Goal: Task Accomplishment & Management: Manage account settings

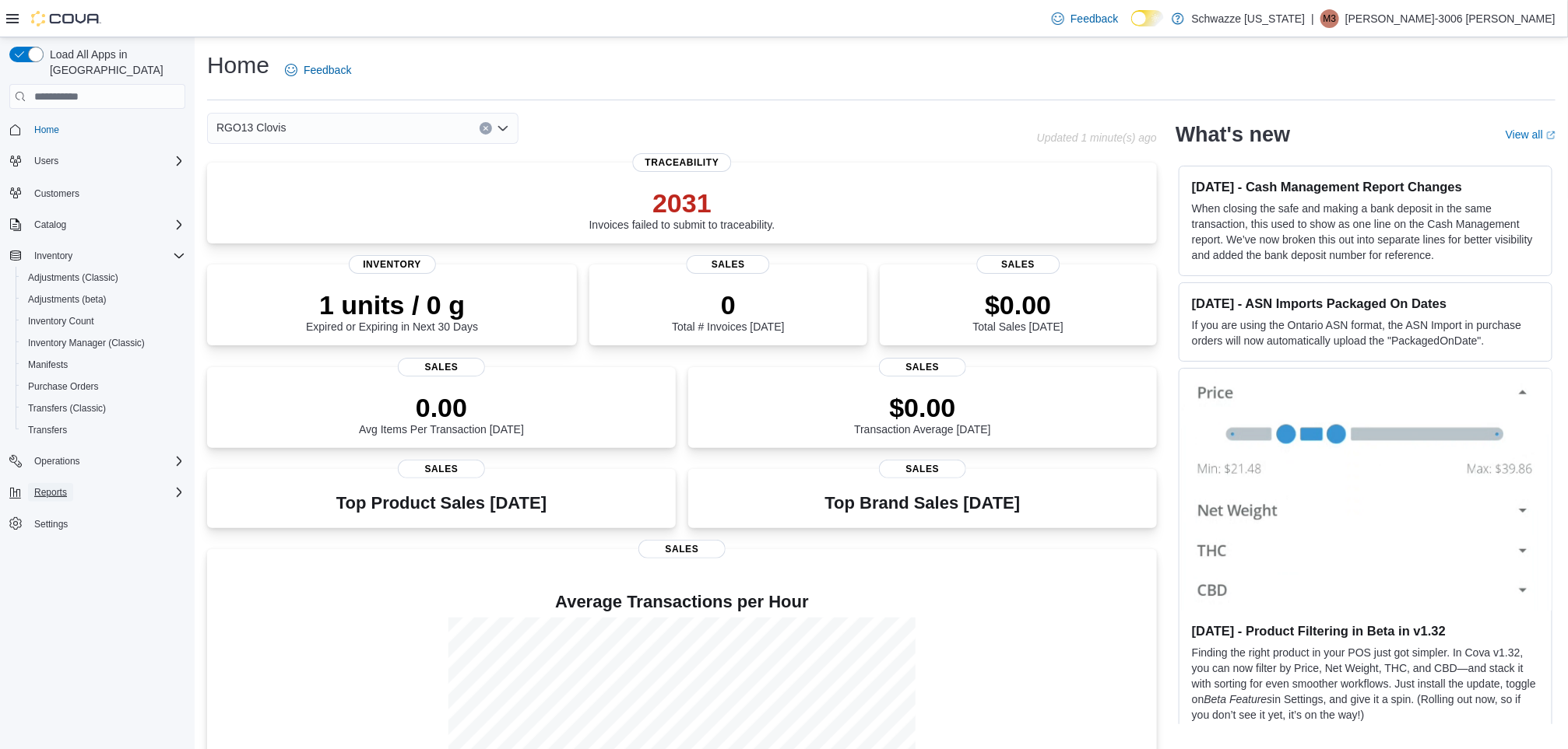
click at [55, 486] on span "Reports" at bounding box center [50, 492] width 32 height 12
click at [47, 595] on span "Reports" at bounding box center [44, 601] width 32 height 12
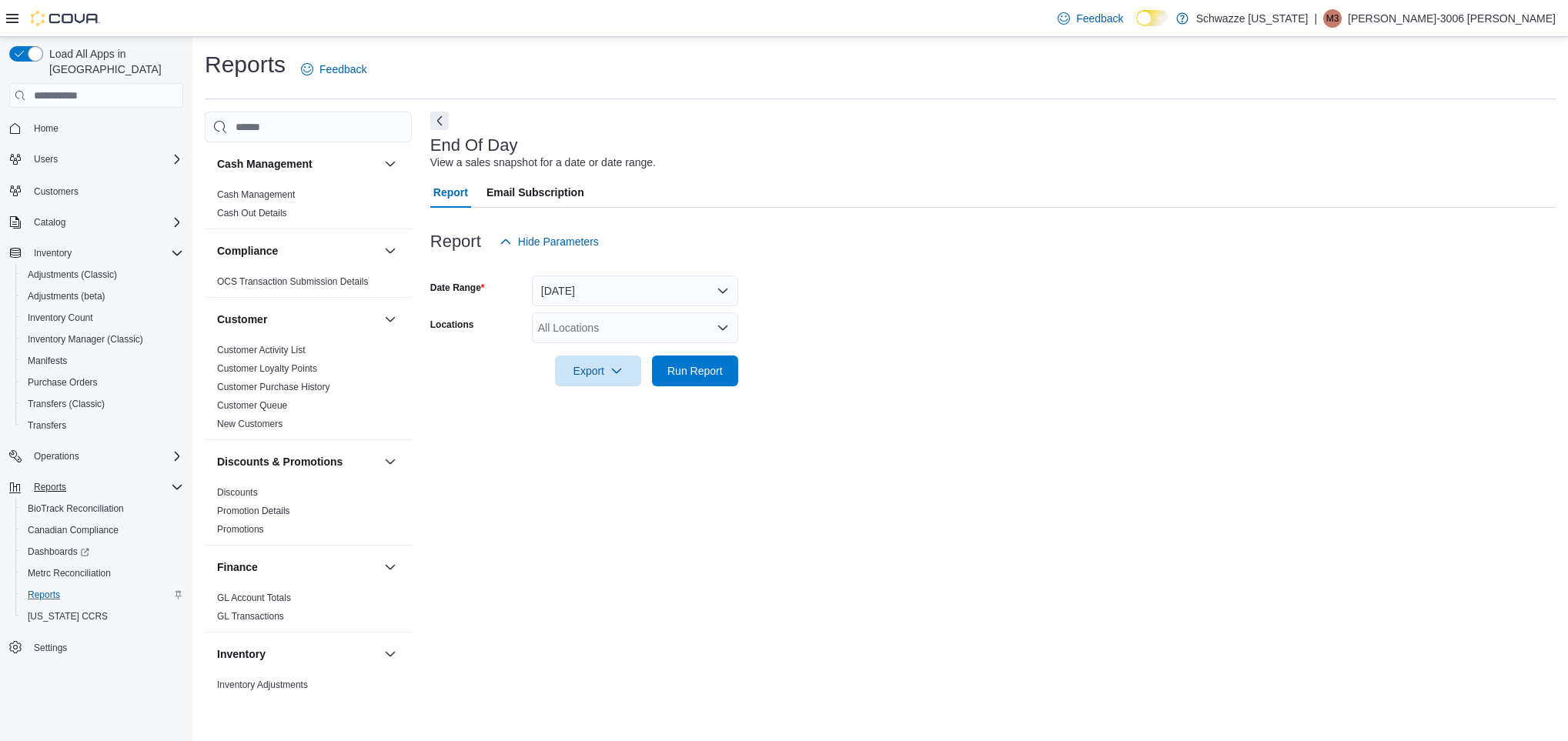
click at [610, 323] on div "All Locations" at bounding box center [635, 327] width 206 height 30
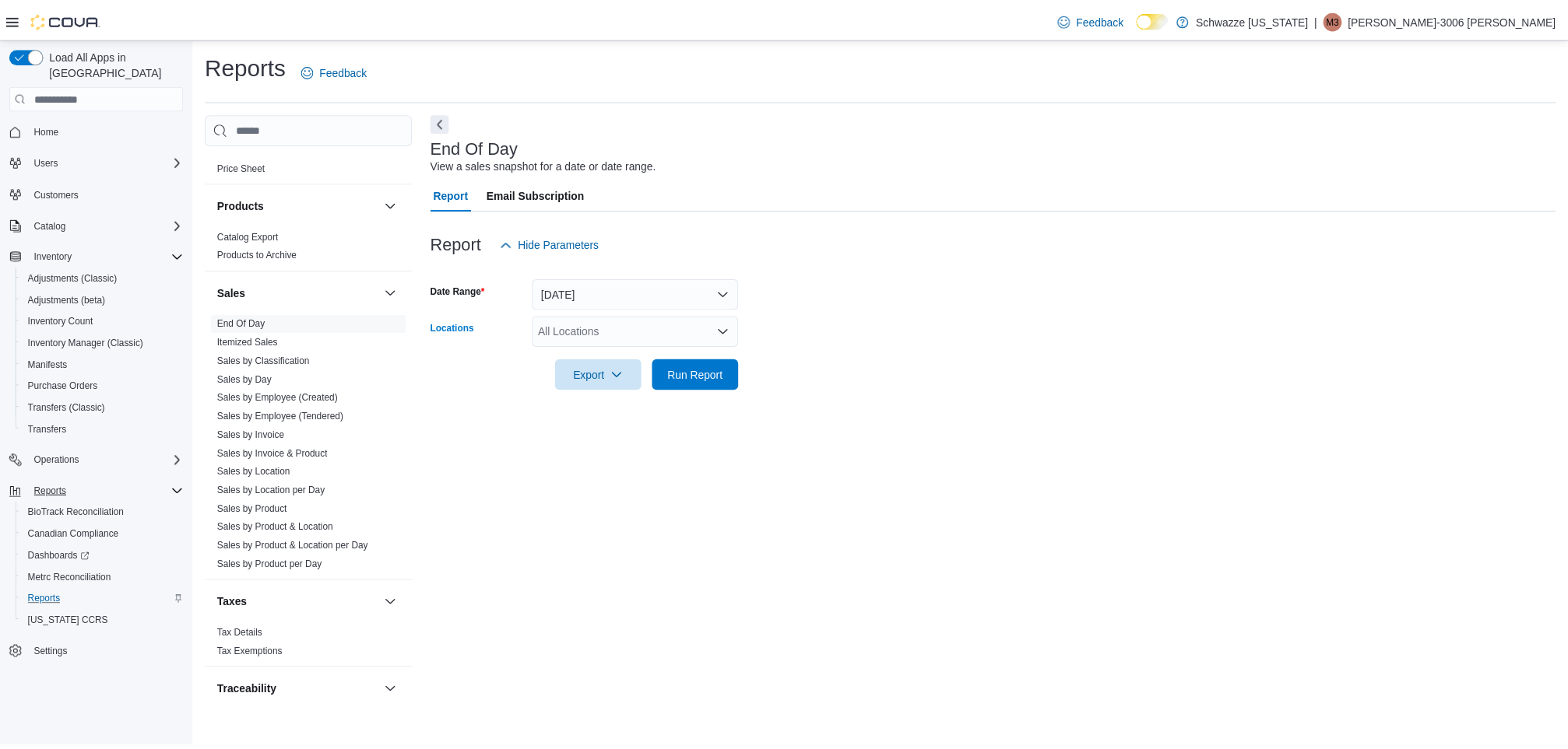
scroll to position [940, 0]
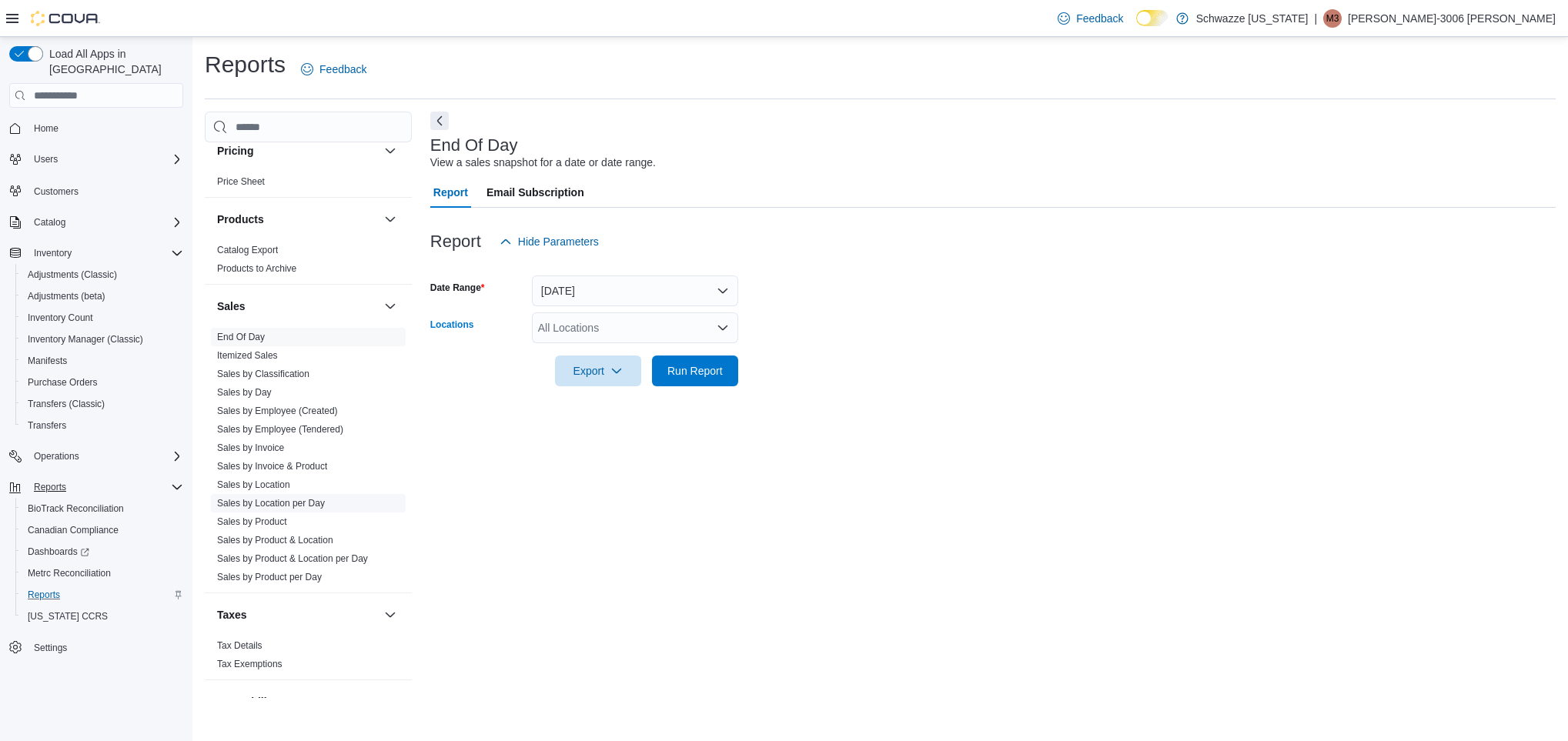
click at [294, 508] on link "Sales by Location per Day" at bounding box center [271, 502] width 108 height 11
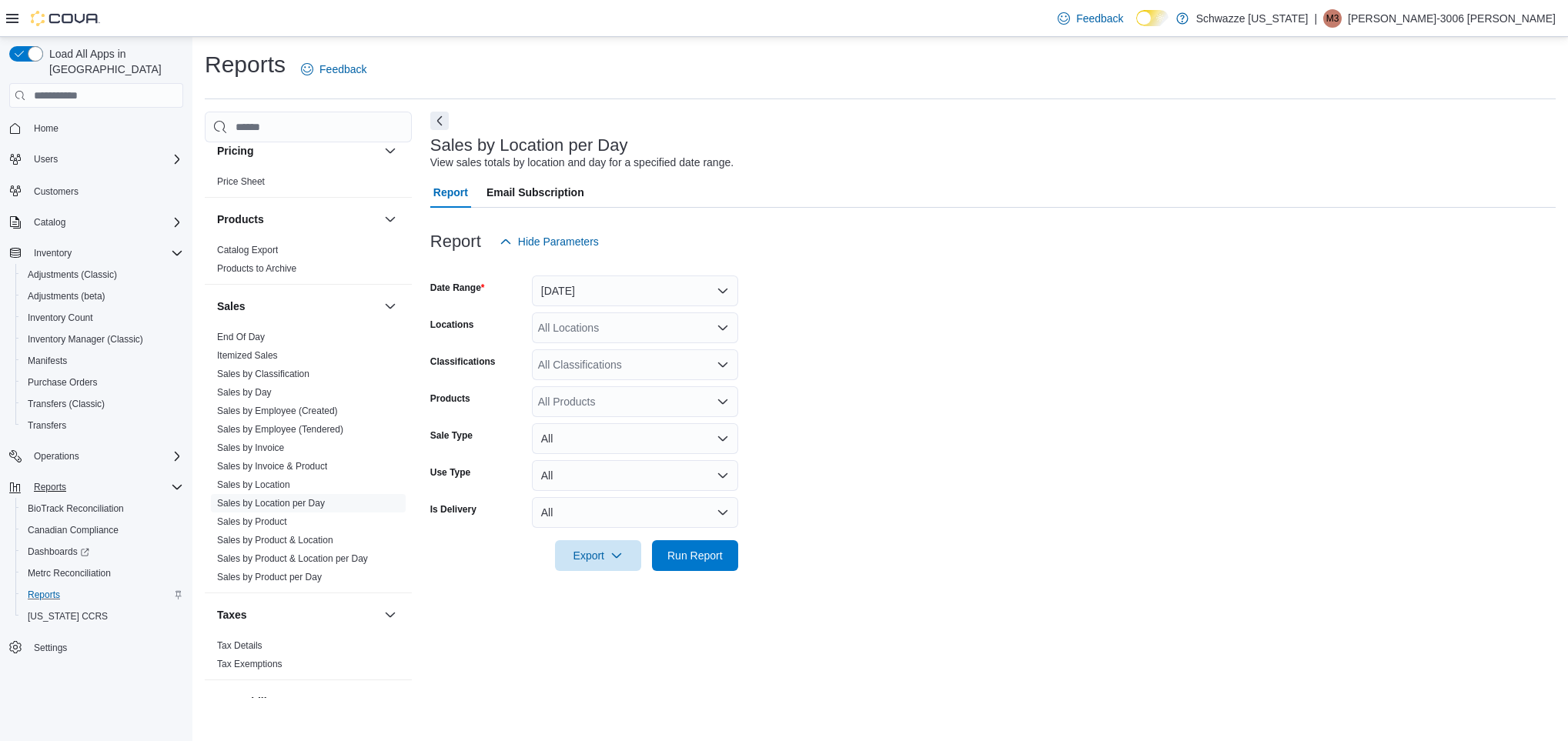
click at [627, 327] on div "All Locations" at bounding box center [635, 327] width 206 height 30
type input "**"
click at [652, 372] on div "RGO13 Clovis" at bounding box center [635, 376] width 188 height 16
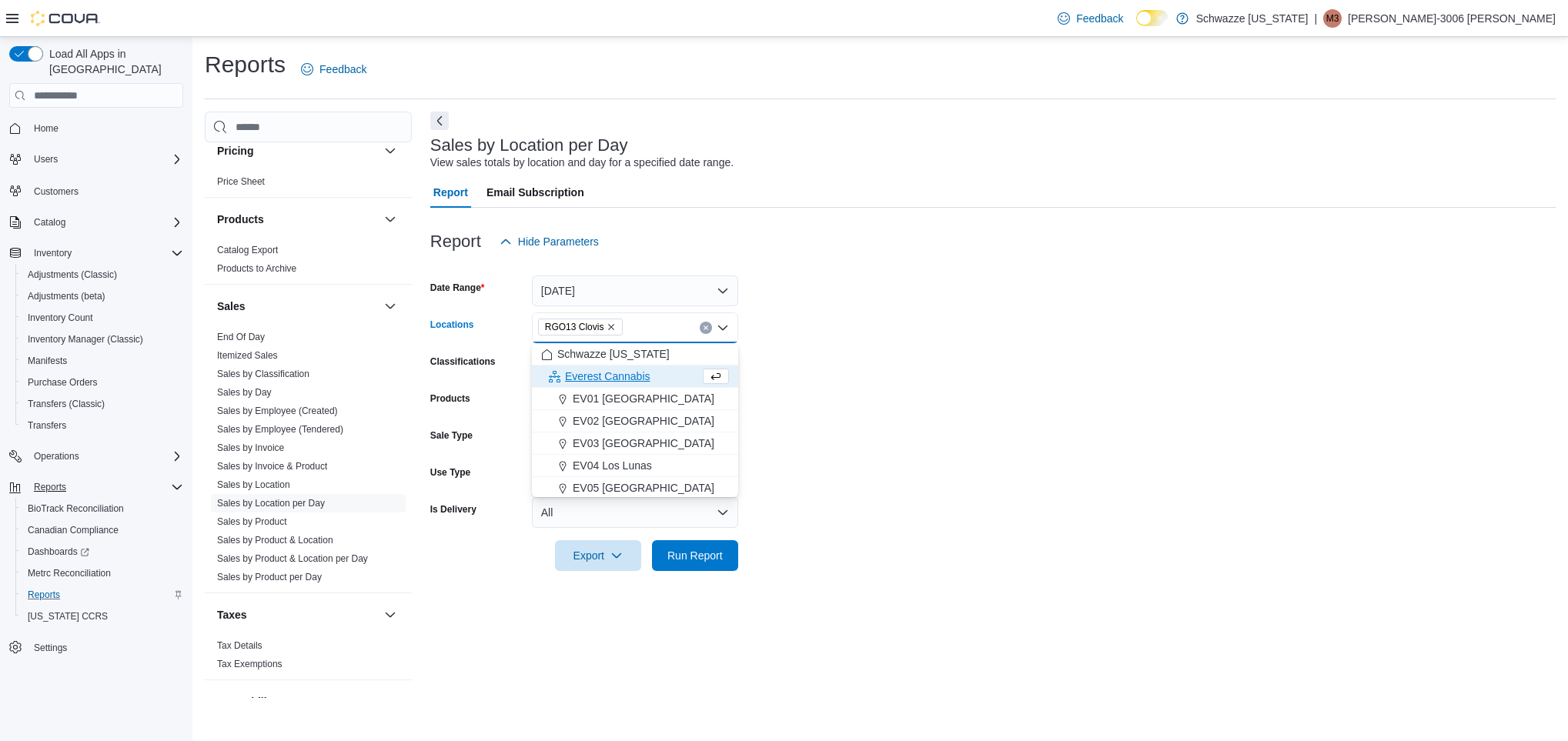
click at [892, 365] on form "Date Range Yesterday Locations RGO13 Clovis Combo box. Selected. RGO13 Clovis. …" at bounding box center [993, 414] width 1125 height 314
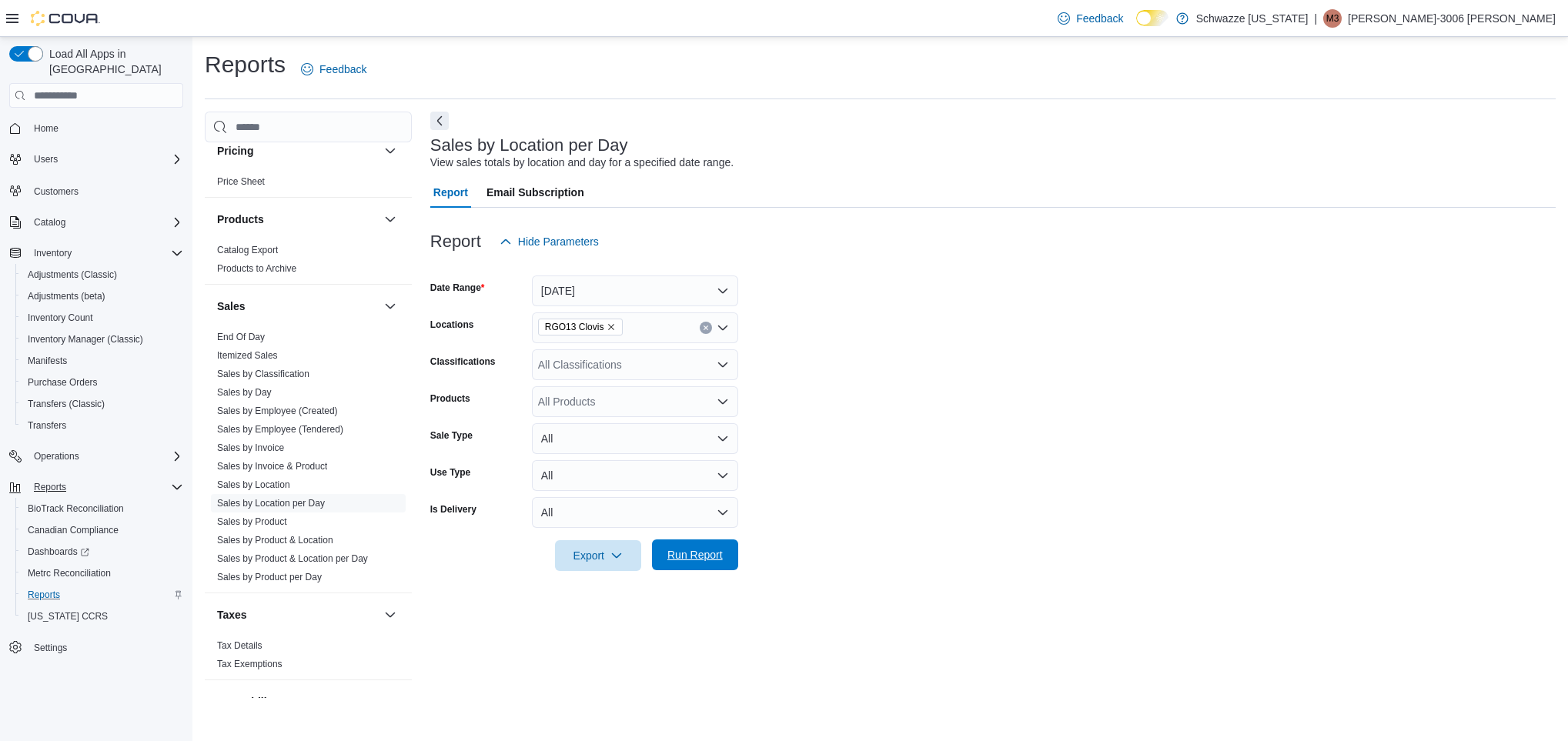
click at [723, 562] on span "Run Report" at bounding box center [695, 554] width 67 height 30
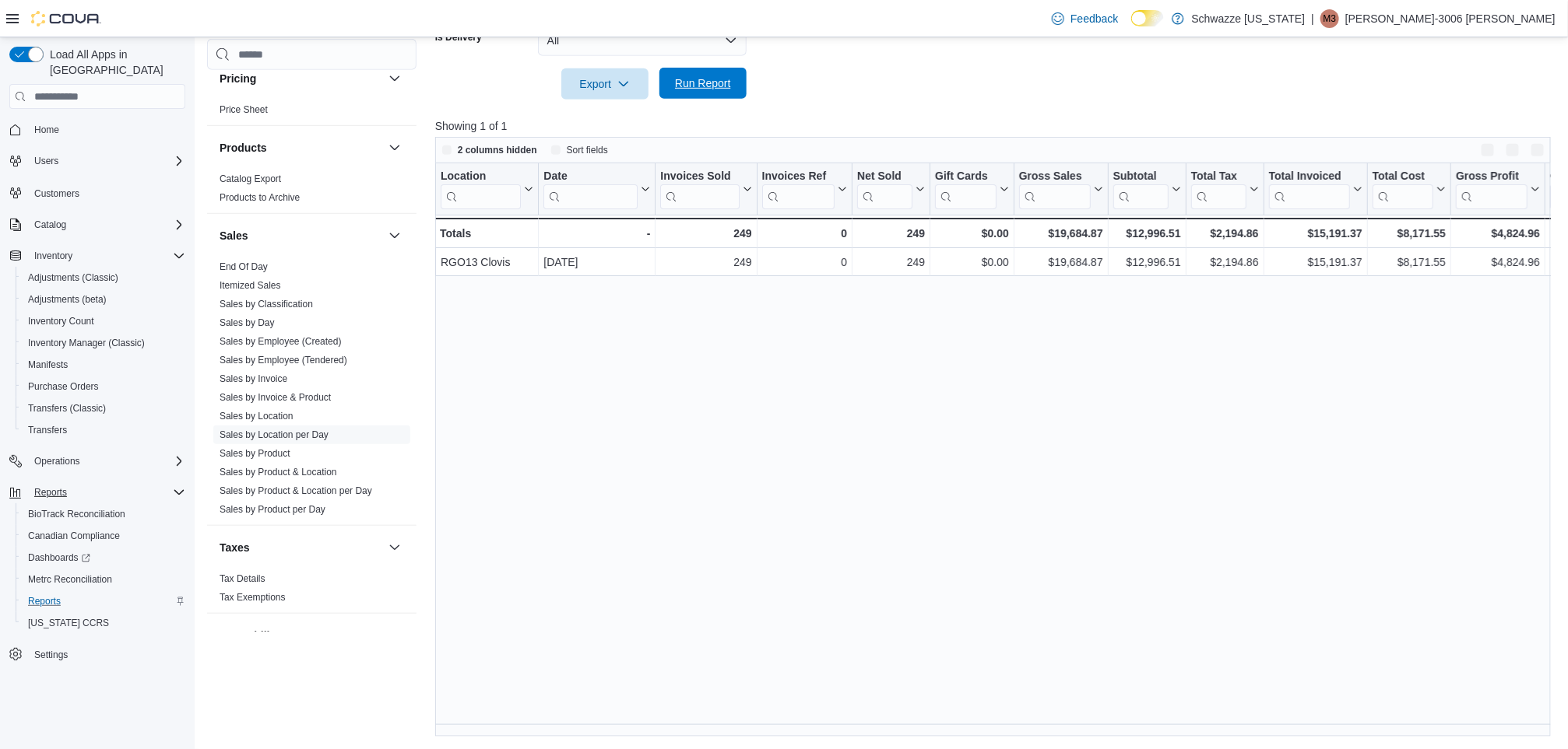
scroll to position [477, 0]
click at [1547, 150] on button "Enter fullscreen" at bounding box center [1537, 150] width 18 height 18
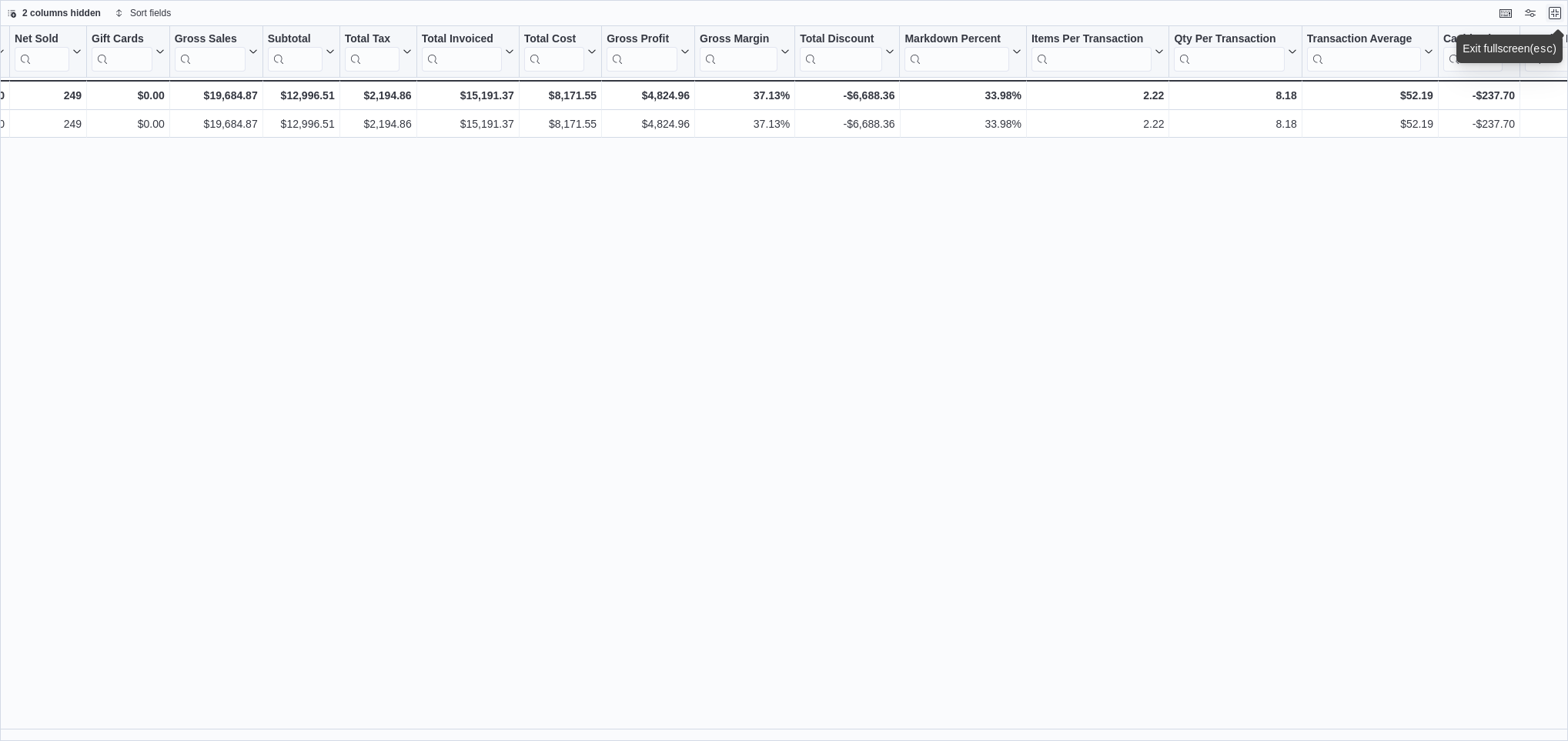
scroll to position [0, 412]
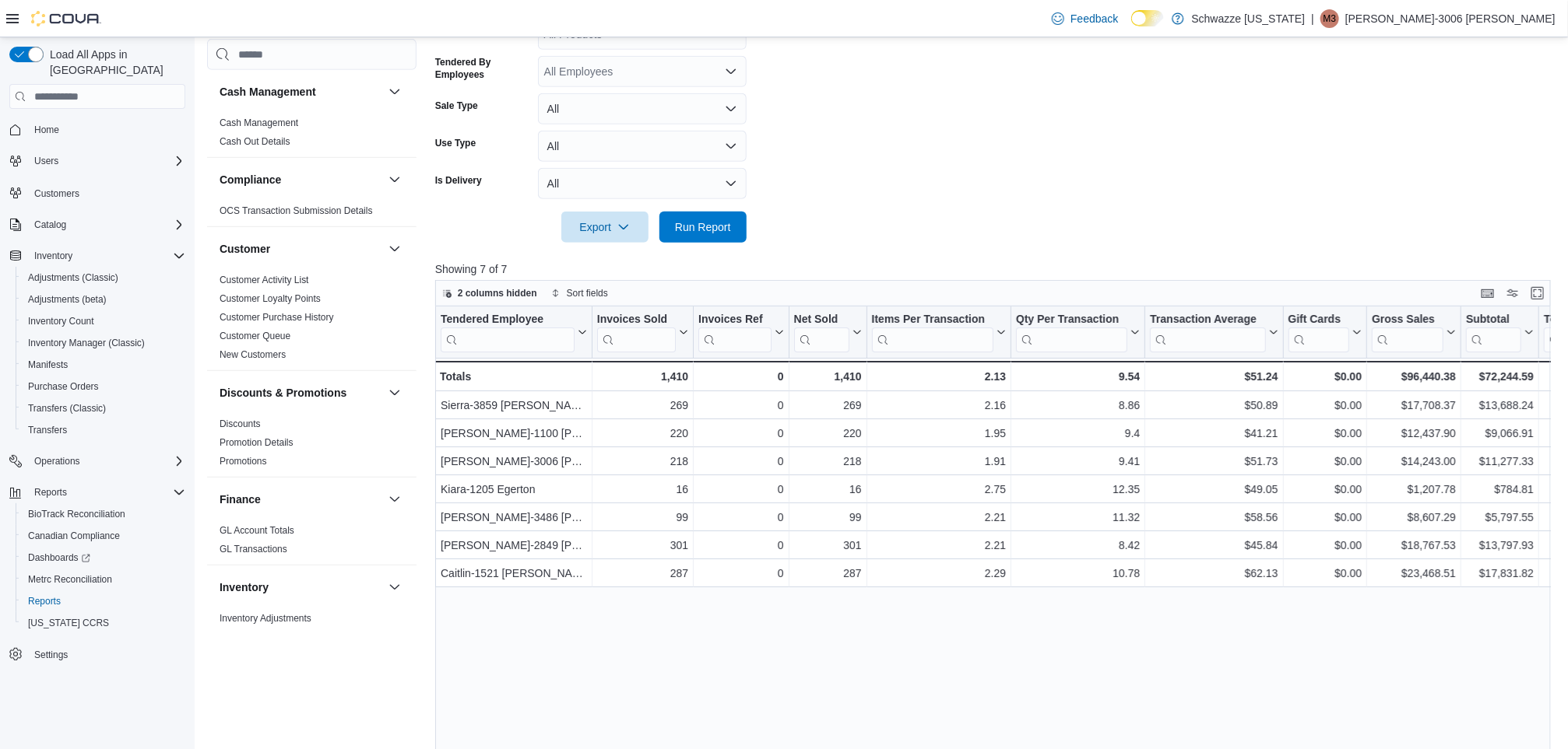
scroll to position [374, 0]
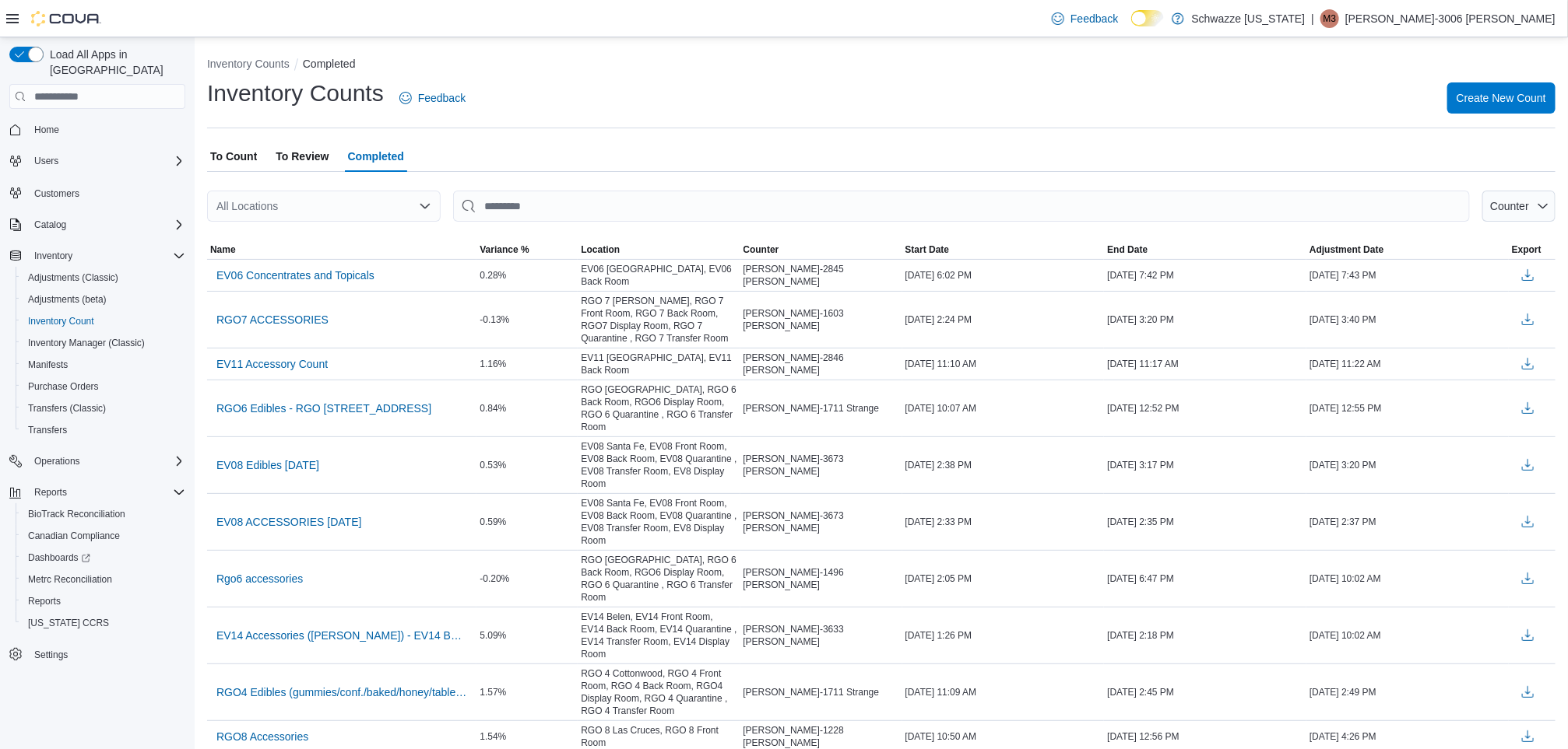
click at [302, 204] on div "All Locations" at bounding box center [324, 205] width 234 height 31
type input "**"
click at [306, 249] on span "RGO13 Clovis" at bounding box center [309, 255] width 69 height 16
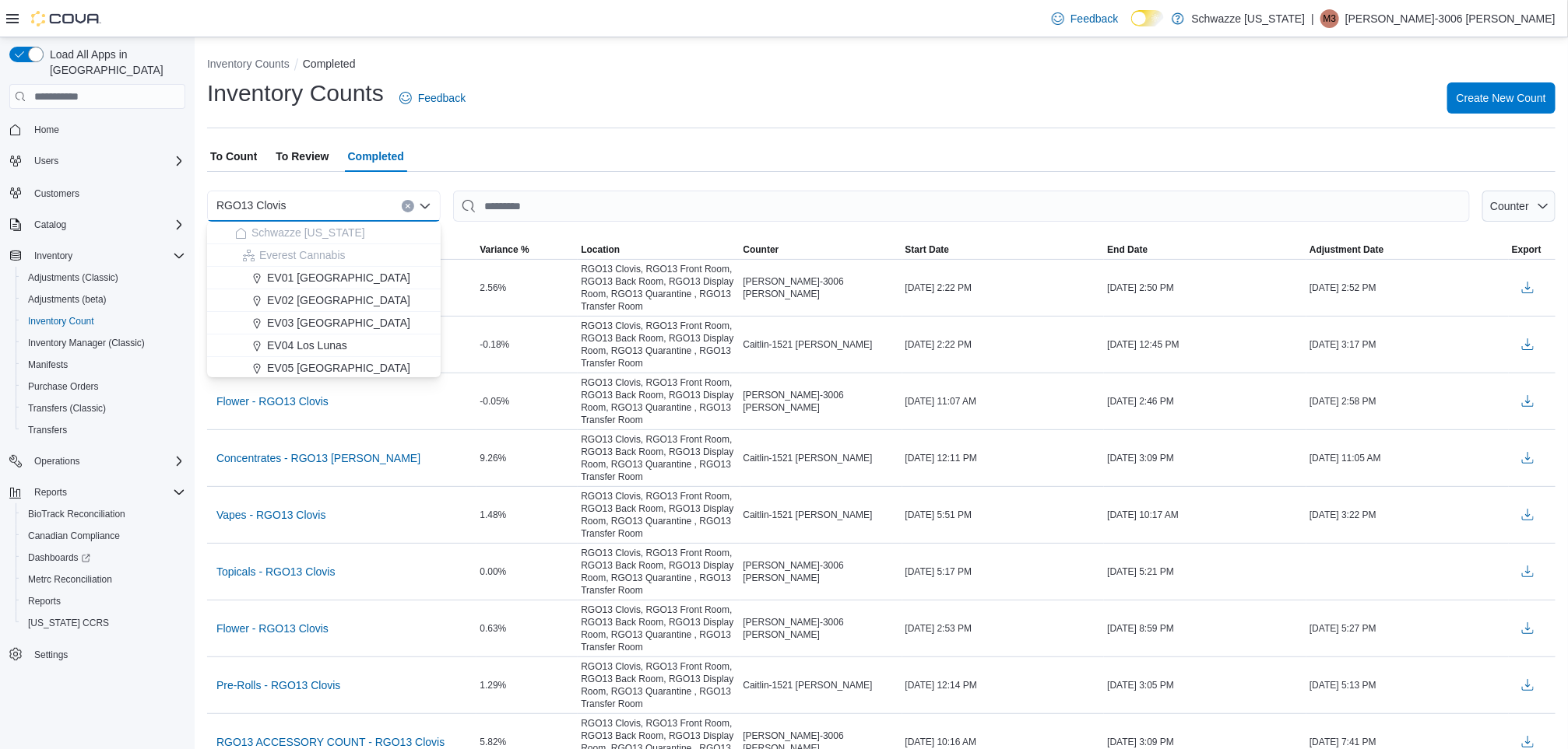
click at [1012, 85] on div "Inventory Counts Feedback Create New Count" at bounding box center [881, 98] width 1348 height 41
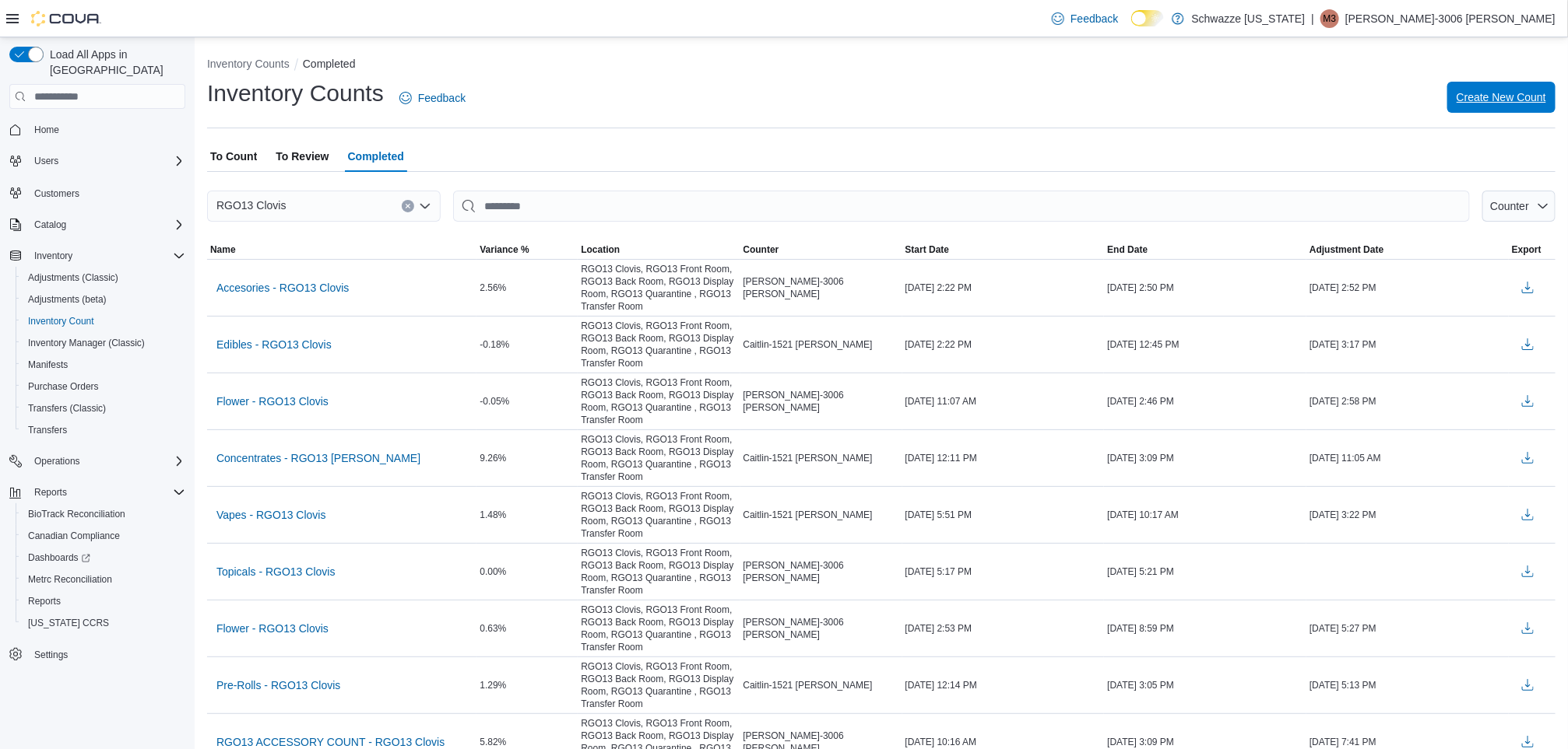
click at [1506, 96] on span "Create New Count" at bounding box center [1501, 97] width 90 height 16
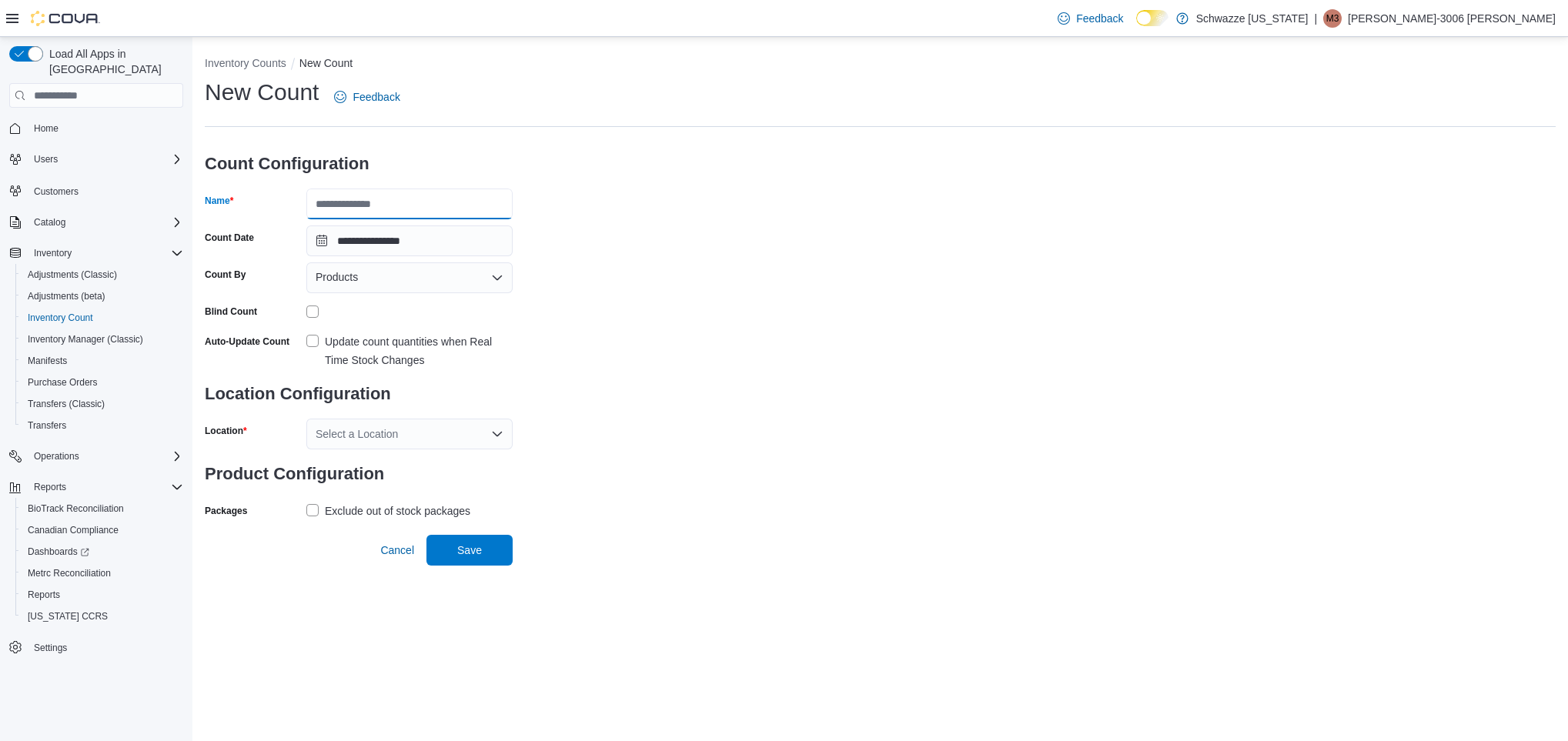
click at [381, 213] on input "Name" at bounding box center [409, 203] width 206 height 30
type input "******"
click at [318, 240] on input "**********" at bounding box center [409, 240] width 206 height 30
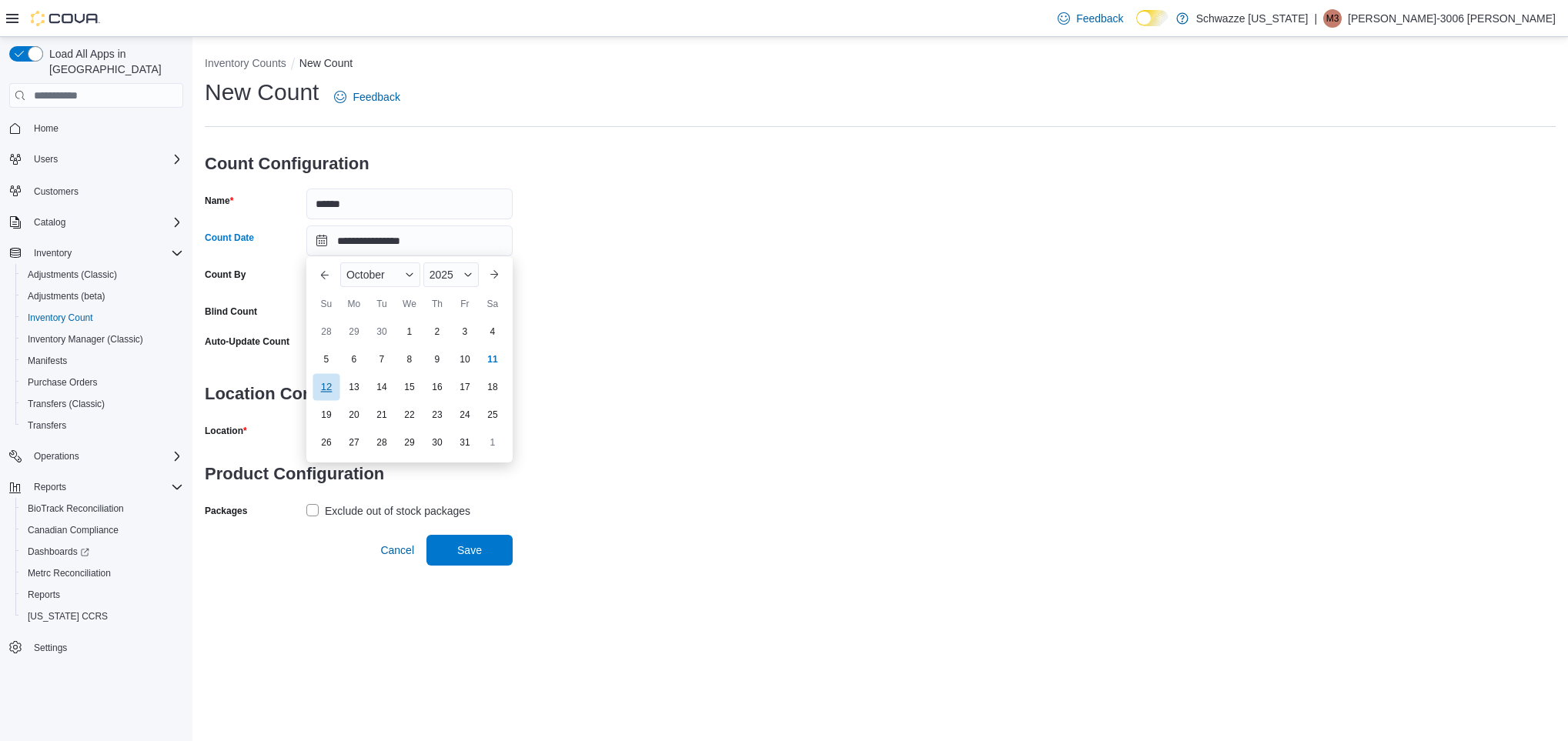
click at [326, 383] on div "12" at bounding box center [326, 387] width 27 height 27
click at [354, 246] on input "**********" at bounding box center [409, 240] width 206 height 30
click at [485, 356] on div "11" at bounding box center [492, 359] width 27 height 27
type input "**********"
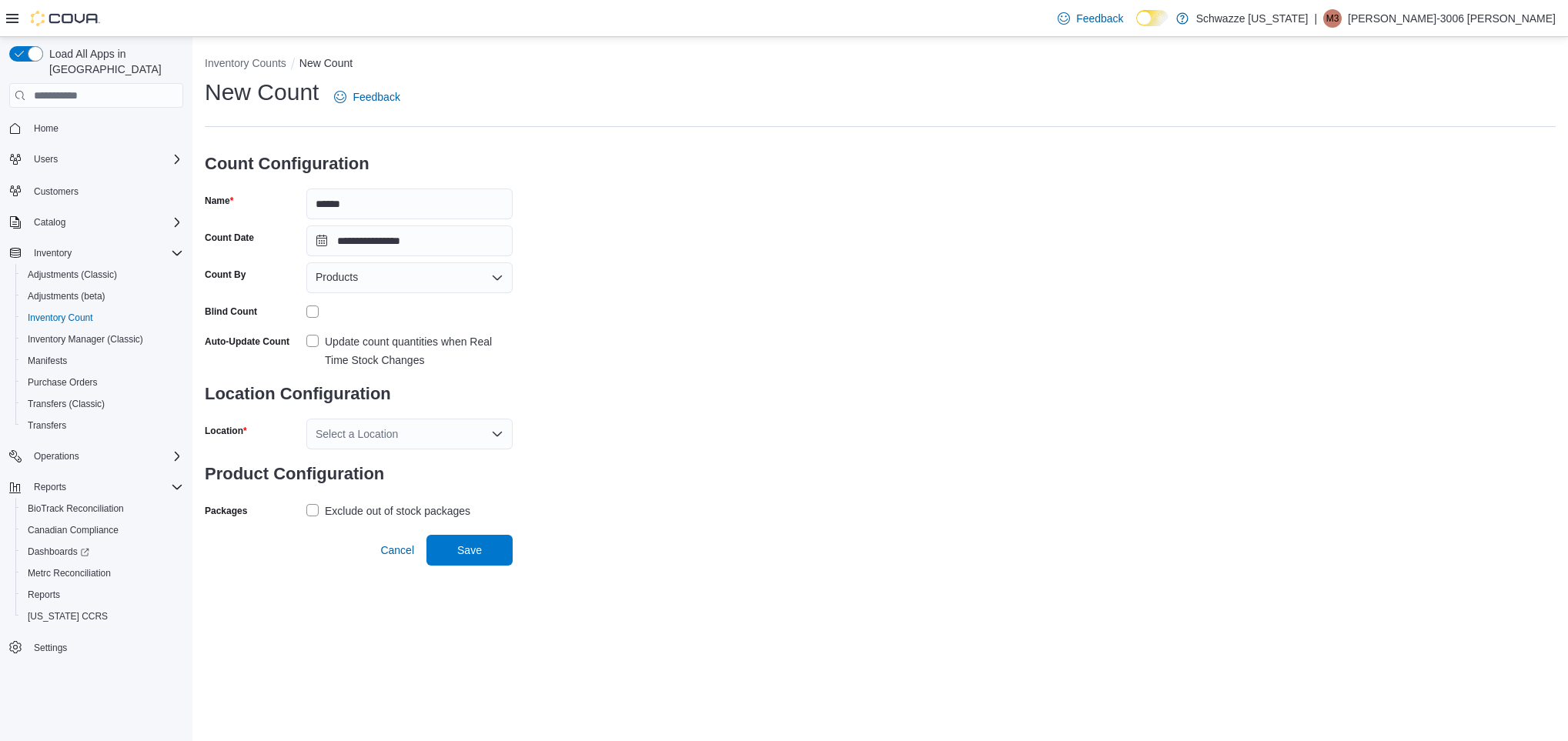
click at [391, 280] on div "Products" at bounding box center [409, 277] width 206 height 30
click at [386, 330] on span "Classifications" at bounding box center [419, 326] width 169 height 16
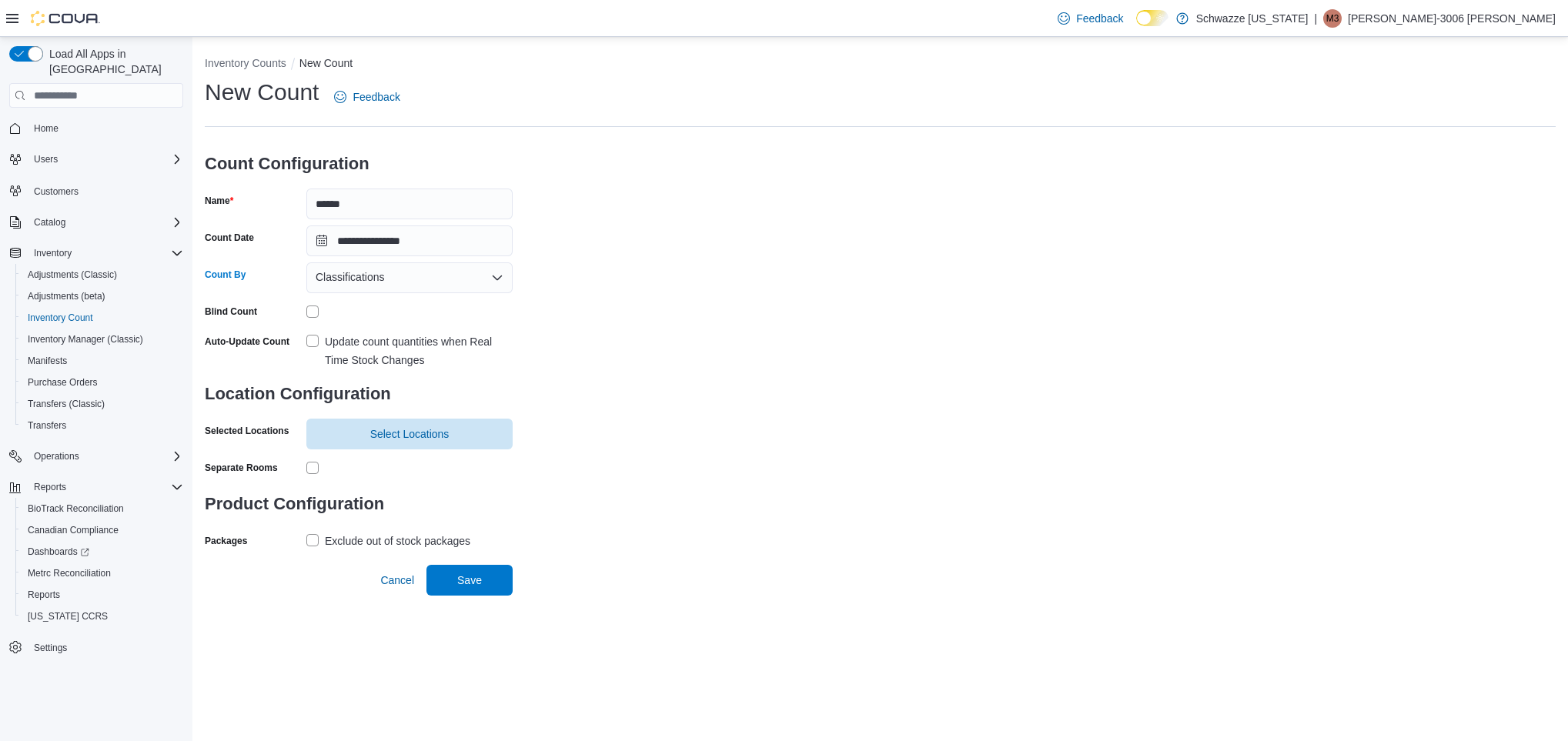
click at [308, 345] on label "Update count quantities when Real Time Stock Changes" at bounding box center [409, 350] width 206 height 37
click at [451, 434] on span "Select Locations" at bounding box center [410, 433] width 188 height 30
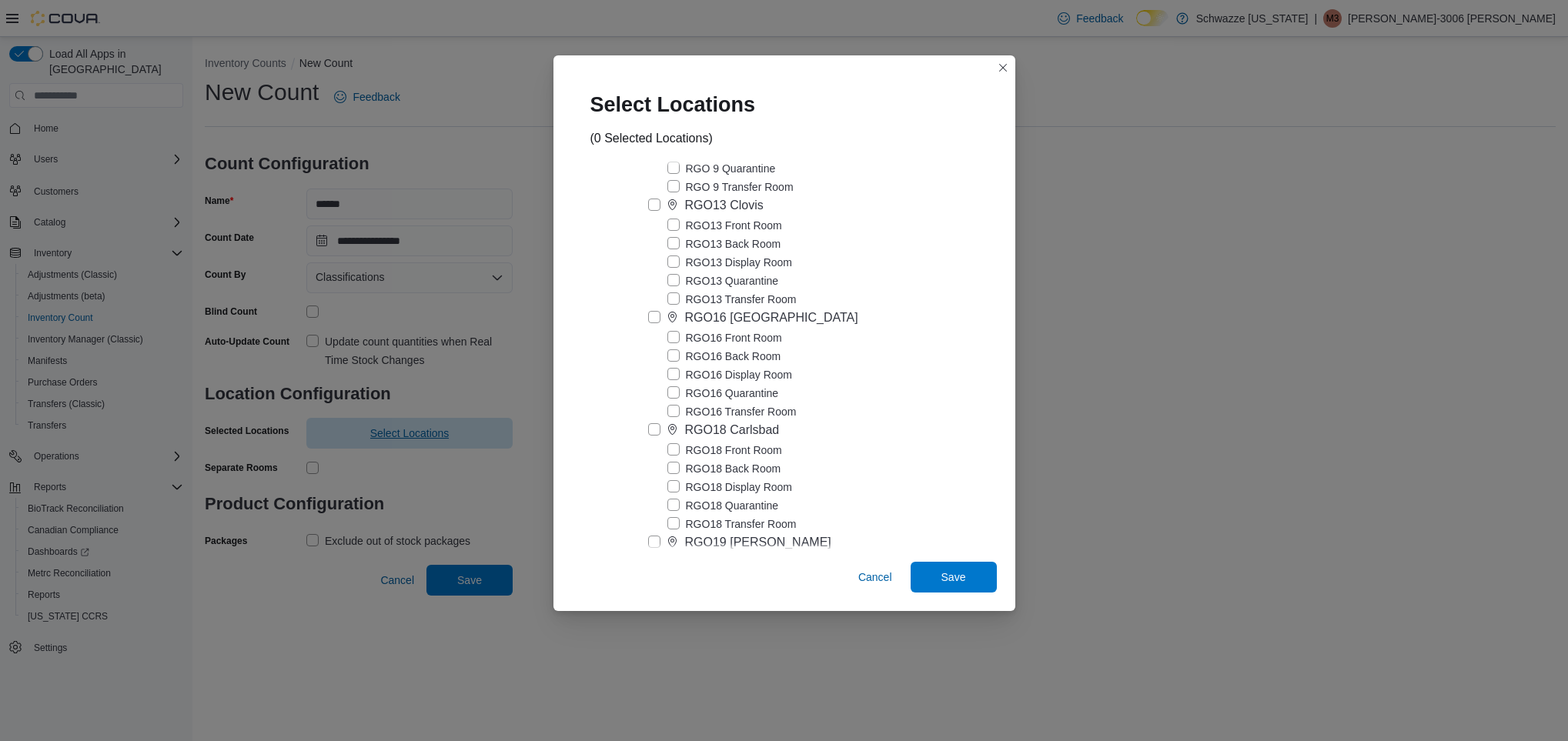
scroll to position [4263, 0]
click at [656, 215] on label "RGO13 Clovis" at bounding box center [706, 206] width 115 height 18
click at [938, 580] on span "Save" at bounding box center [953, 576] width 67 height 30
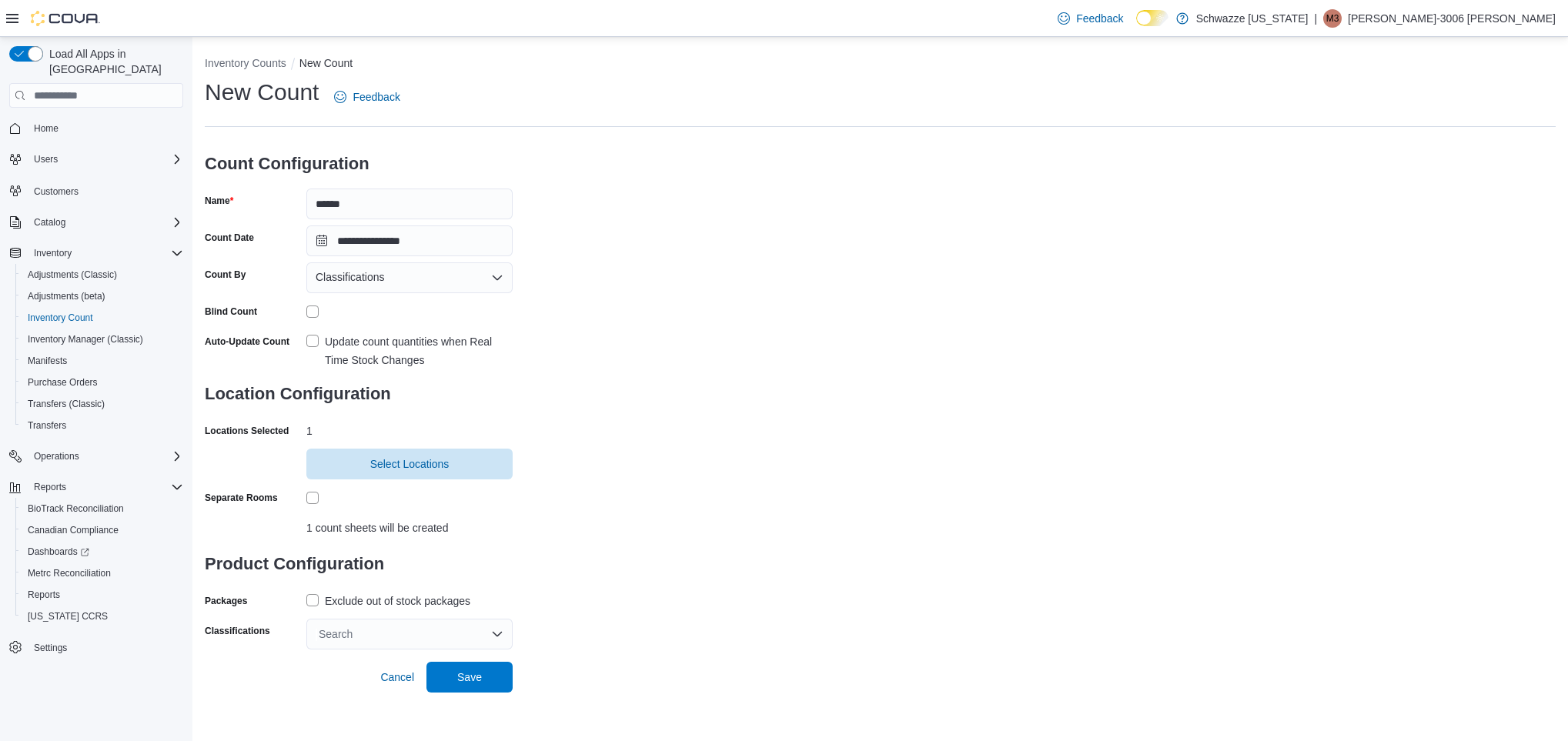
click at [314, 600] on label "Exclude out of stock packages" at bounding box center [387, 601] width 164 height 18
click at [378, 633] on div "Search" at bounding box center [409, 633] width 206 height 30
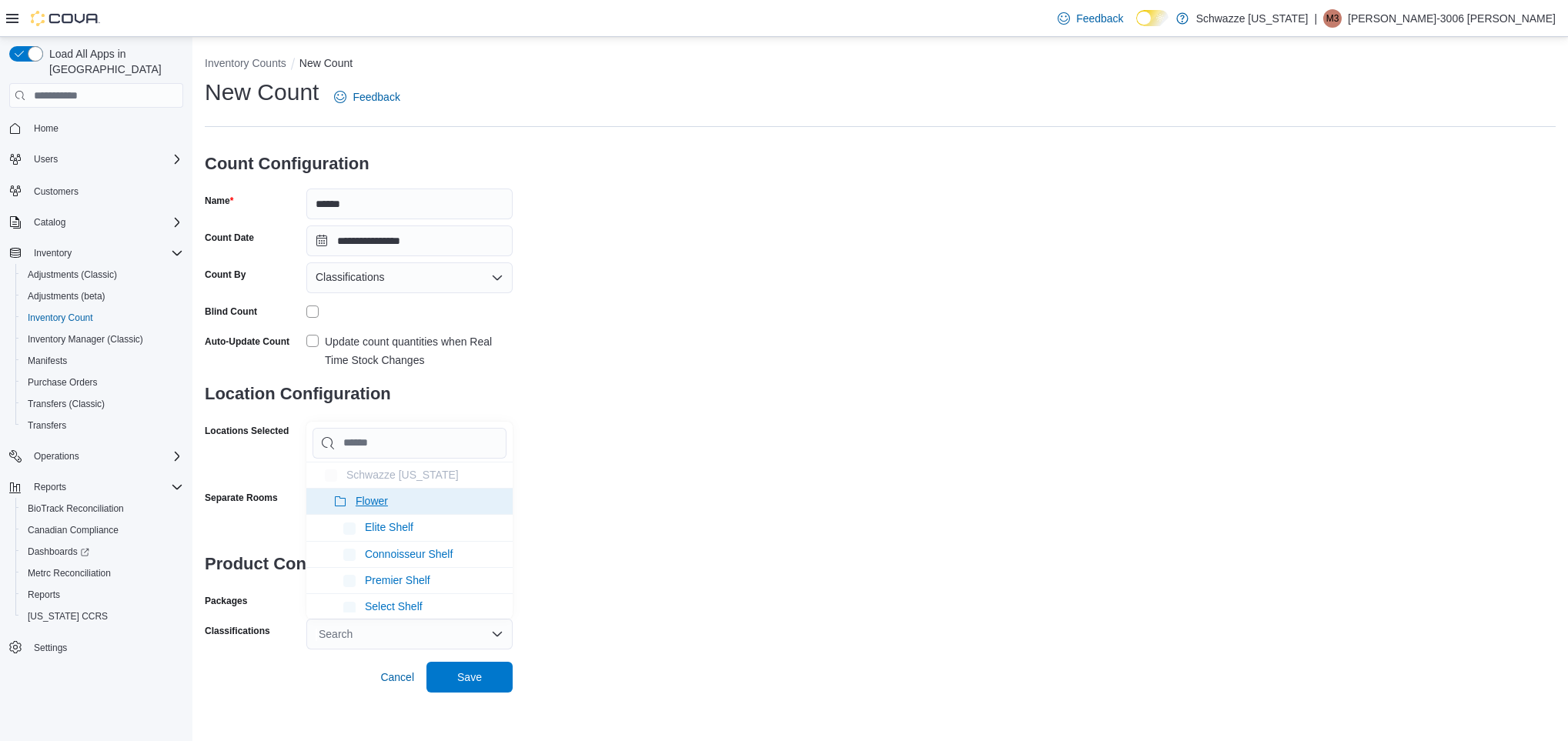
click at [412, 499] on li "Flower" at bounding box center [409, 501] width 206 height 26
click at [467, 687] on span "Save" at bounding box center [470, 676] width 67 height 30
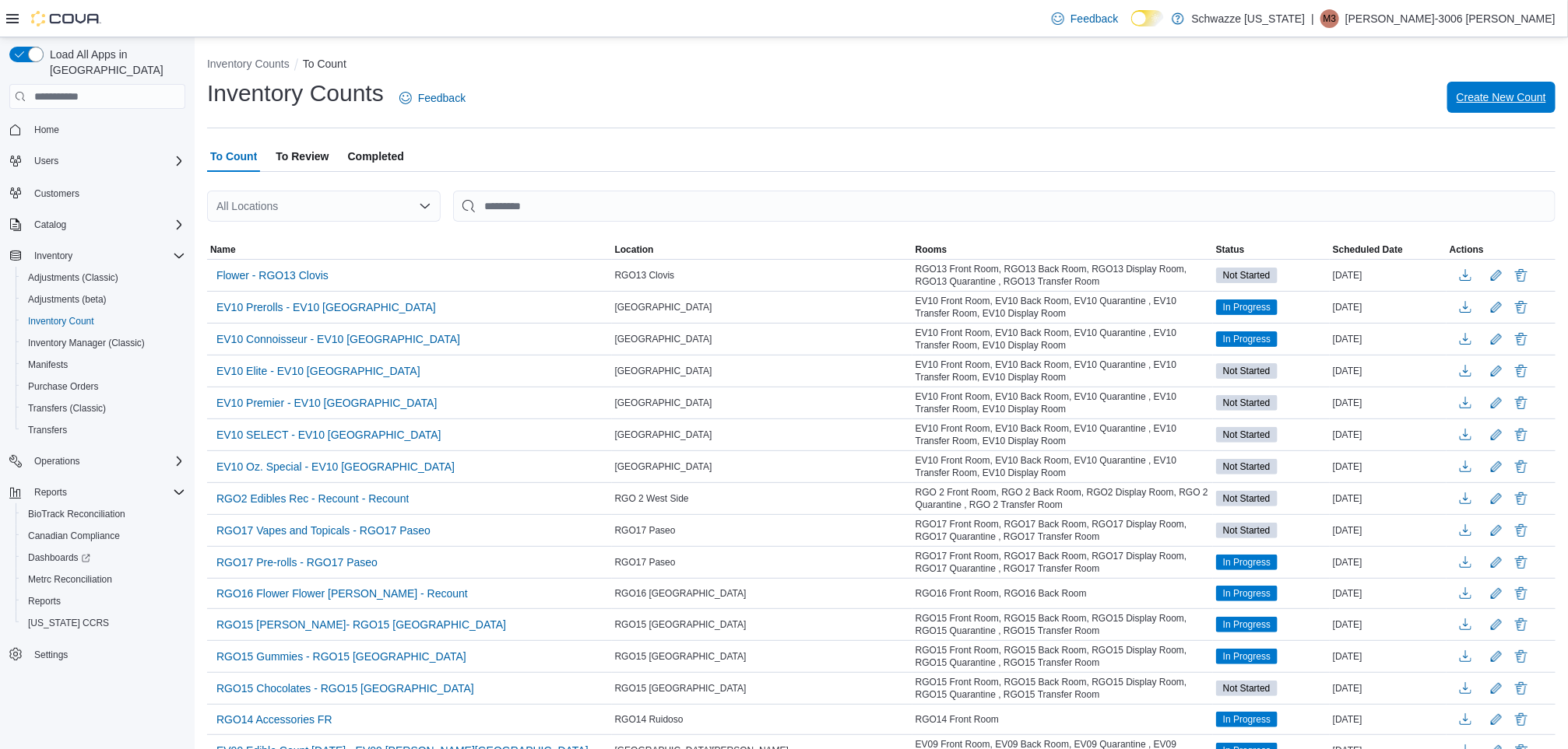
click at [1498, 87] on span "Create New Count" at bounding box center [1501, 96] width 90 height 31
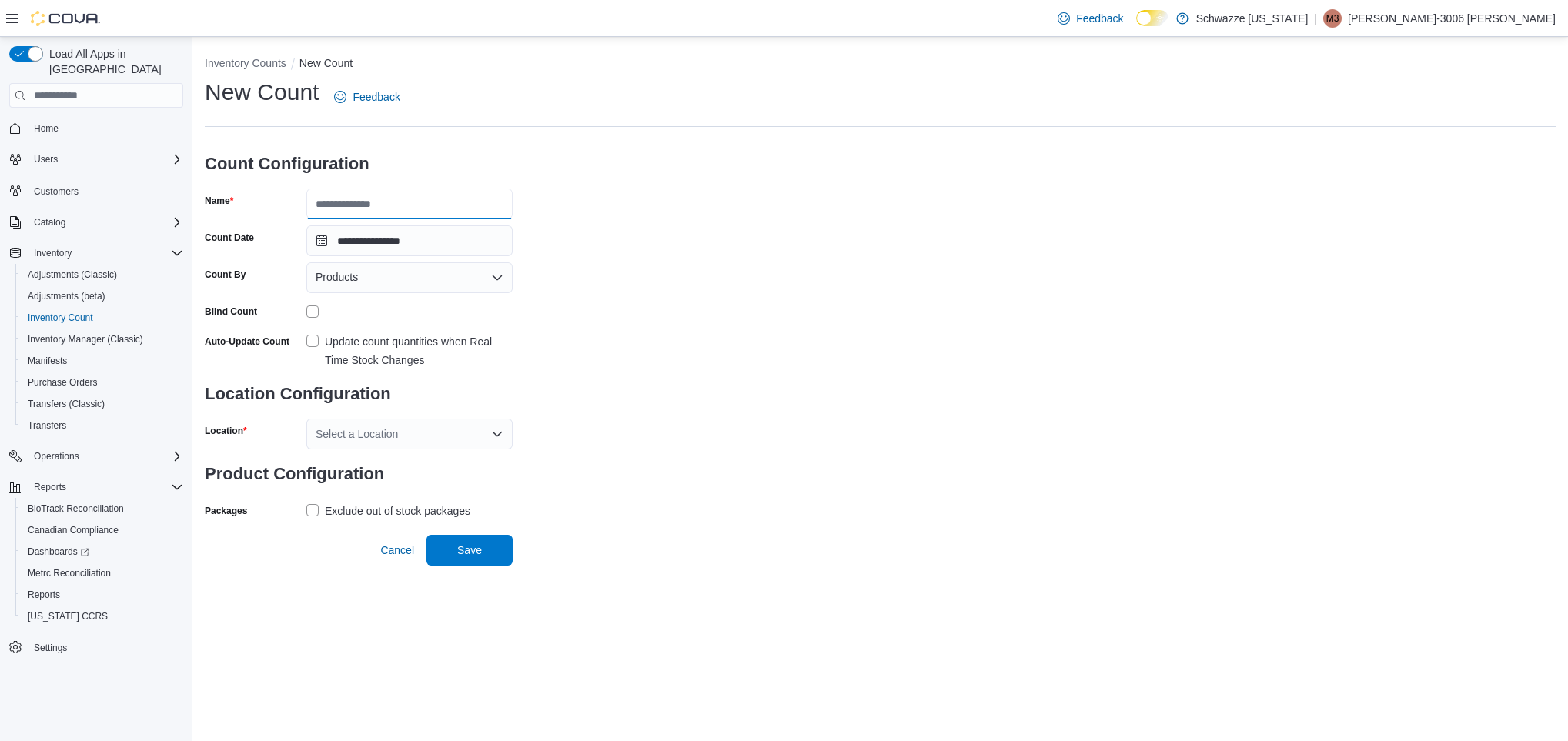
click at [433, 206] on input "Name" at bounding box center [409, 203] width 206 height 30
type input "*********"
click at [857, 434] on div "**********" at bounding box center [880, 300] width 1351 height 446
click at [450, 286] on div "Products" at bounding box center [409, 277] width 206 height 30
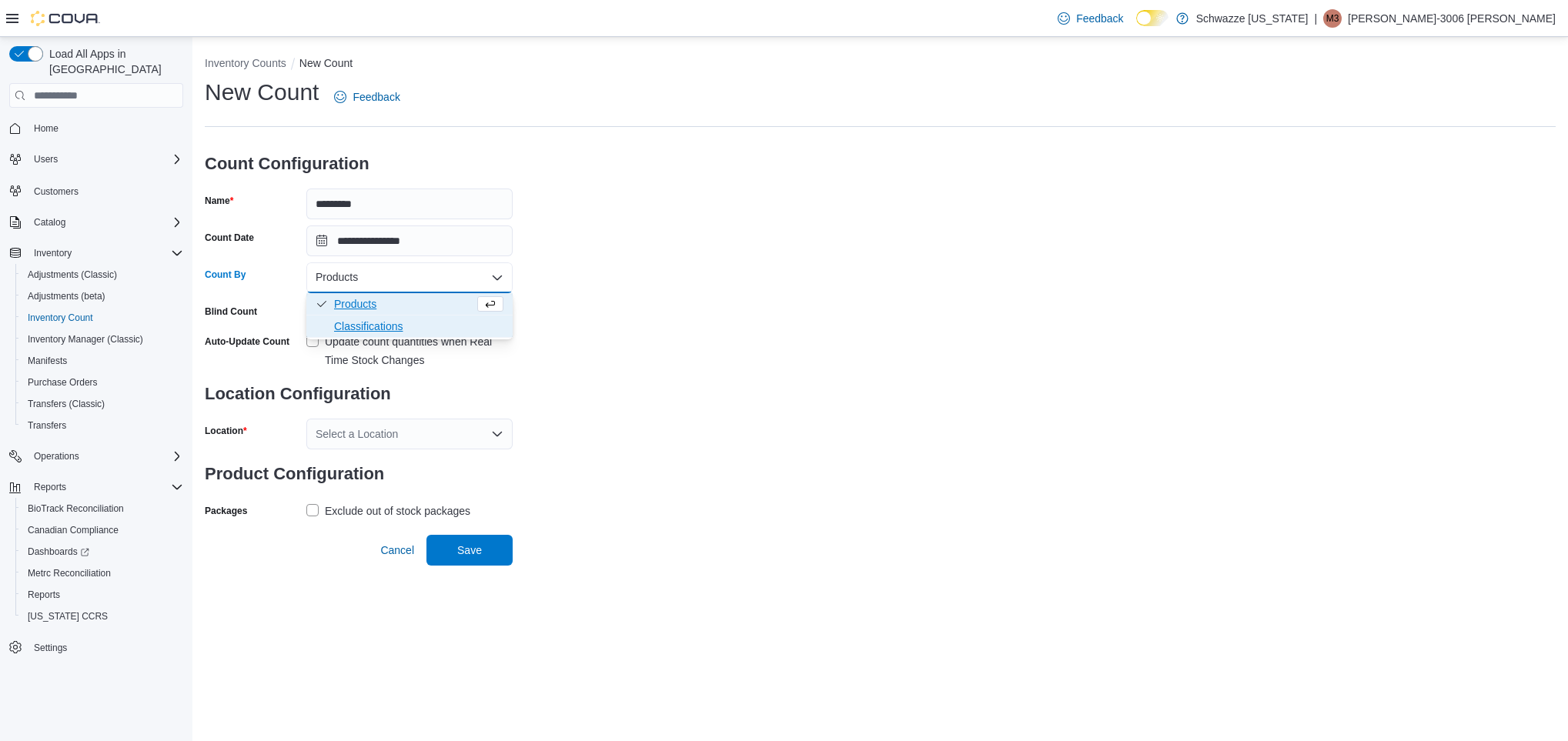
click at [429, 324] on span "Classifications" at bounding box center [419, 326] width 169 height 16
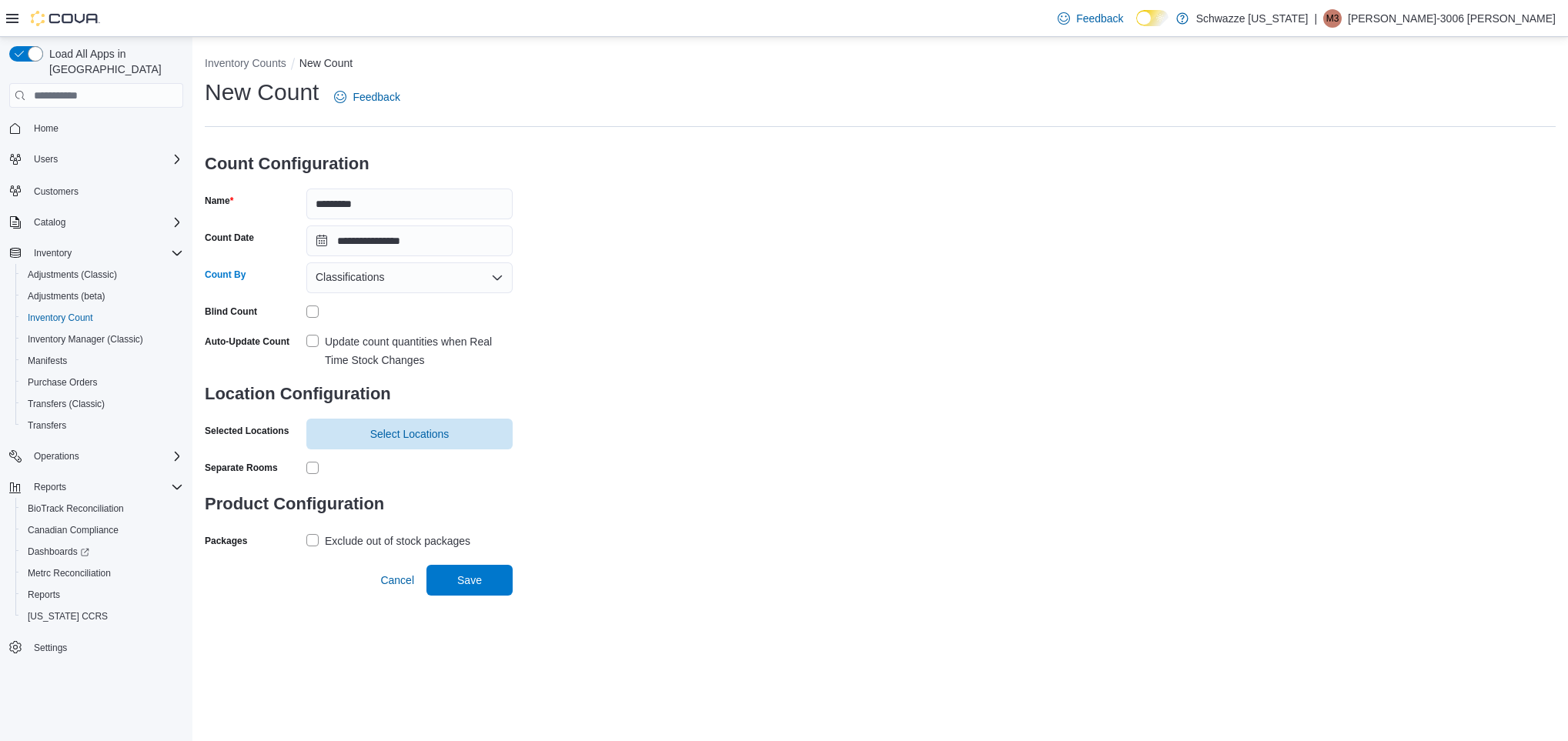
click at [308, 342] on label "Update count quantities when Real Time Stock Changes" at bounding box center [409, 350] width 206 height 37
click at [429, 430] on span "Select Locations" at bounding box center [410, 433] width 79 height 16
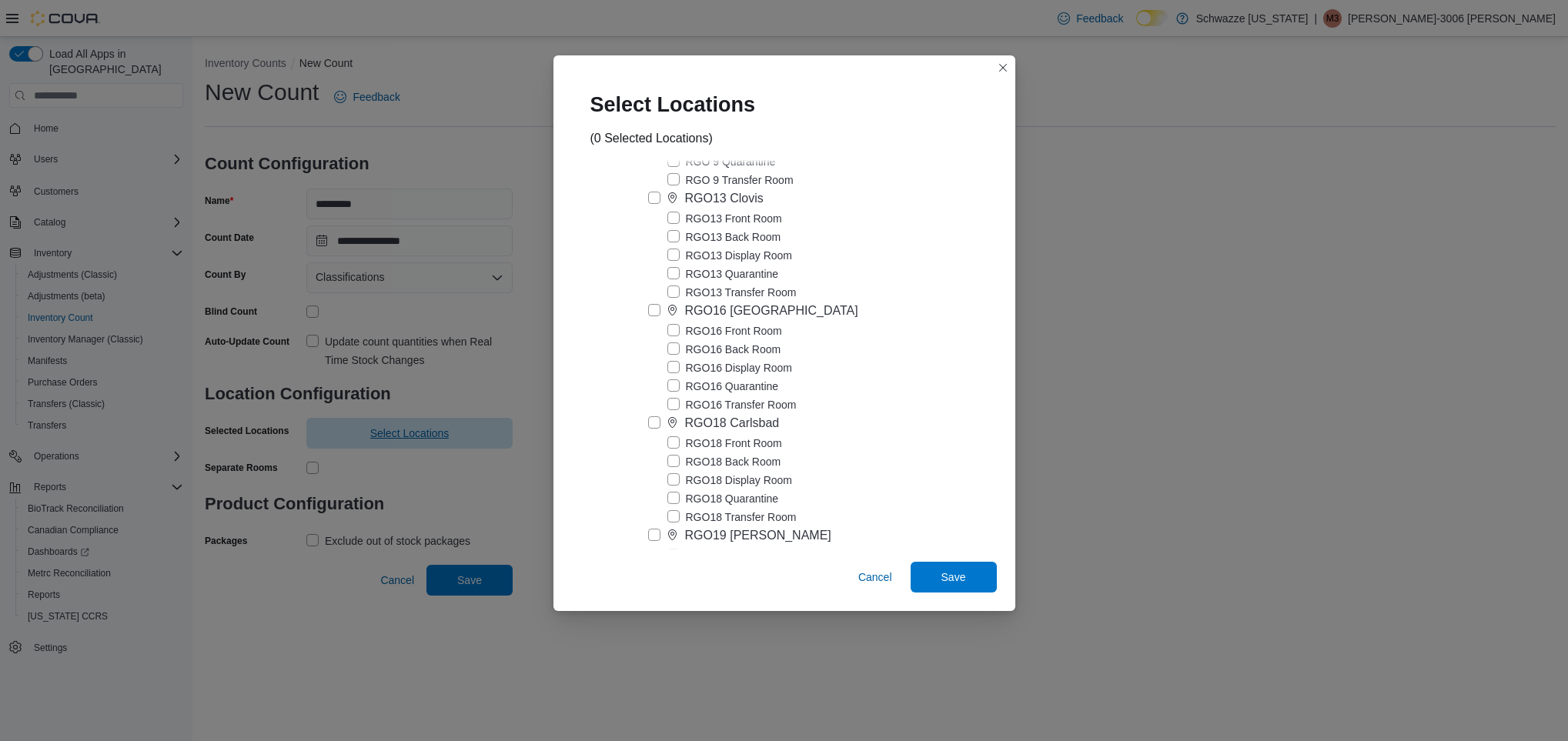
scroll to position [4304, 0]
click at [654, 174] on label "RGO13 Clovis" at bounding box center [706, 164] width 115 height 18
click at [936, 572] on span "Save" at bounding box center [953, 576] width 67 height 30
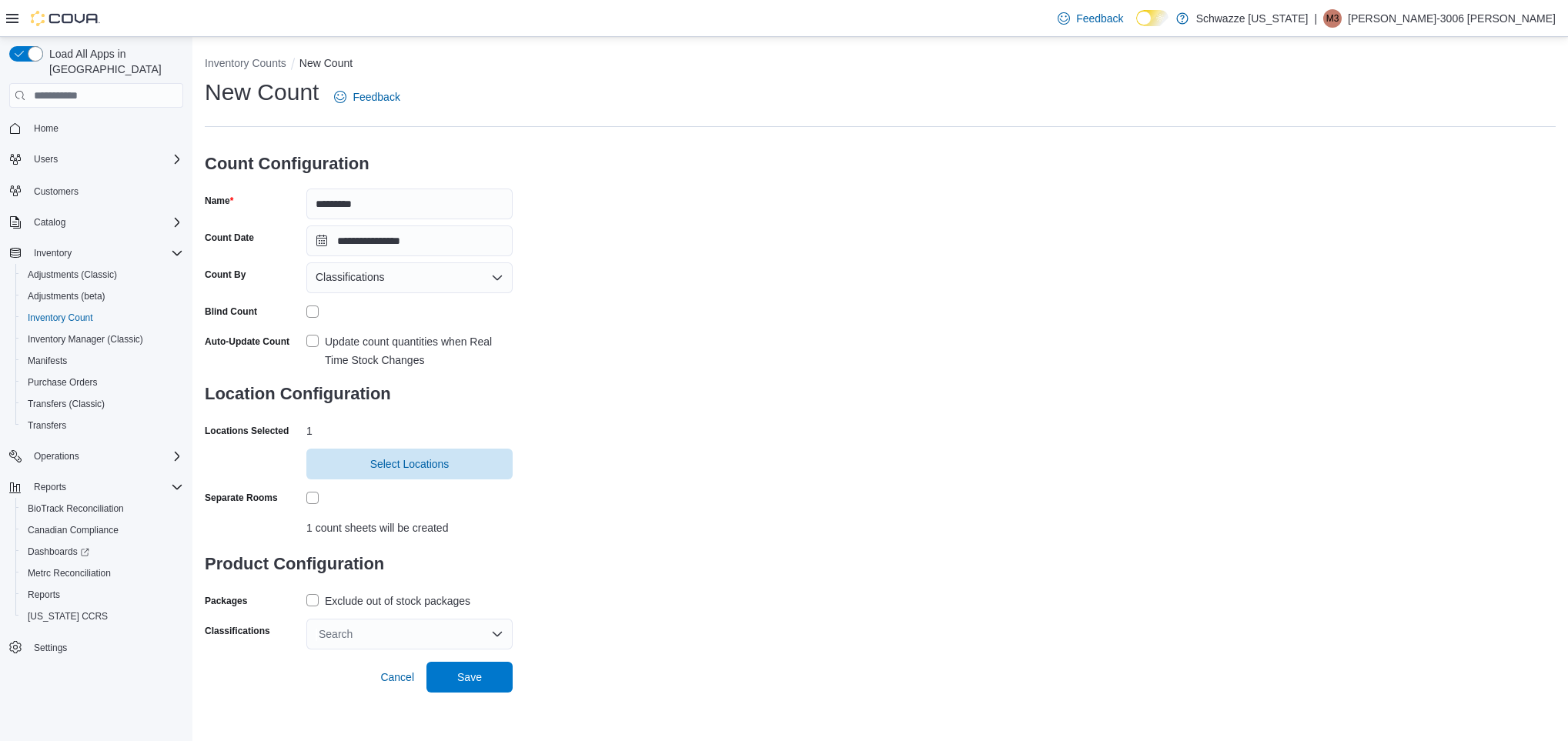
click at [314, 605] on label "Exclude out of stock packages" at bounding box center [387, 601] width 164 height 18
click at [351, 631] on div "Search" at bounding box center [409, 633] width 206 height 30
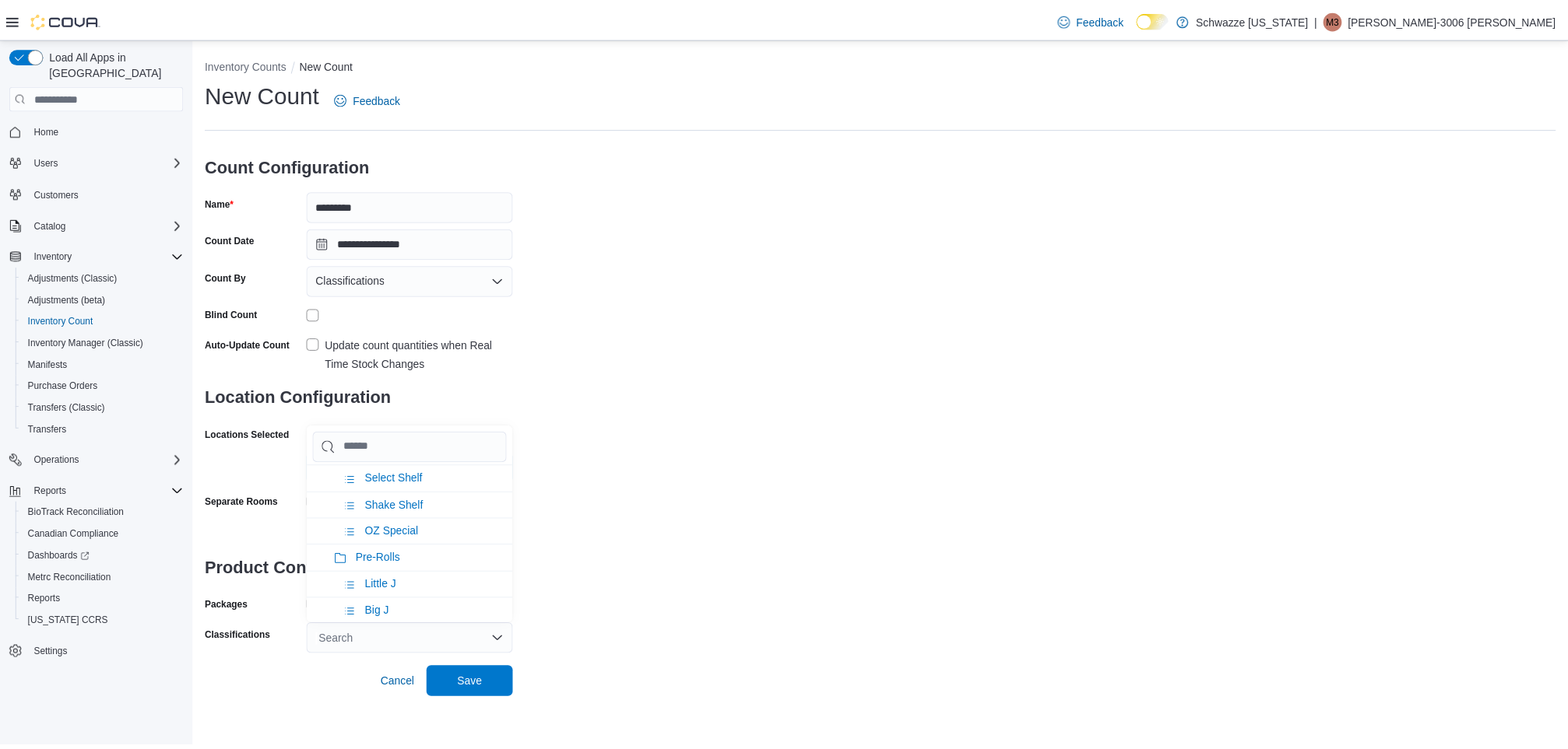
scroll to position [136, 0]
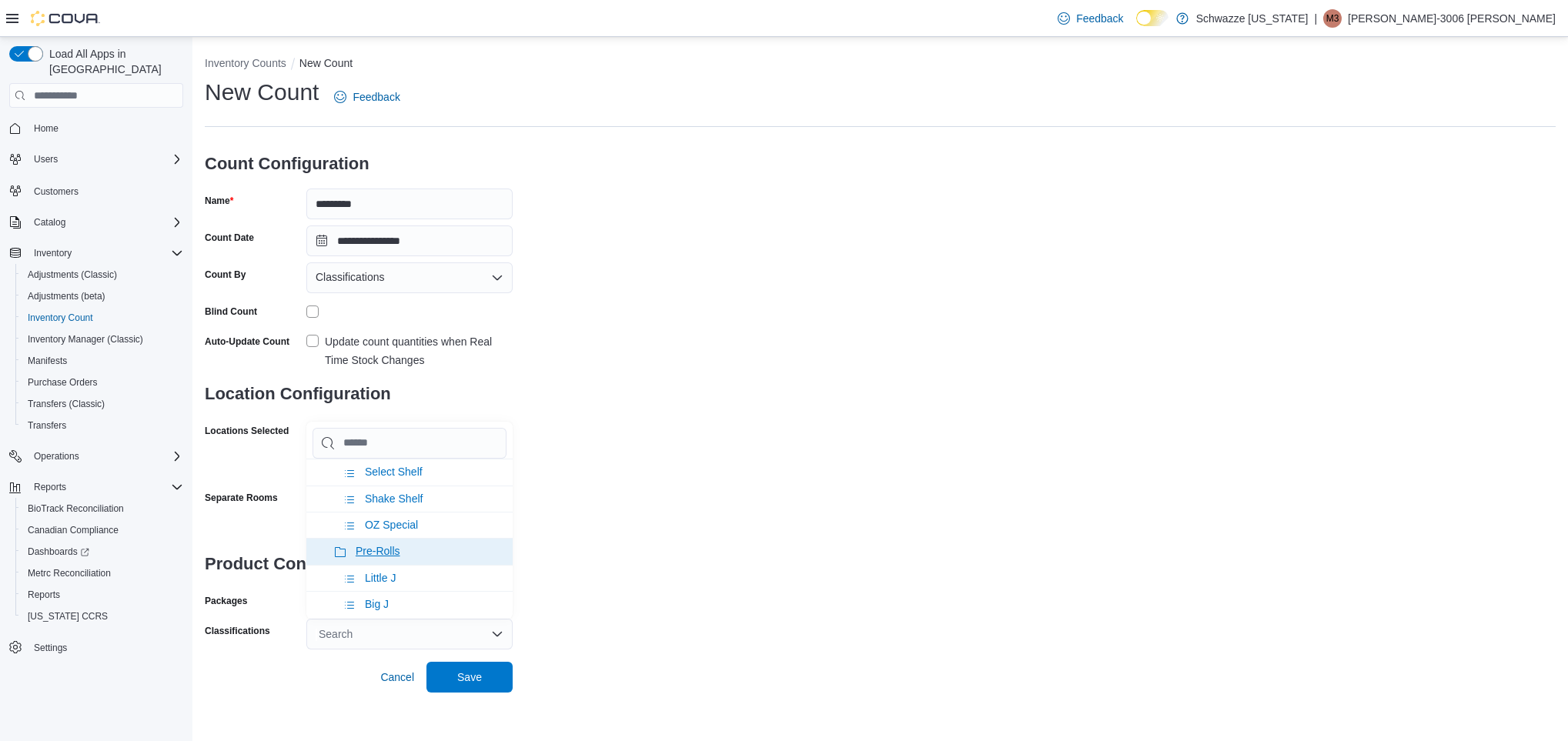
click at [419, 541] on li "Pre-Rolls" at bounding box center [409, 551] width 206 height 26
click at [661, 515] on div "**********" at bounding box center [880, 364] width 1351 height 572
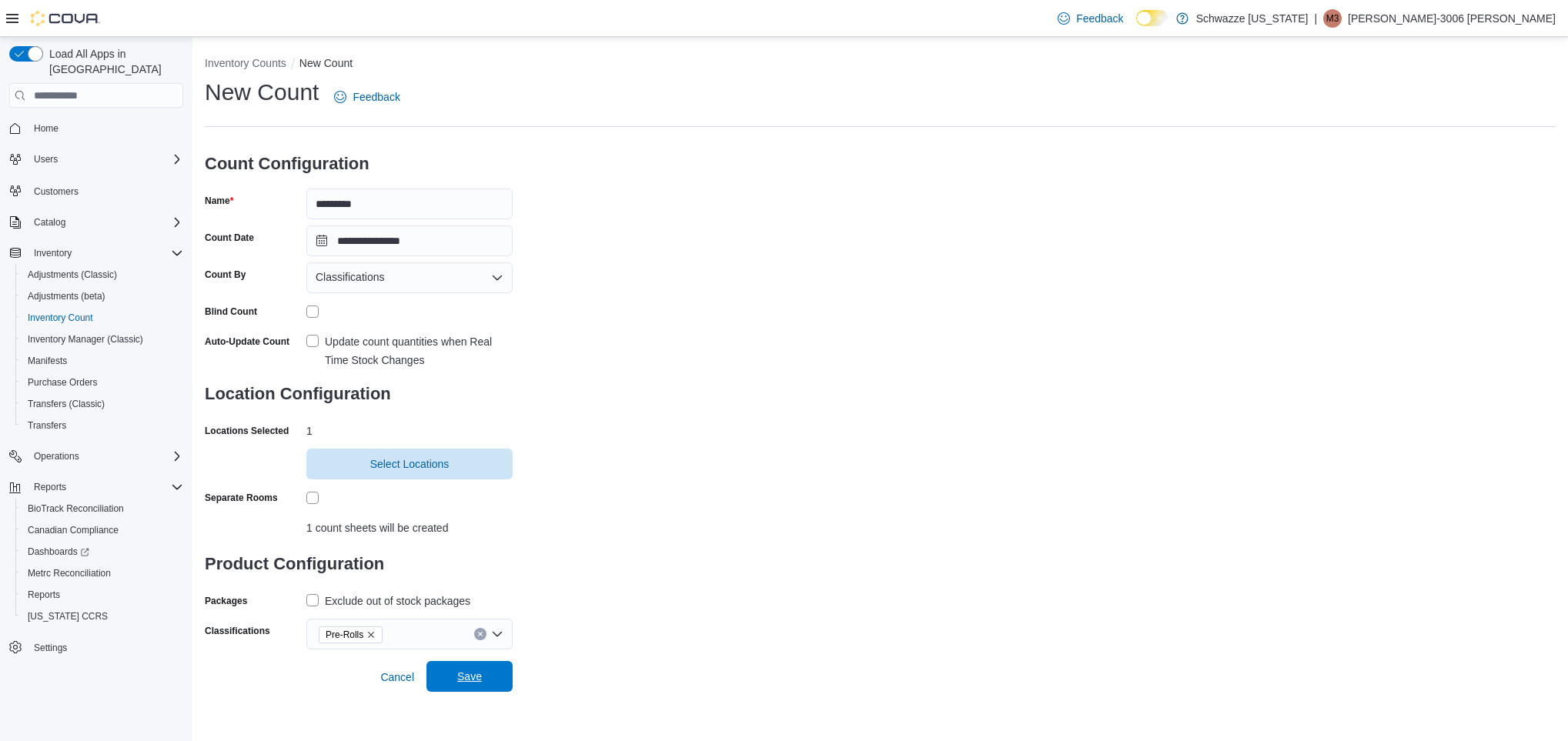
click at [484, 682] on span "Save" at bounding box center [470, 676] width 67 height 30
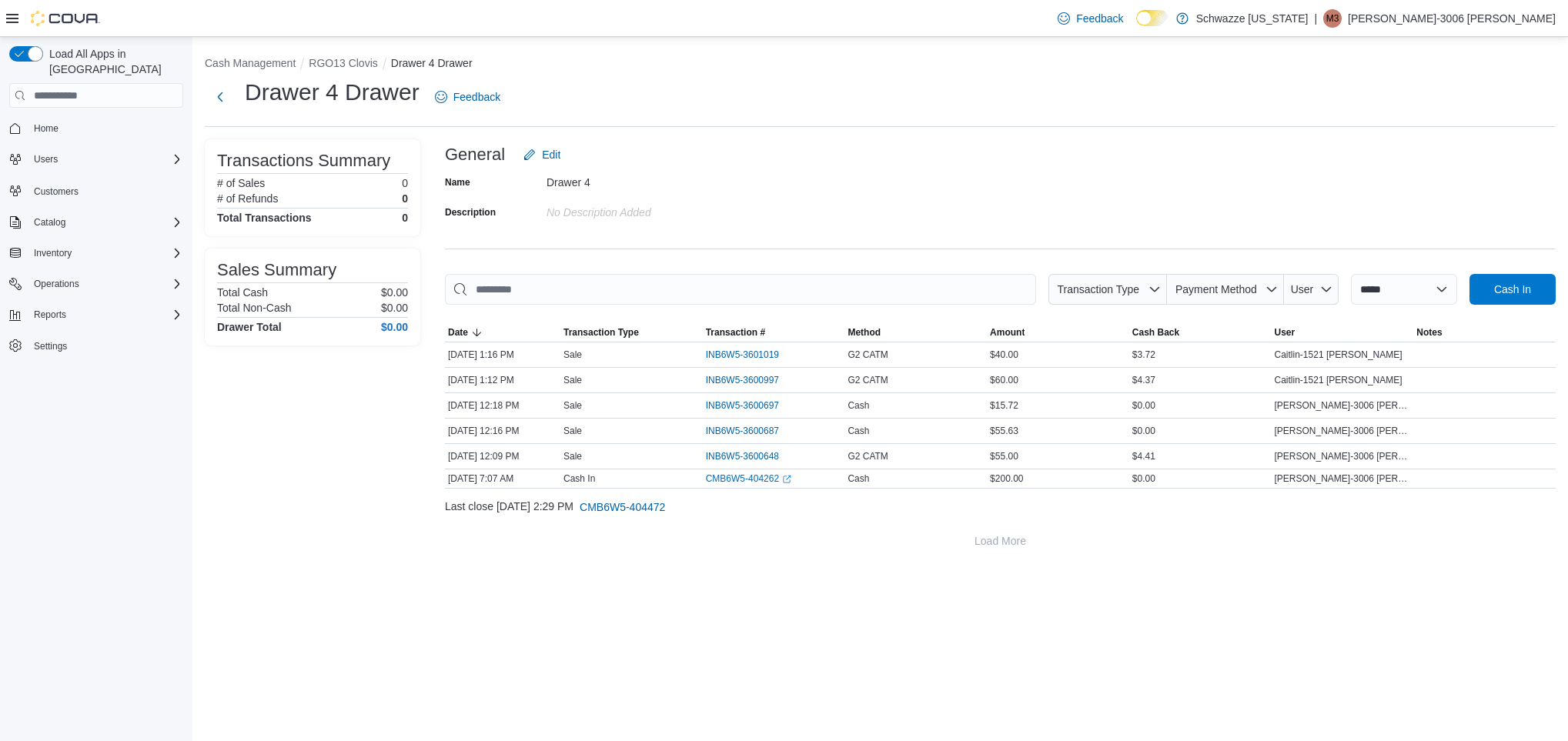
click at [349, 69] on li "RGO13 Clovis" at bounding box center [349, 63] width 81 height 16
click at [341, 60] on button "RGO13 Clovis" at bounding box center [342, 63] width 68 height 12
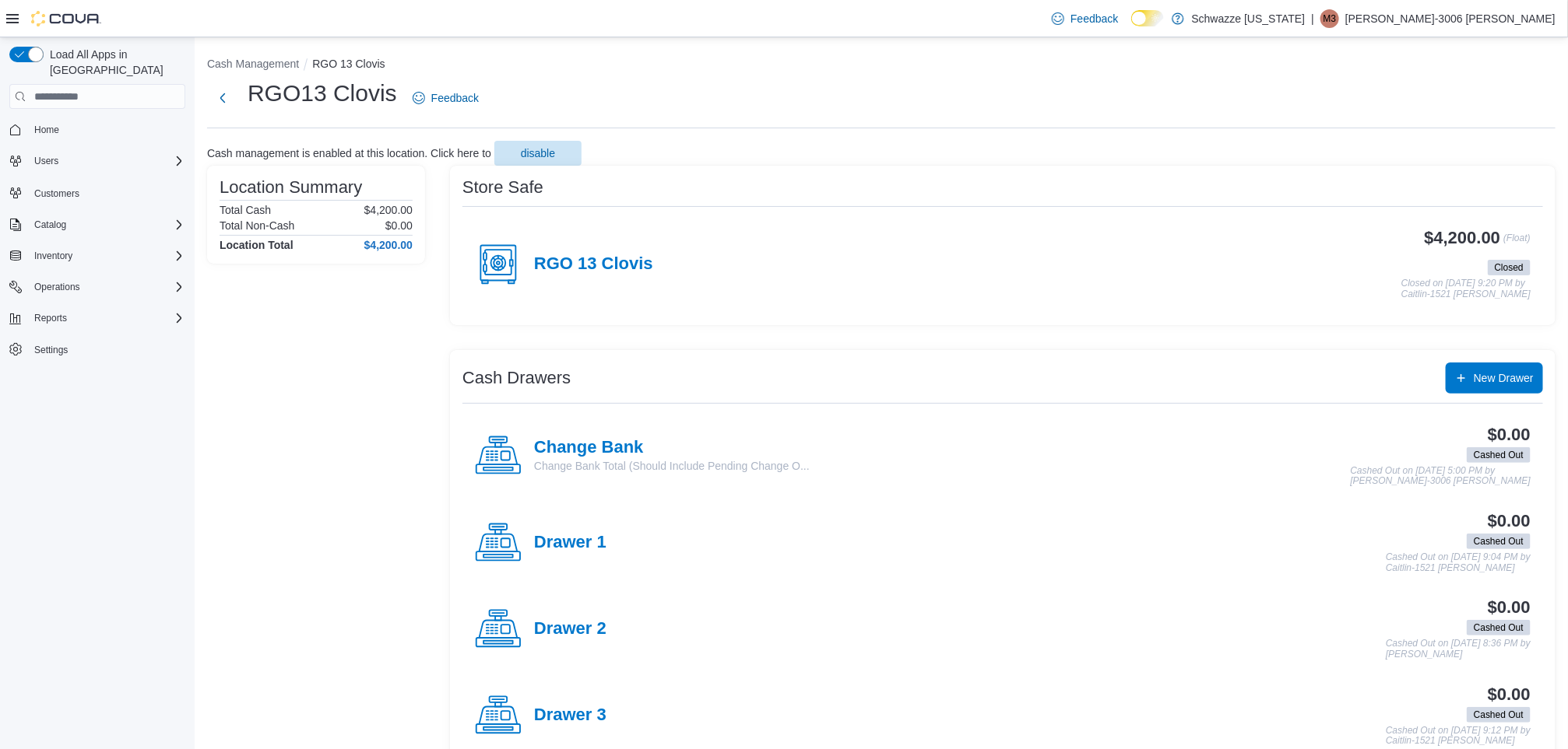
click at [596, 281] on div "RGO 13 Clovis" at bounding box center [564, 264] width 178 height 47
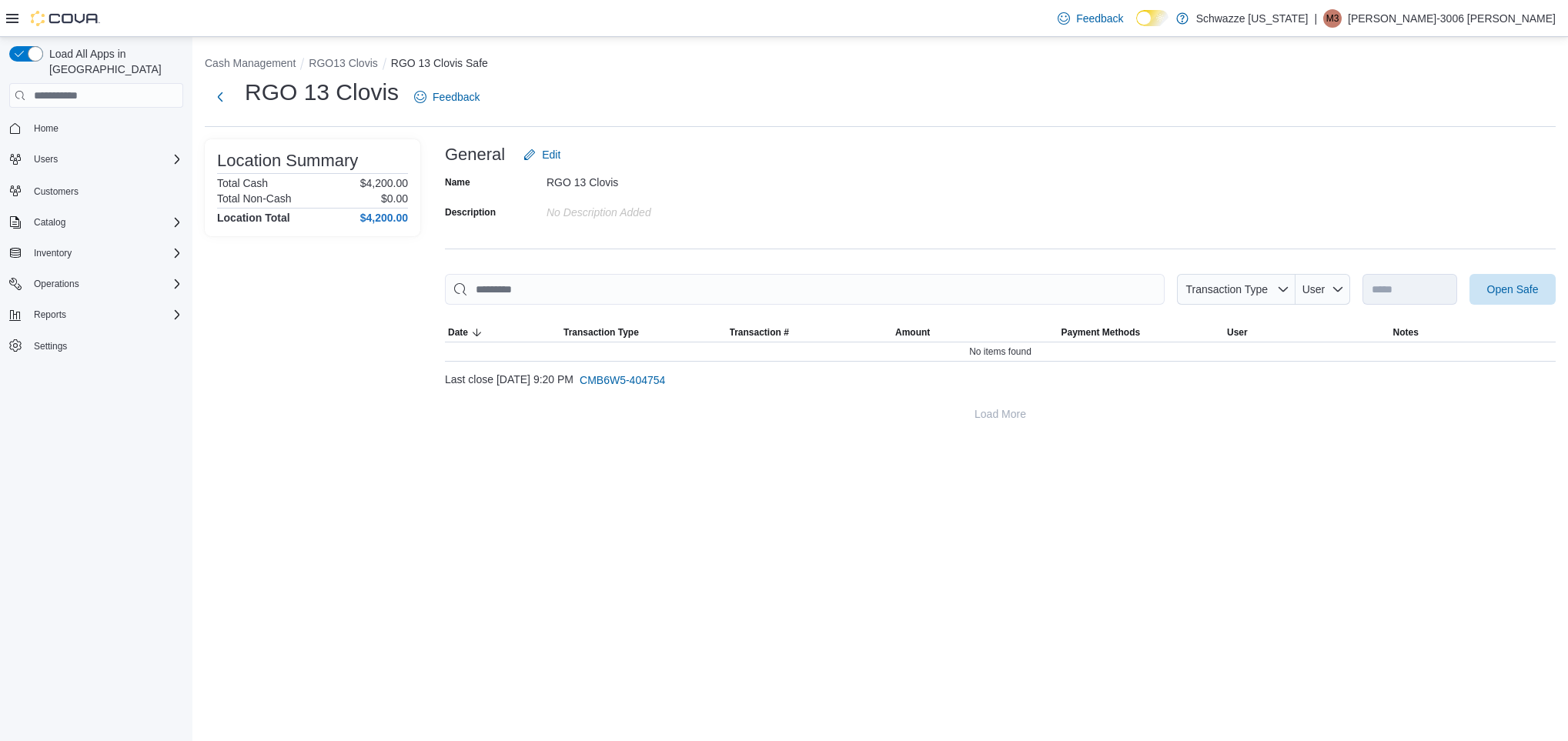
click at [654, 398] on div "**********" at bounding box center [1000, 351] width 1111 height 155
click at [649, 388] on span "CMB6W5-404754" at bounding box center [623, 380] width 86 height 16
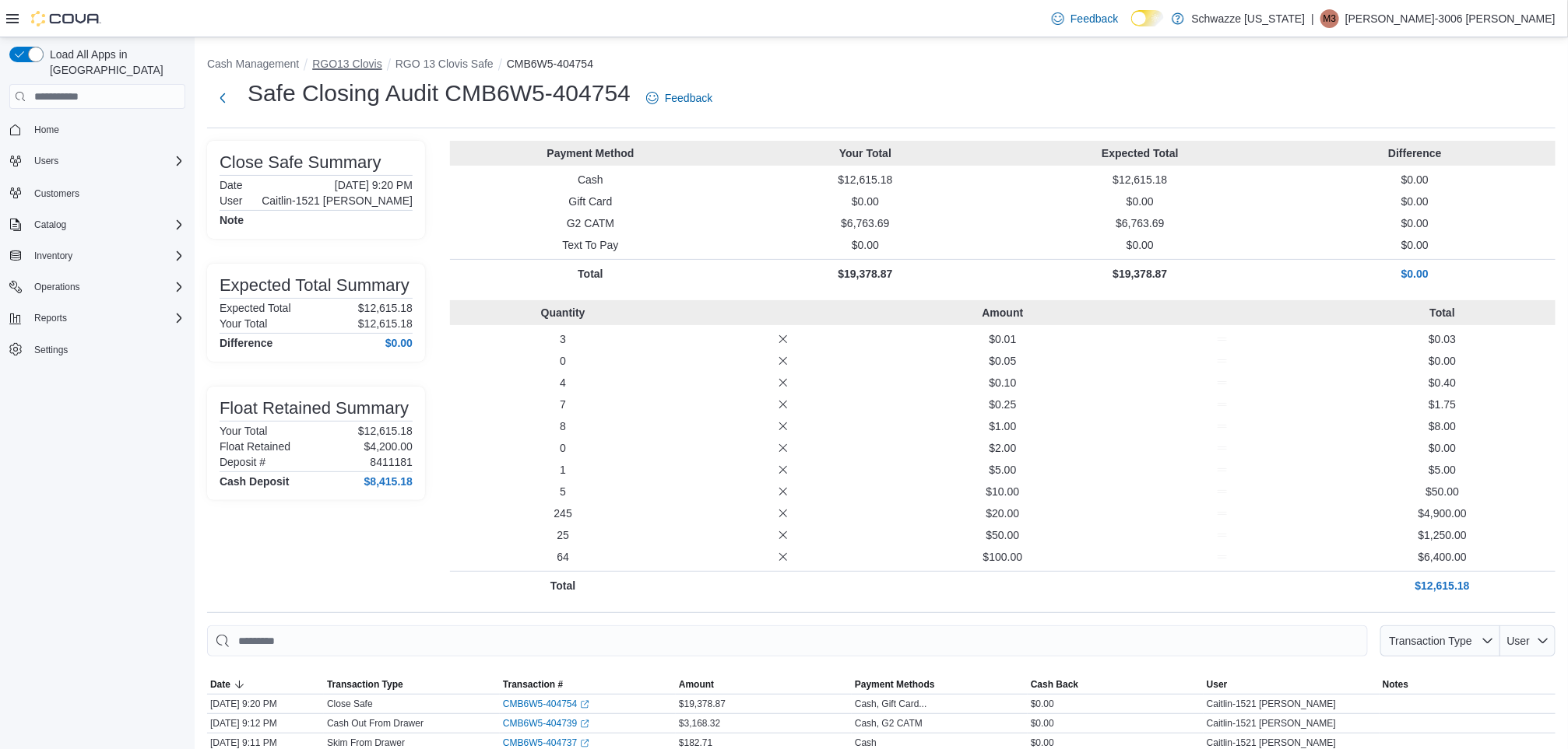
click at [359, 62] on button "RGO13 Clovis" at bounding box center [346, 63] width 69 height 12
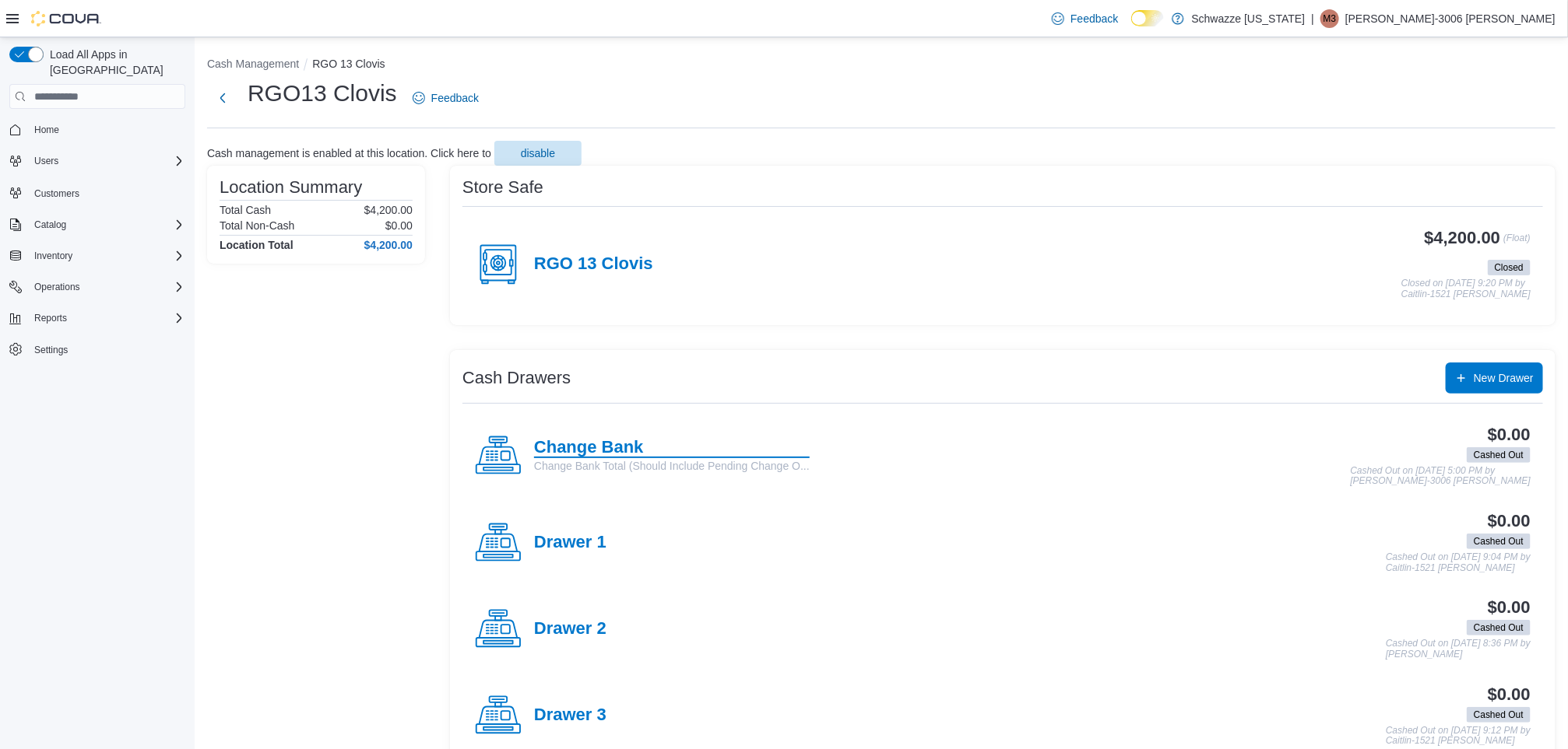
click at [646, 454] on h4 "Change Bank" at bounding box center [671, 448] width 275 height 20
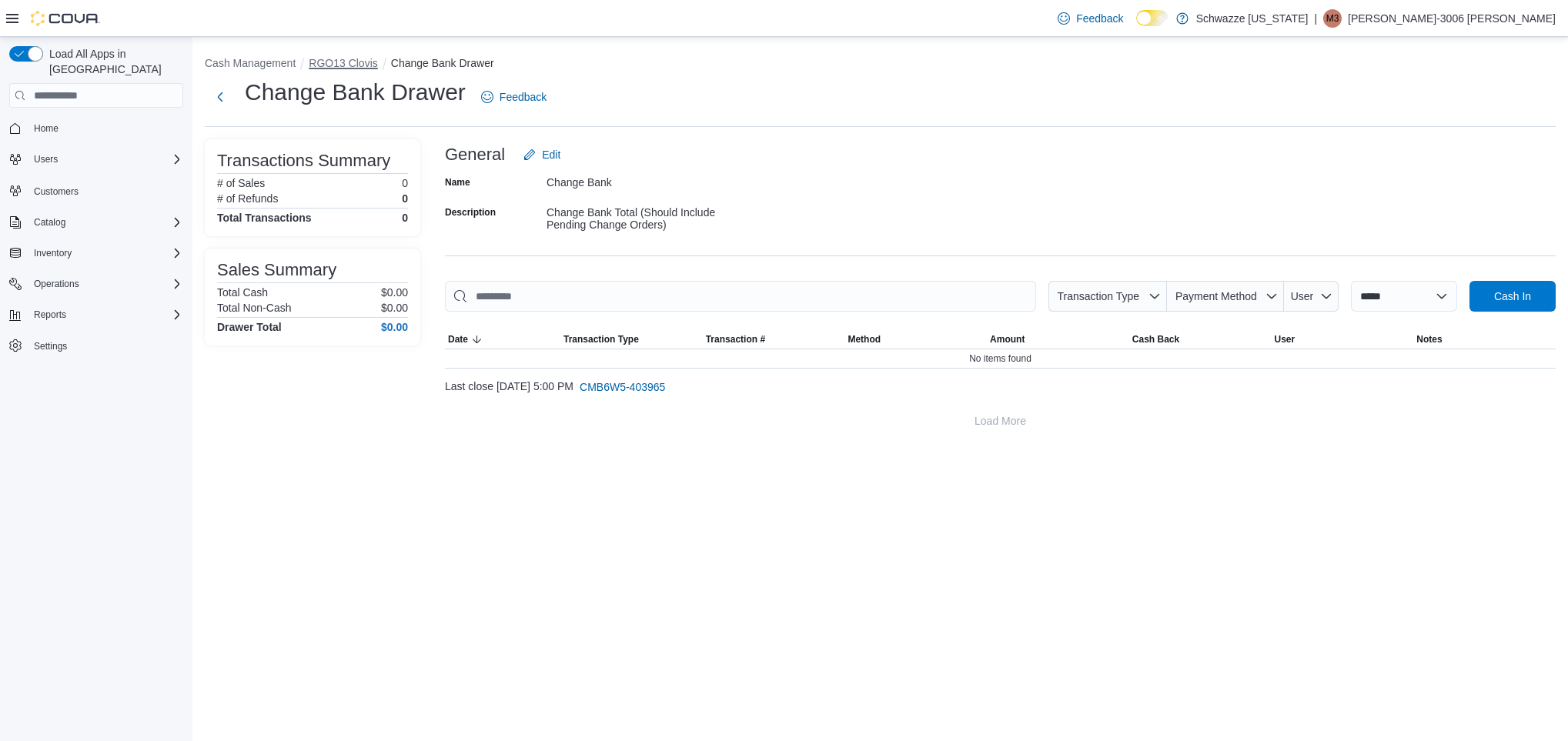
click at [360, 63] on button "RGO13 Clovis" at bounding box center [342, 63] width 68 height 12
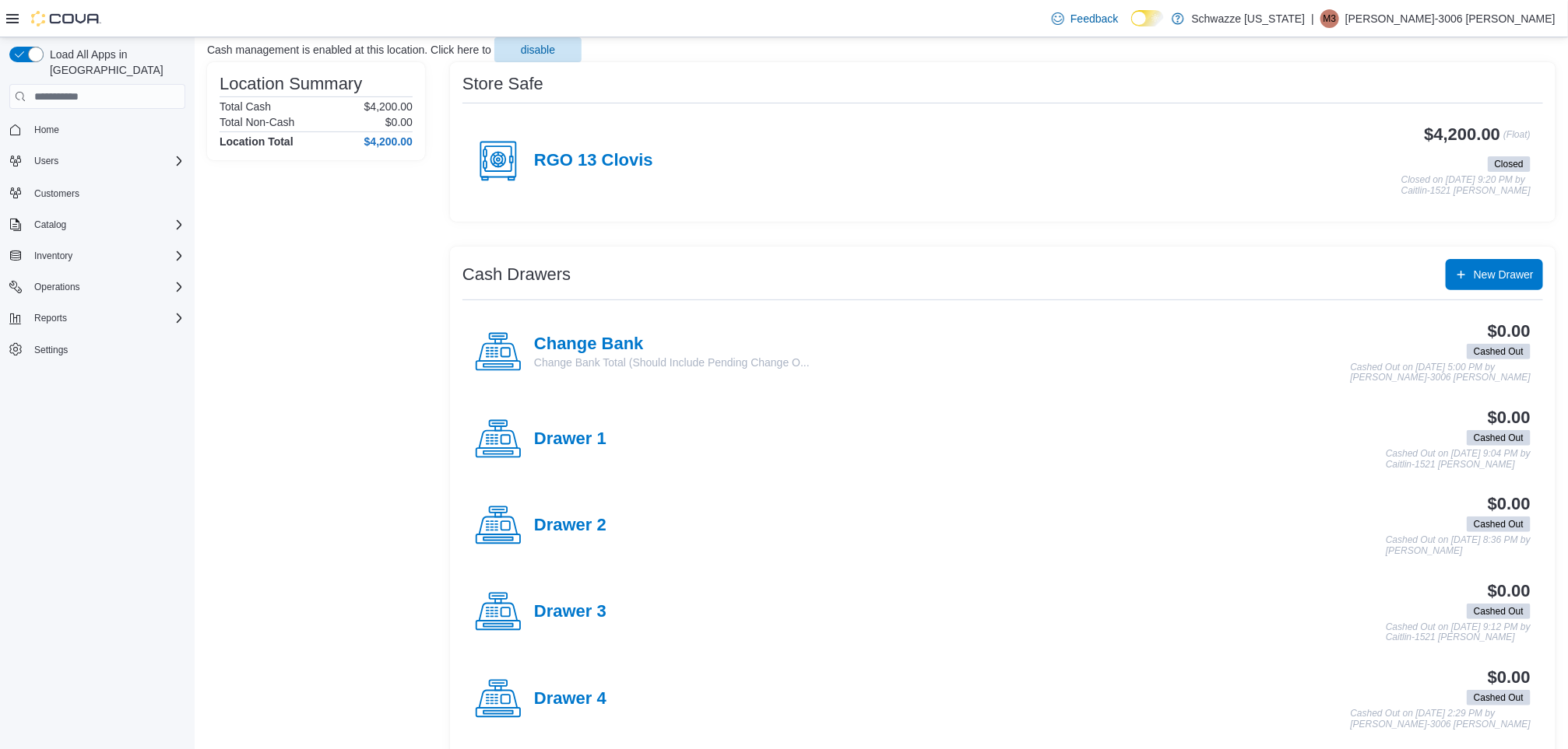
scroll to position [106, 0]
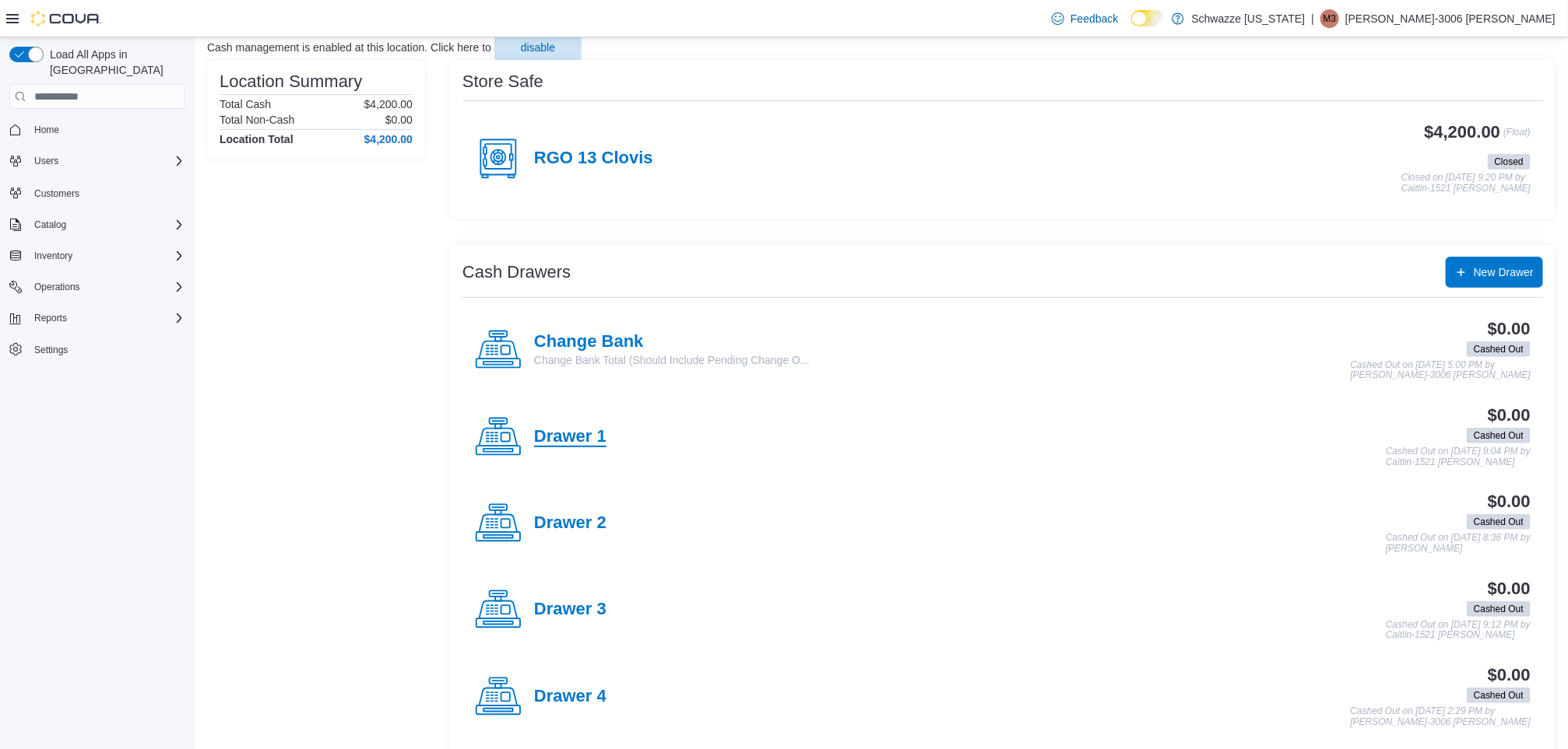
click at [580, 435] on h4 "Drawer 1" at bounding box center [570, 437] width 72 height 20
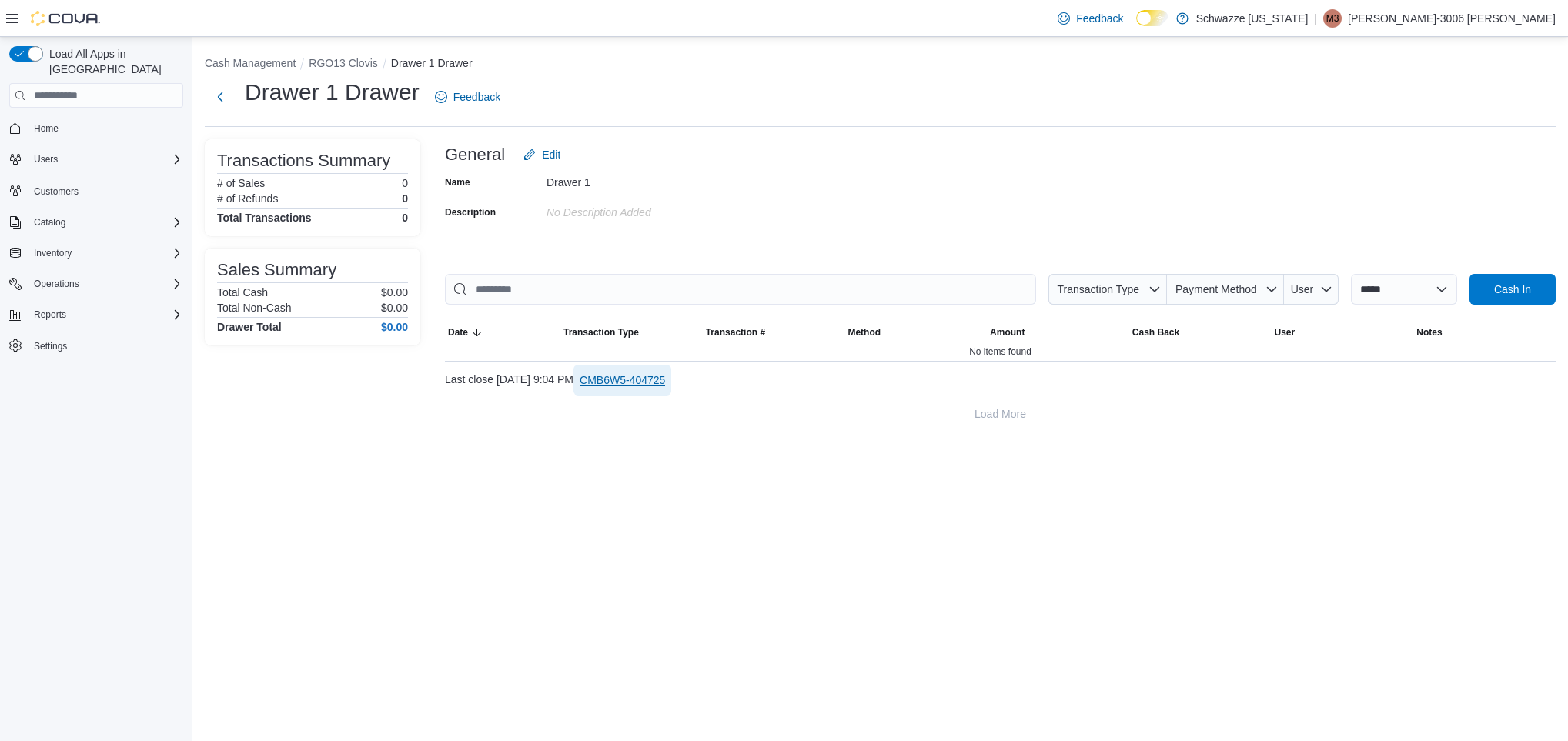
click at [666, 384] on span "CMB6W5-404725" at bounding box center [623, 380] width 86 height 16
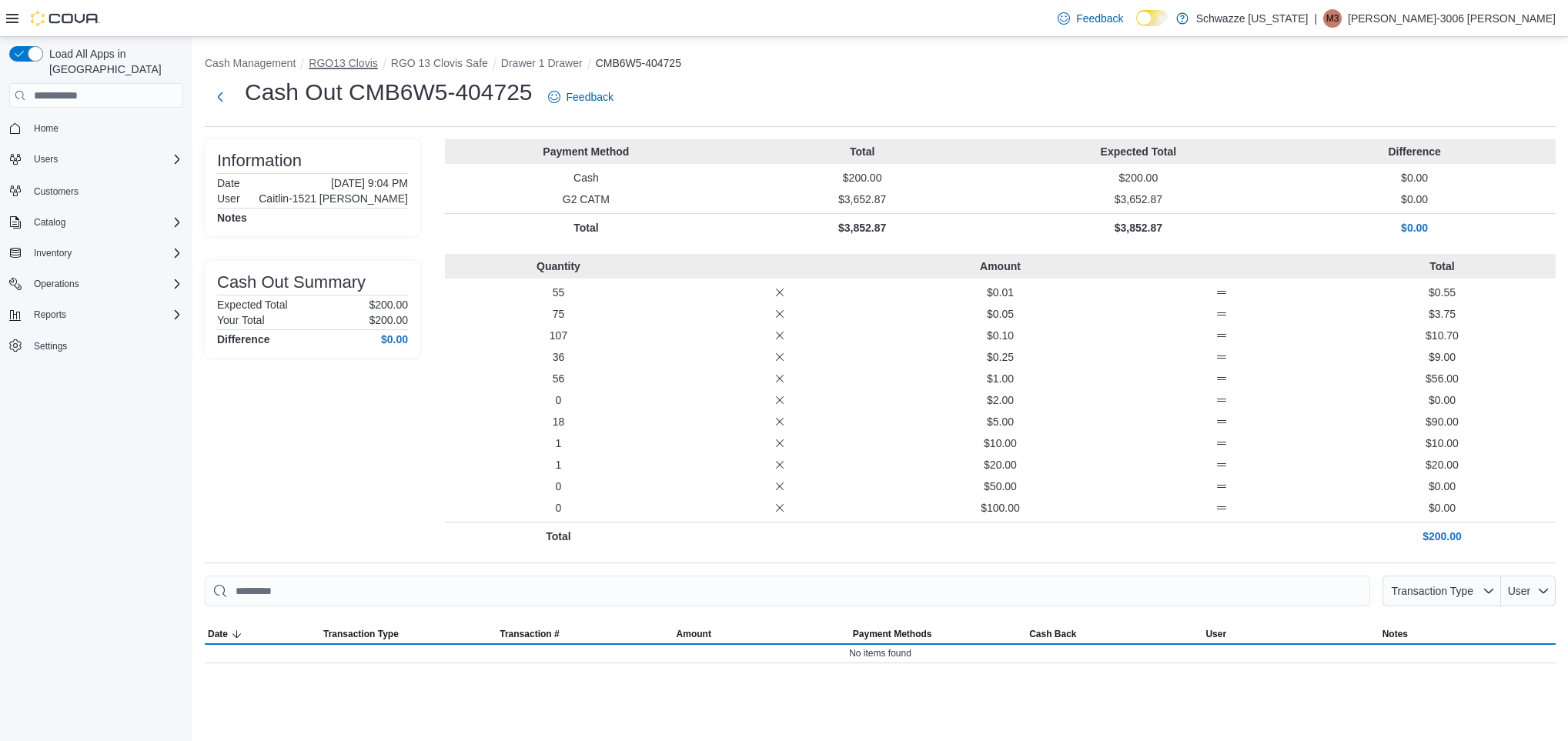
click at [360, 60] on button "RGO13 Clovis" at bounding box center [342, 63] width 68 height 12
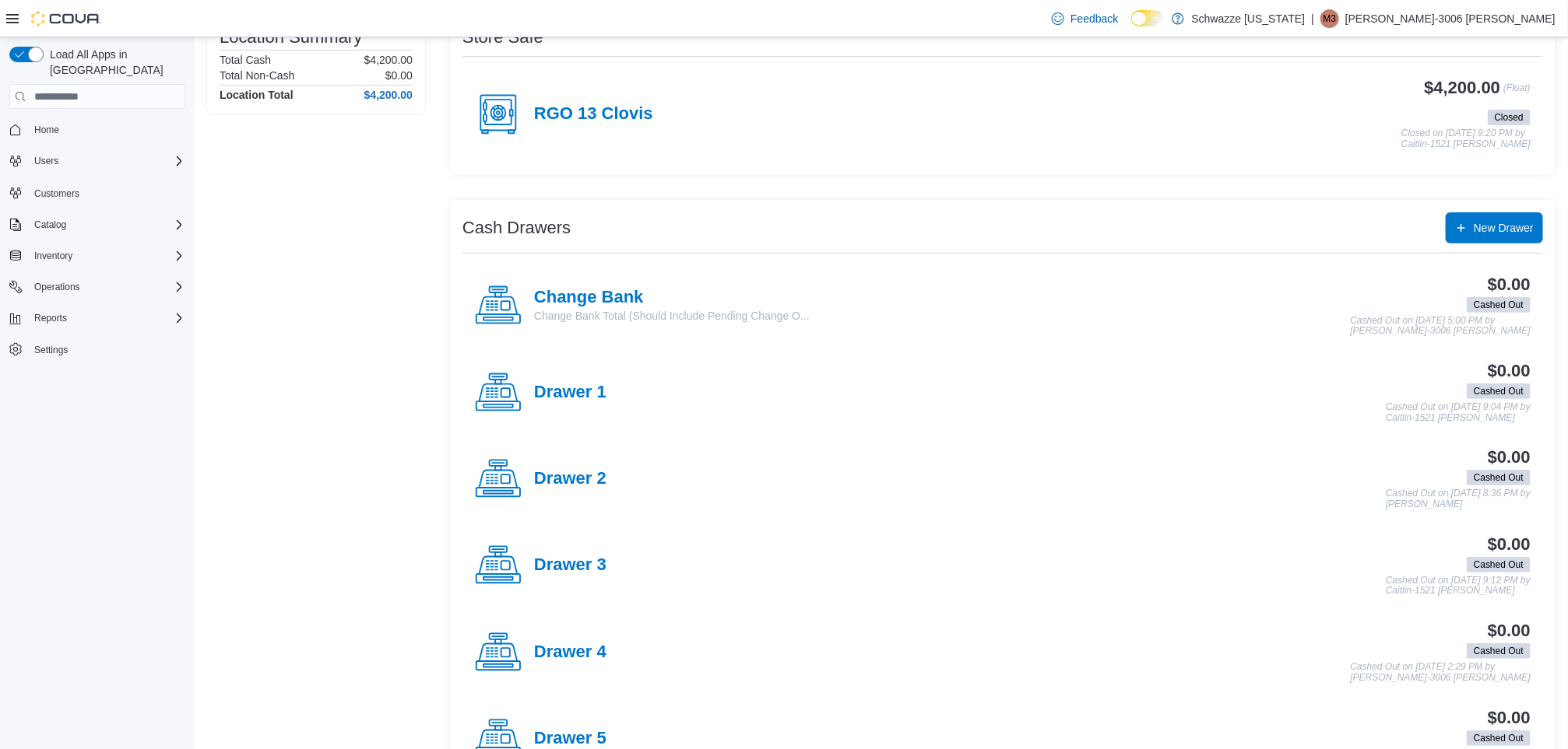
scroll to position [173, 0]
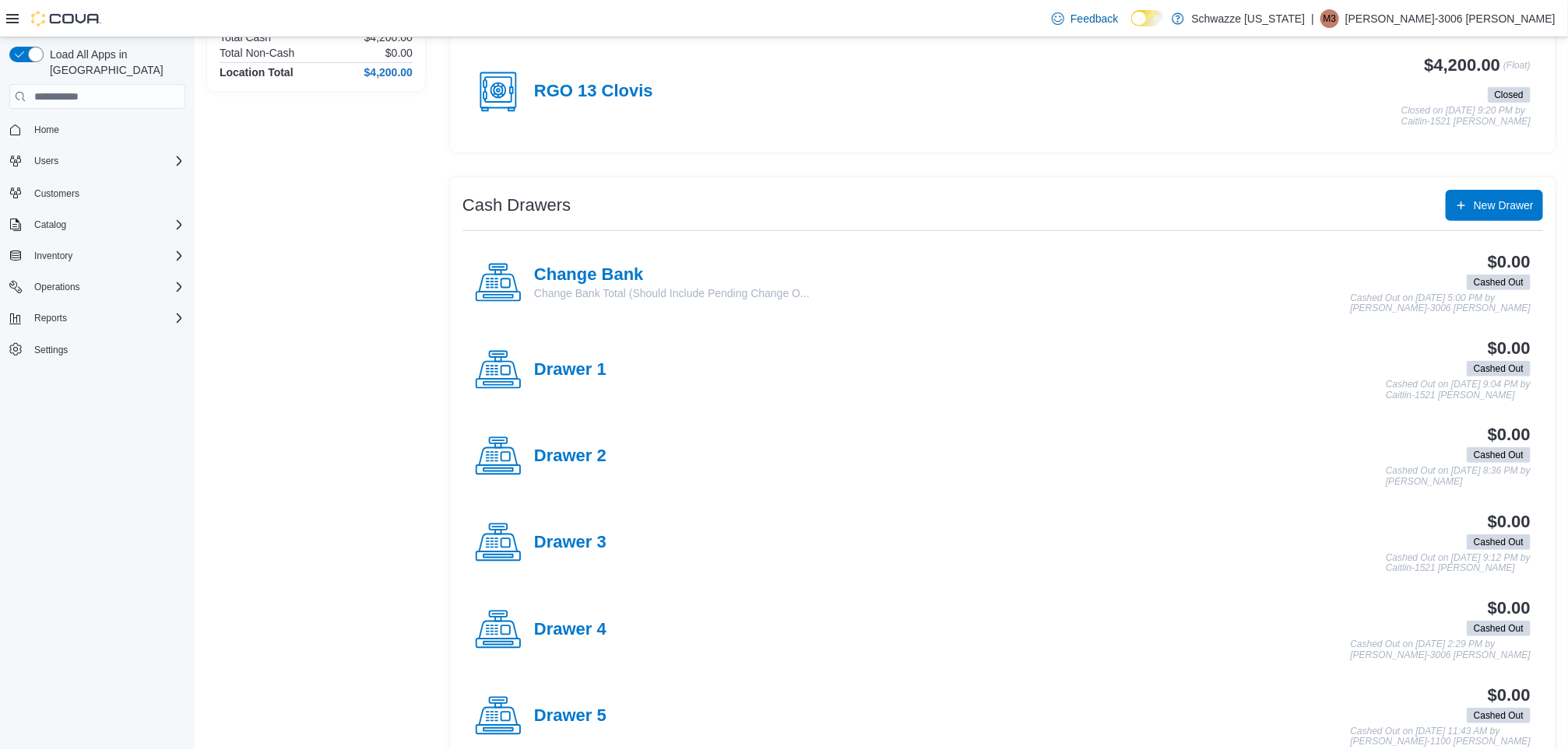
click at [554, 540] on h4 "Drawer 3" at bounding box center [570, 543] width 72 height 20
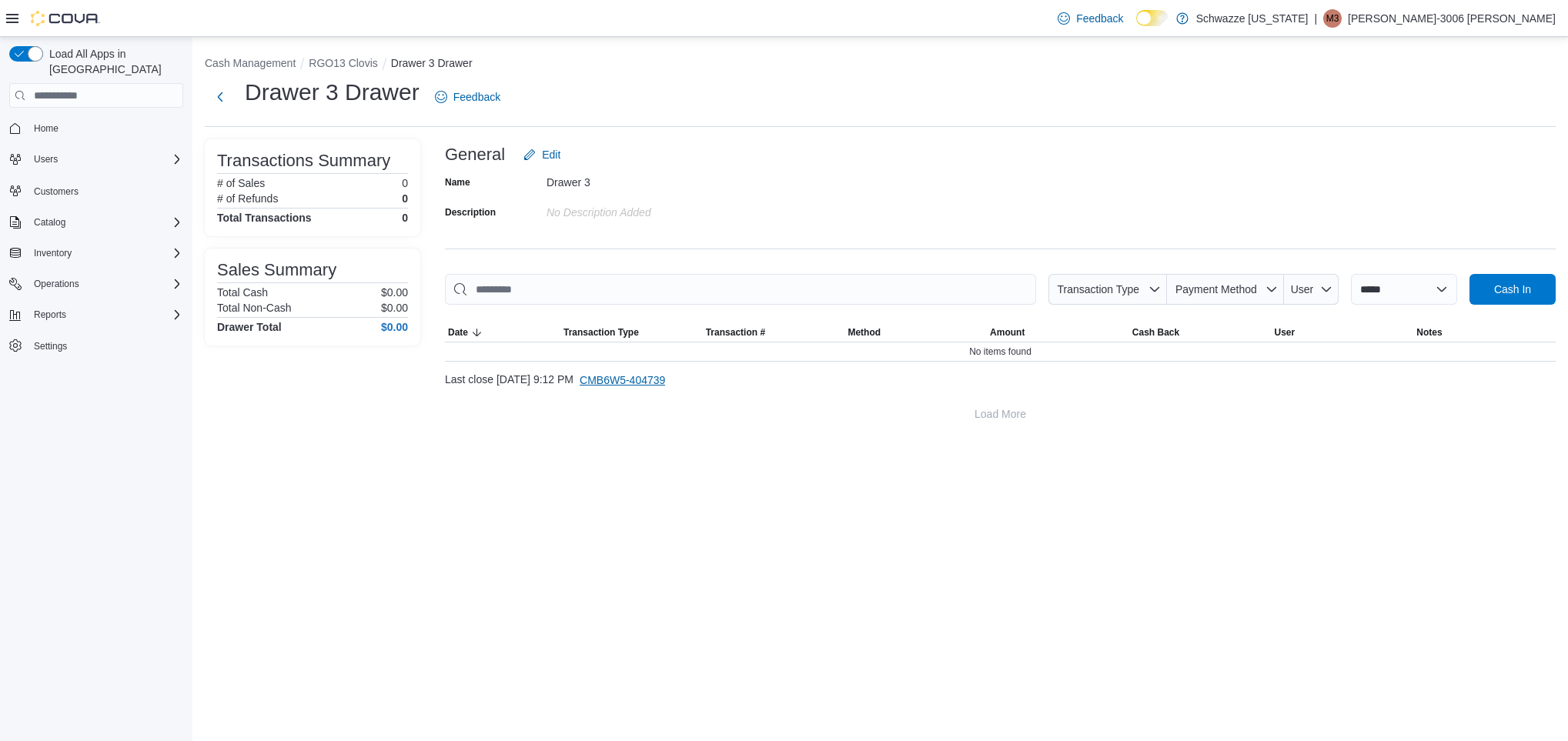
click at [666, 372] on span "CMB6W5-404739" at bounding box center [623, 380] width 86 height 30
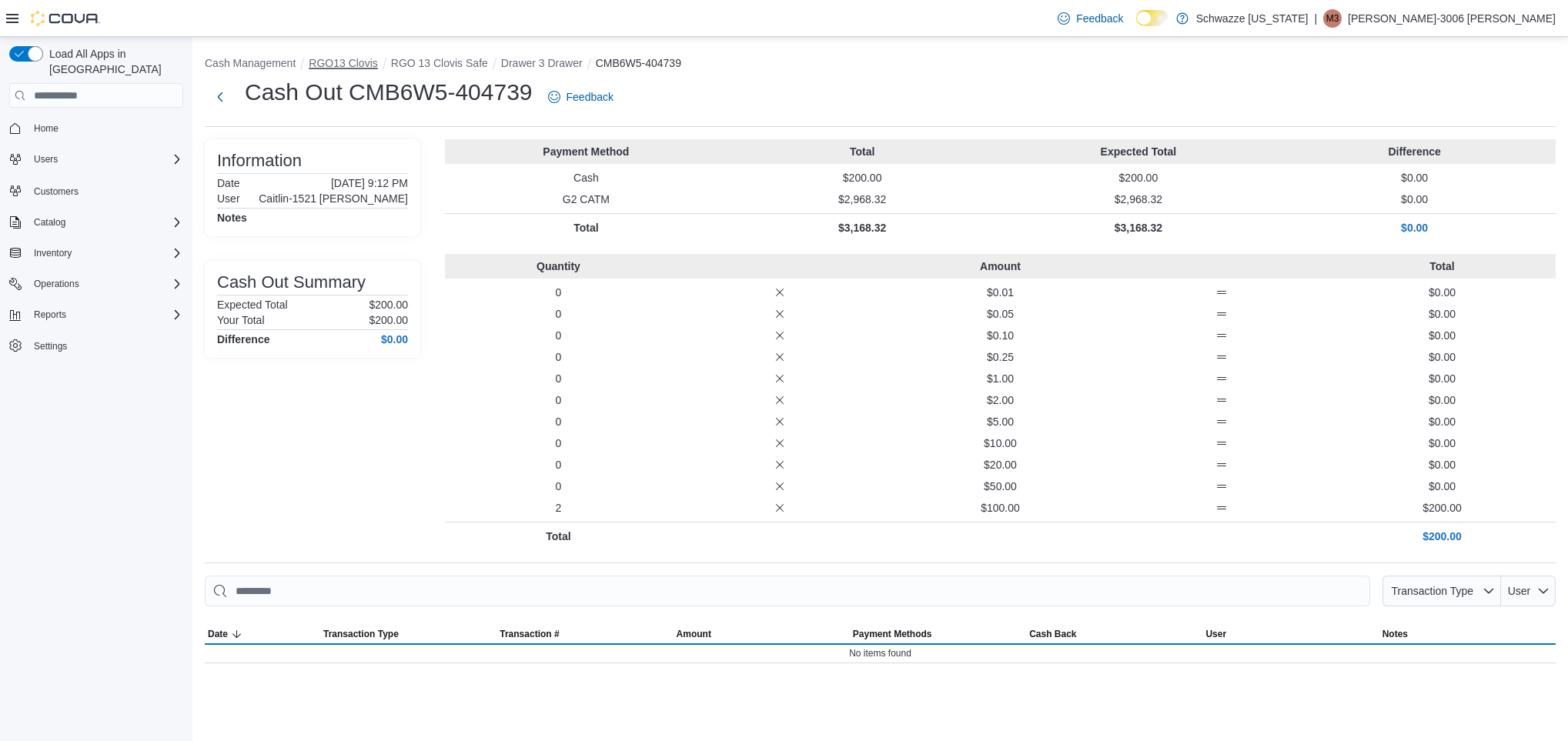
click at [358, 66] on button "RGO13 Clovis" at bounding box center [342, 63] width 68 height 12
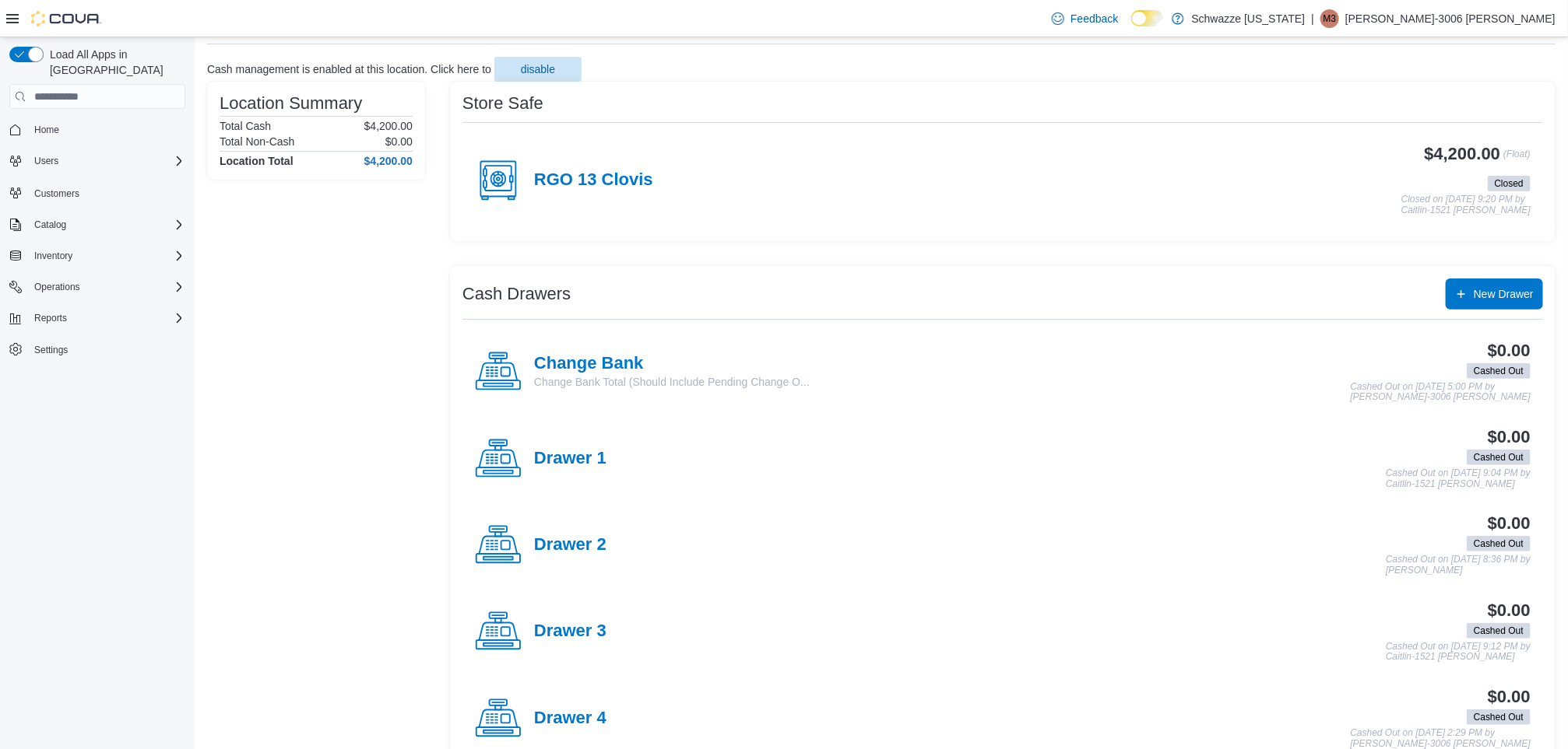
scroll to position [131, 0]
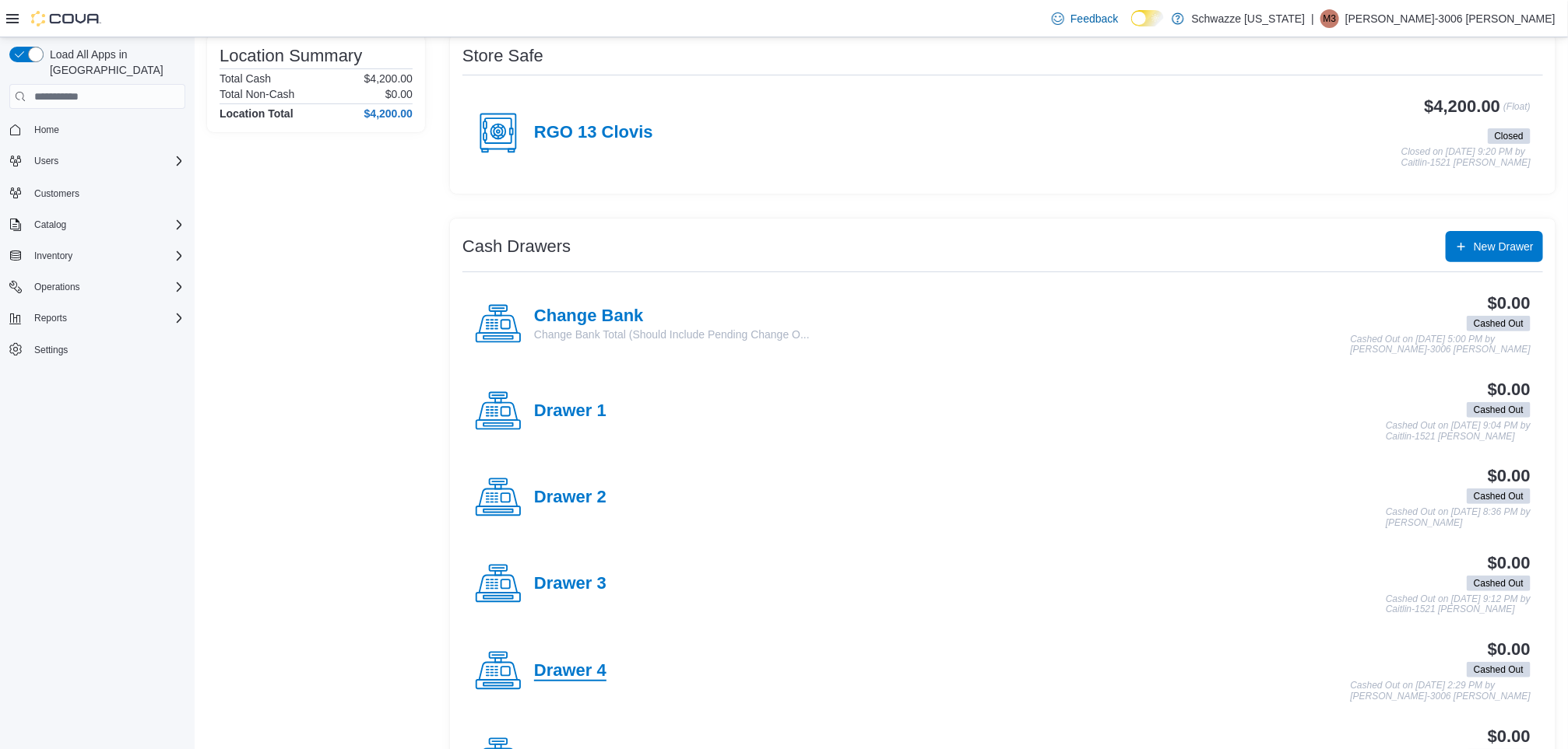
click at [576, 673] on h4 "Drawer 4" at bounding box center [570, 671] width 72 height 20
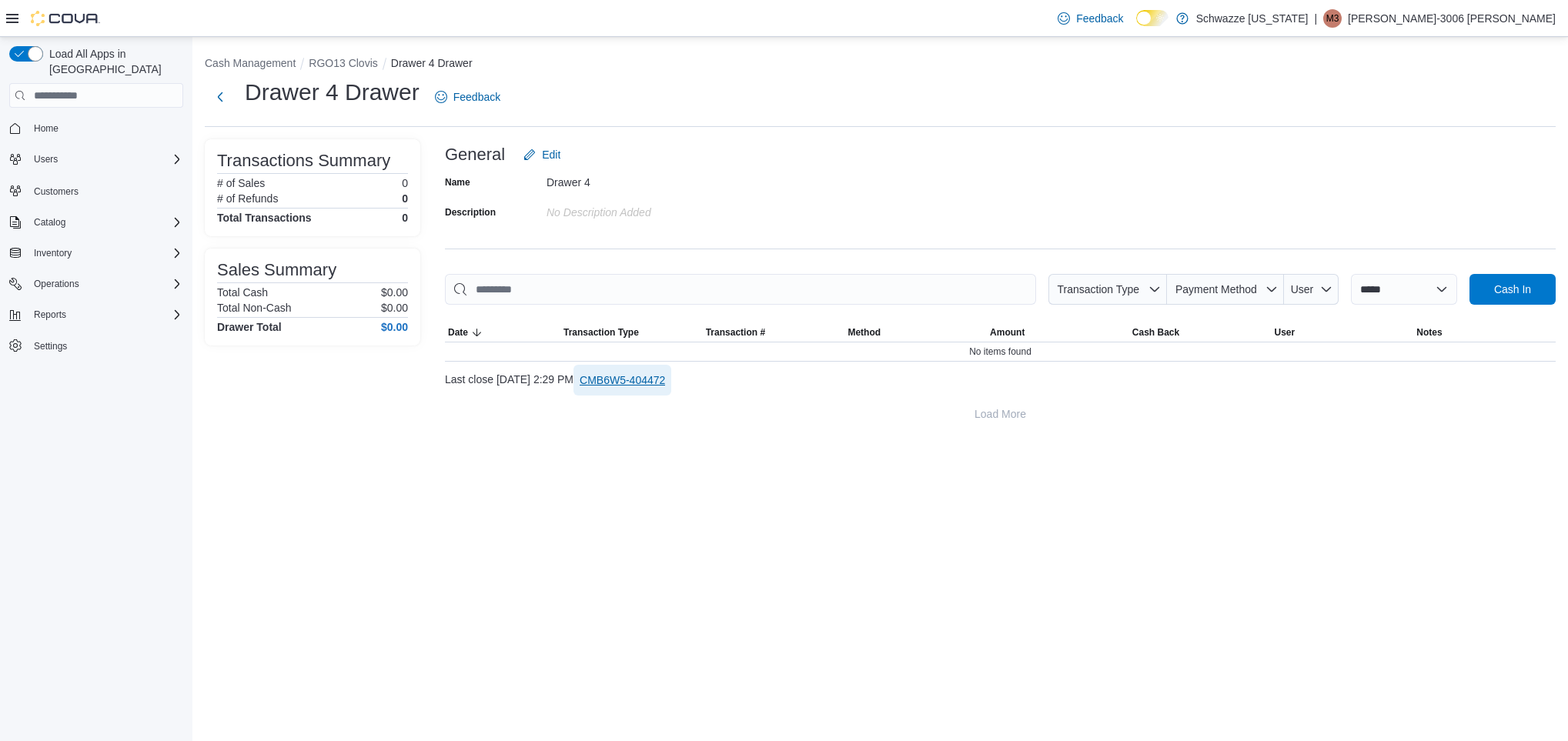
click at [666, 375] on span "CMB6W5-404472" at bounding box center [623, 380] width 86 height 16
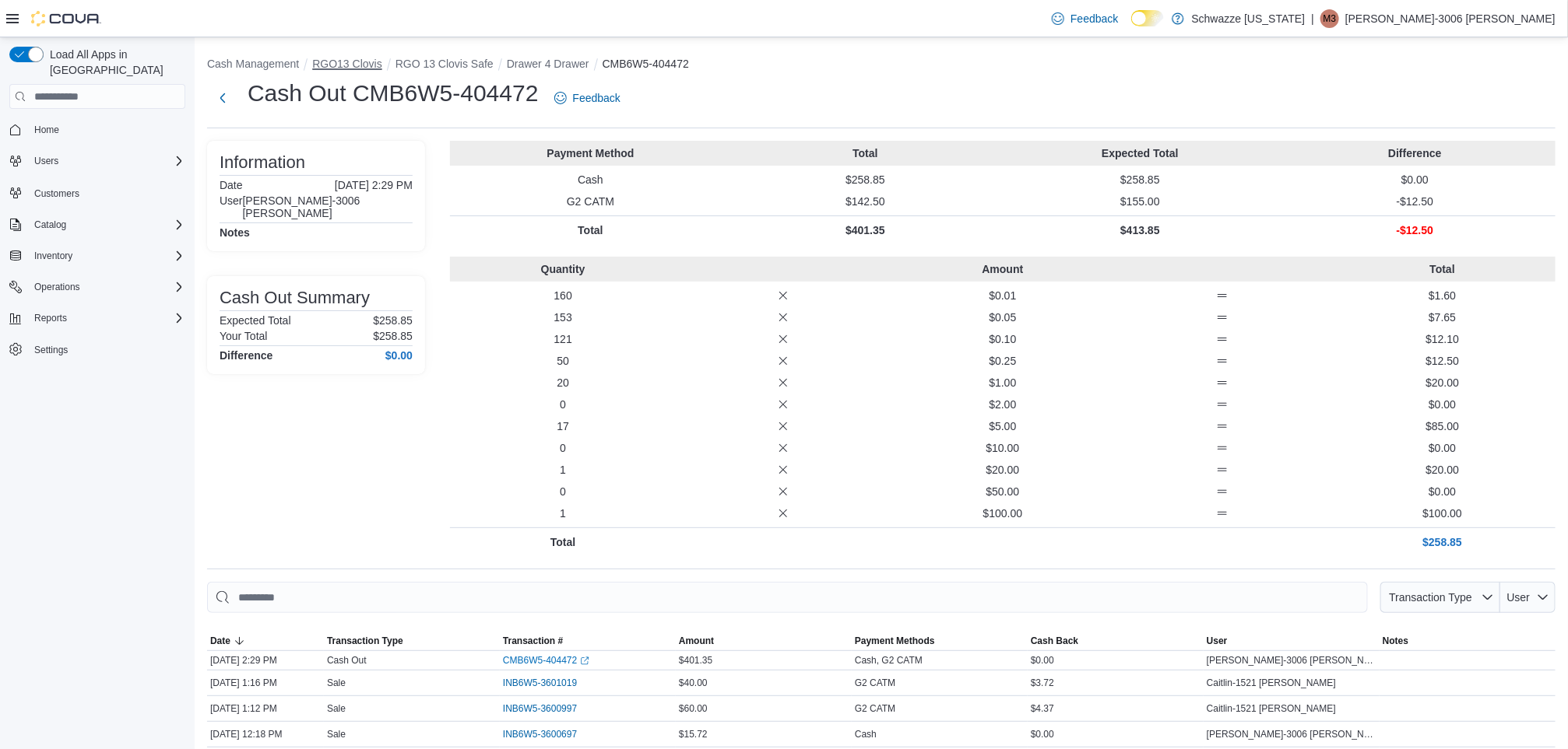
click at [353, 67] on button "RGO13 Clovis" at bounding box center [346, 63] width 69 height 12
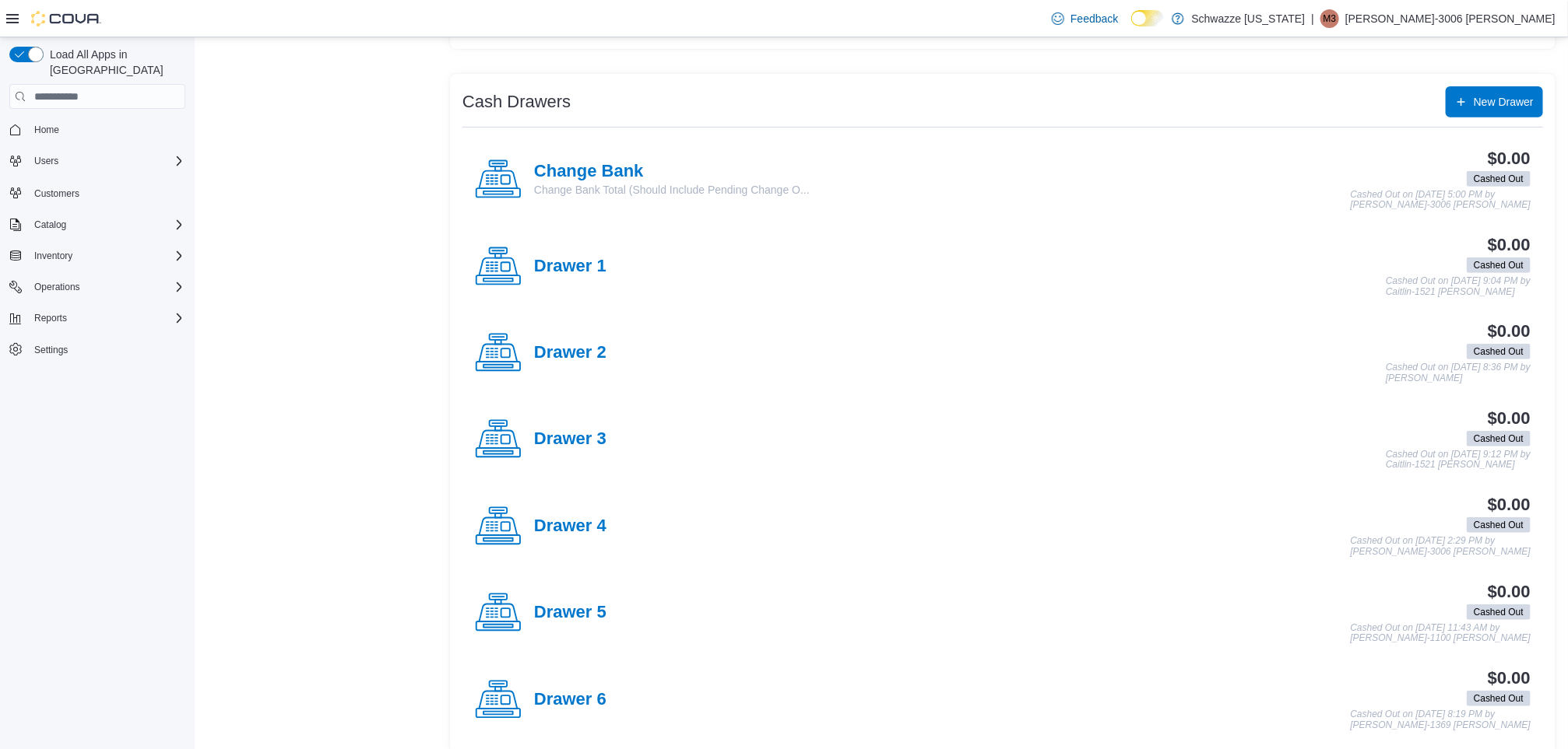
scroll to position [283, 0]
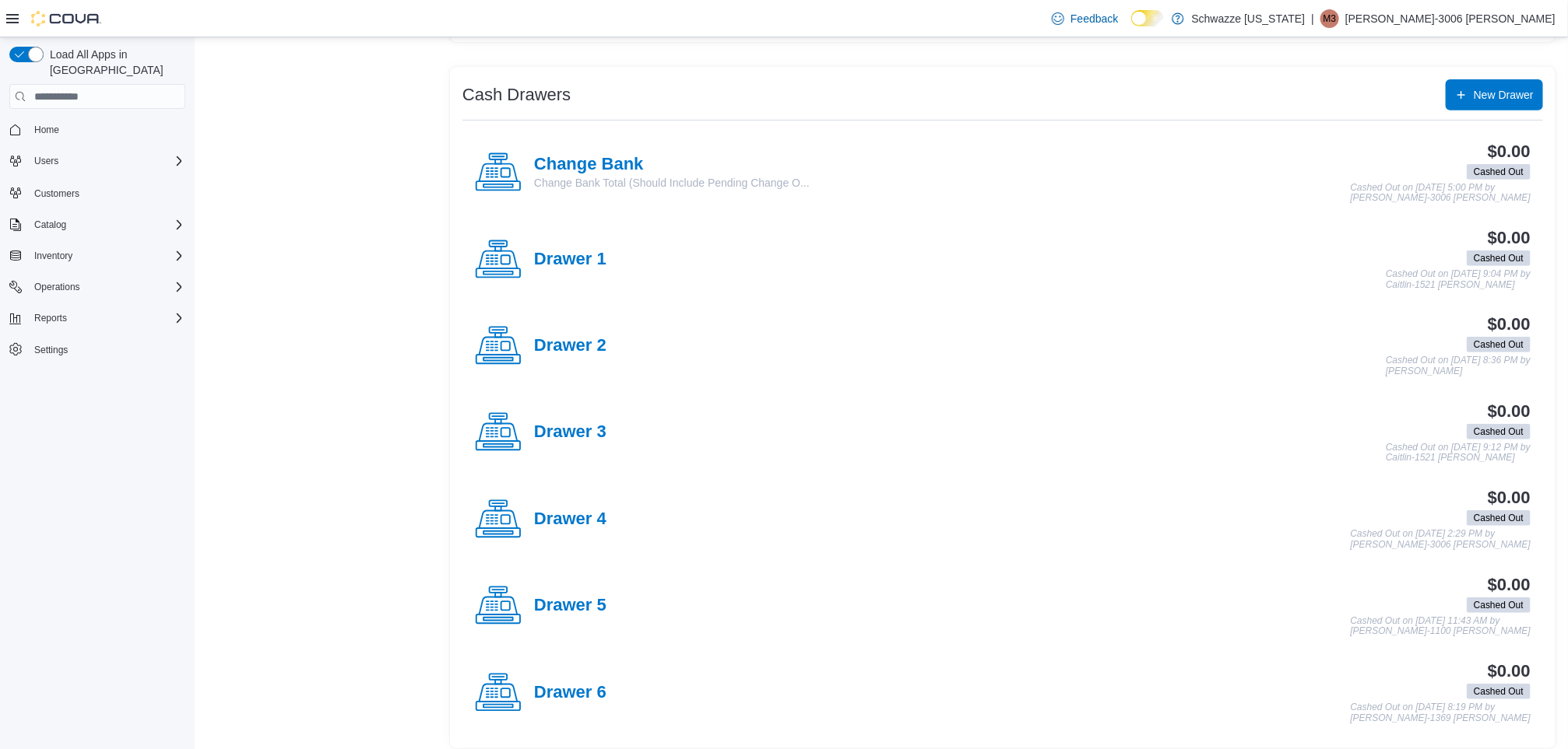
click at [596, 528] on h4 "Drawer 4" at bounding box center [570, 520] width 72 height 20
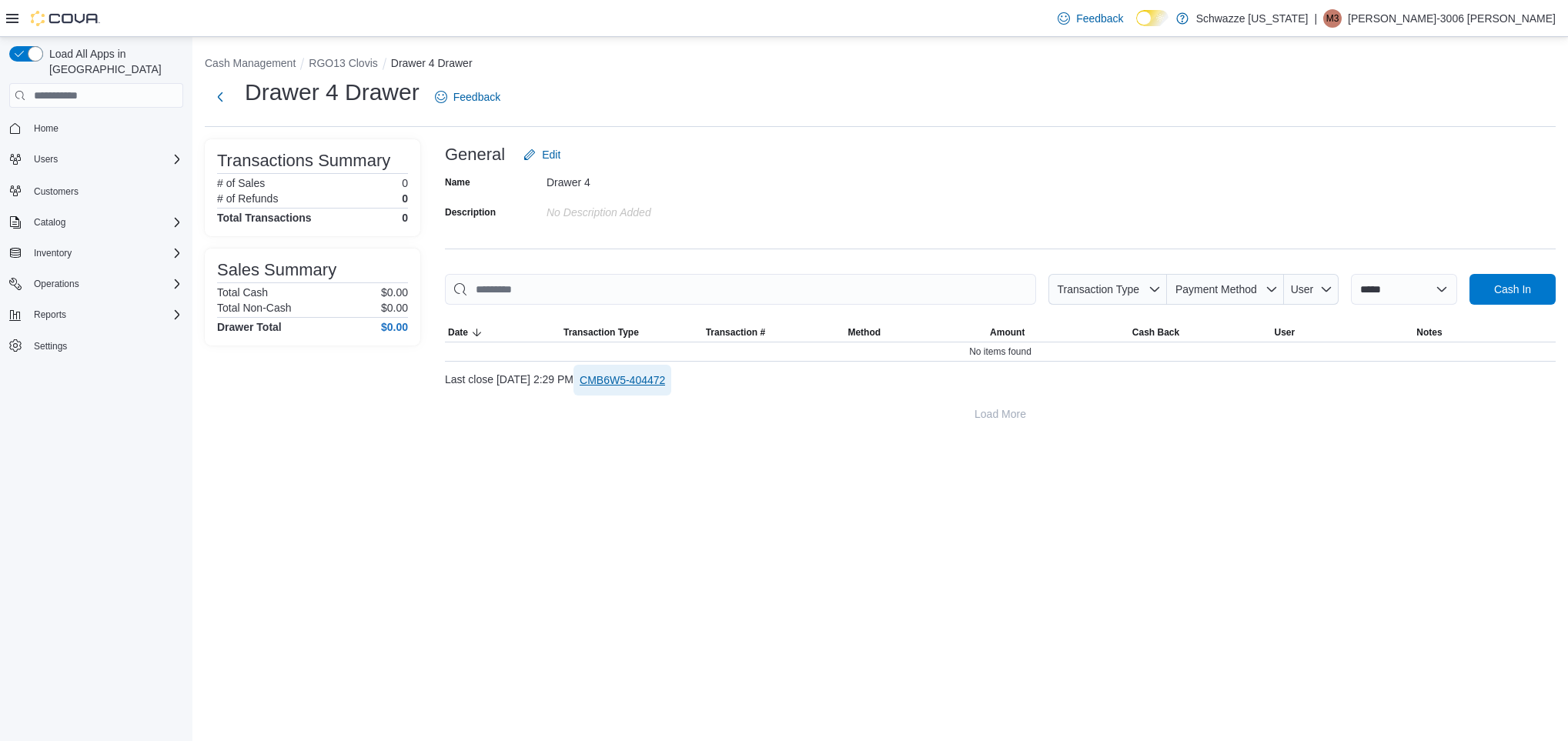
click at [666, 382] on span "CMB6W5-404472" at bounding box center [623, 380] width 86 height 16
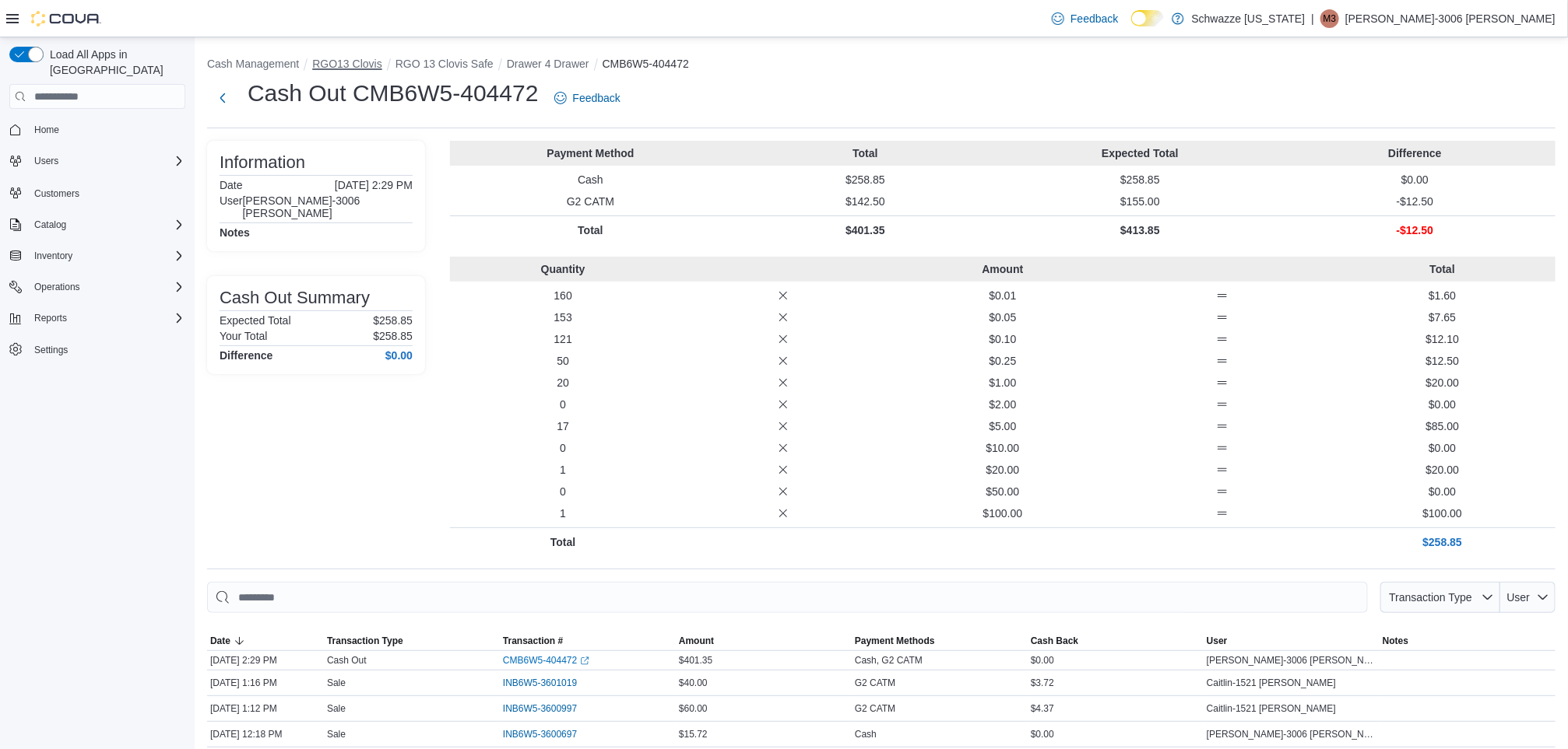
click at [341, 67] on button "RGO13 Clovis" at bounding box center [346, 63] width 69 height 12
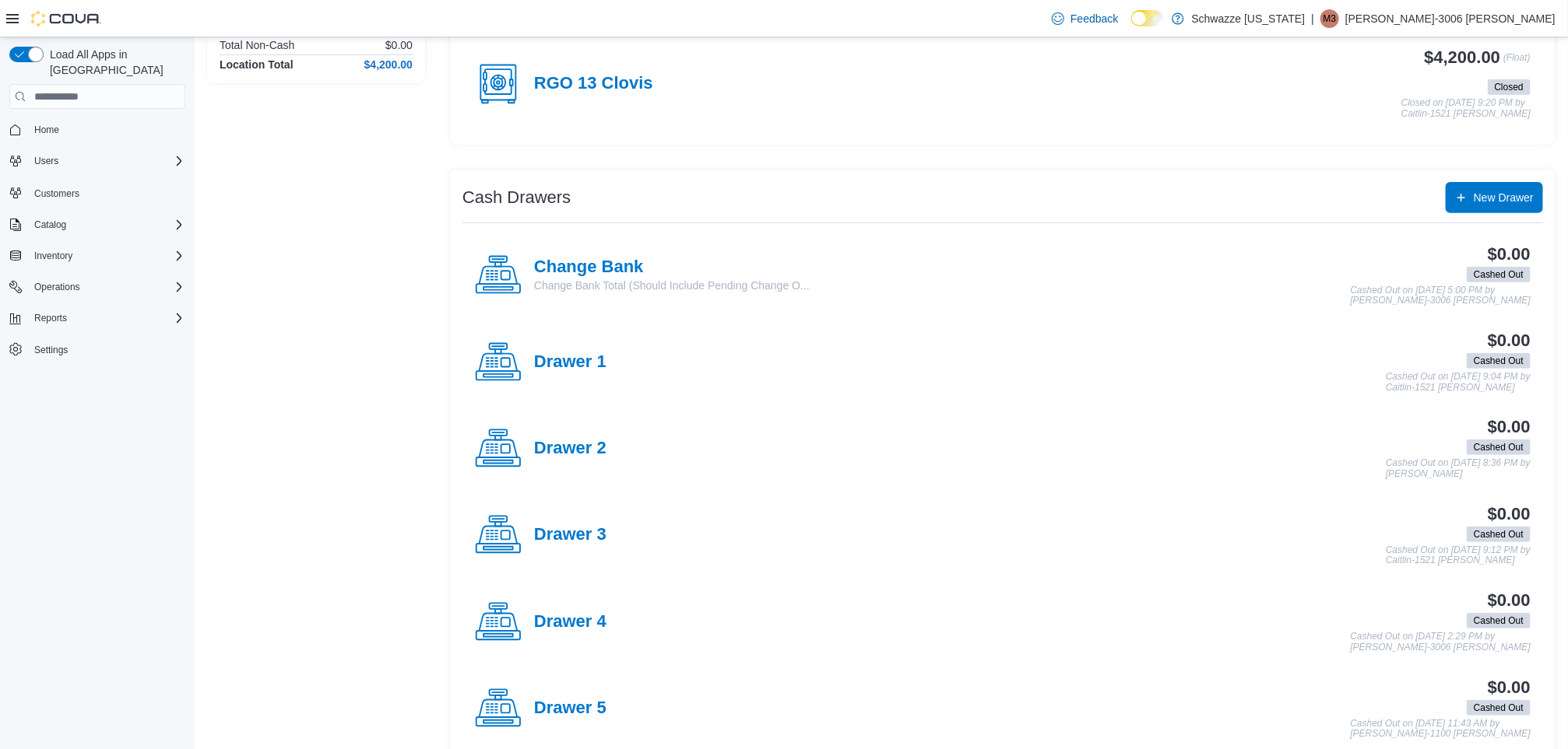
scroll to position [189, 0]
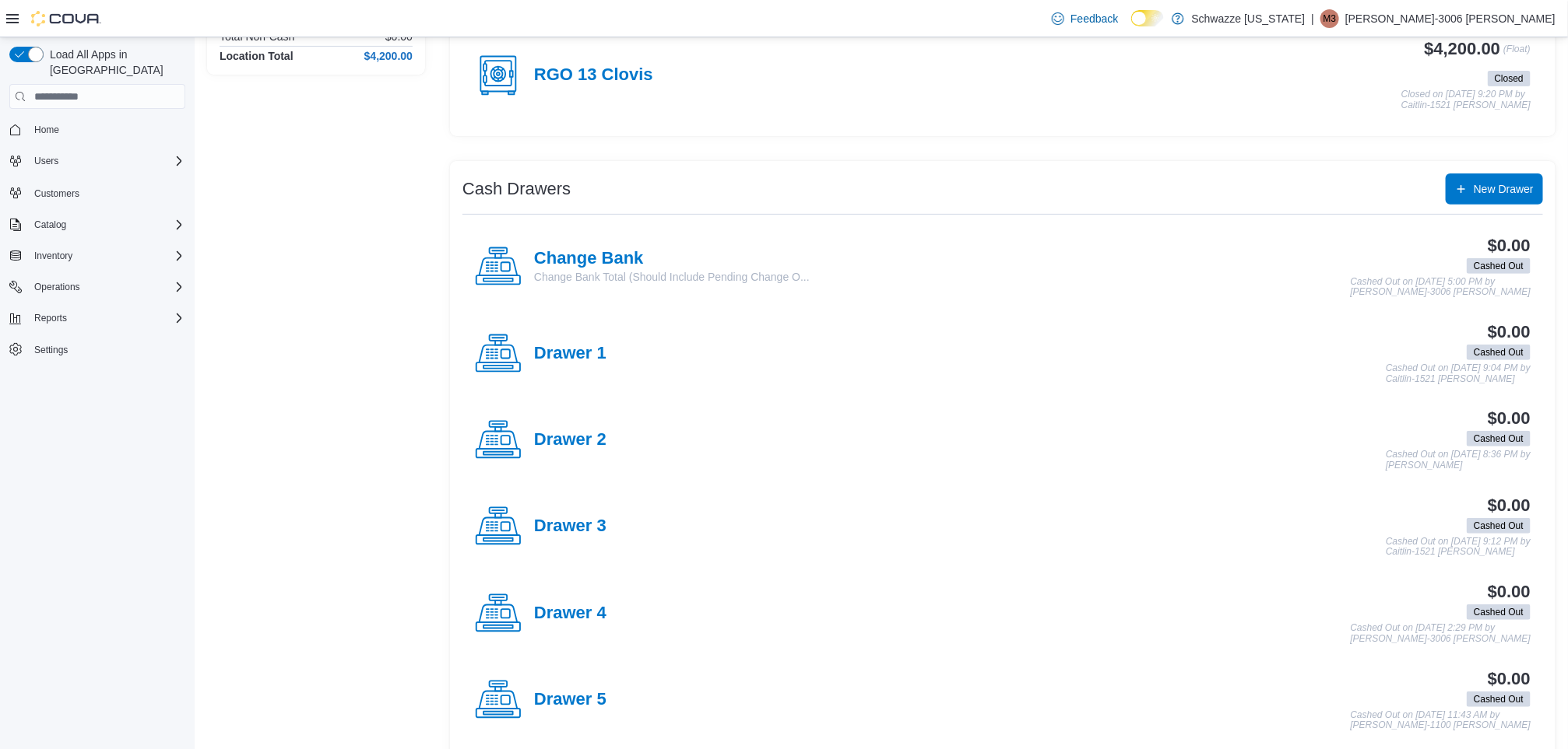
click at [589, 350] on h4 "Drawer 1" at bounding box center [570, 354] width 72 height 20
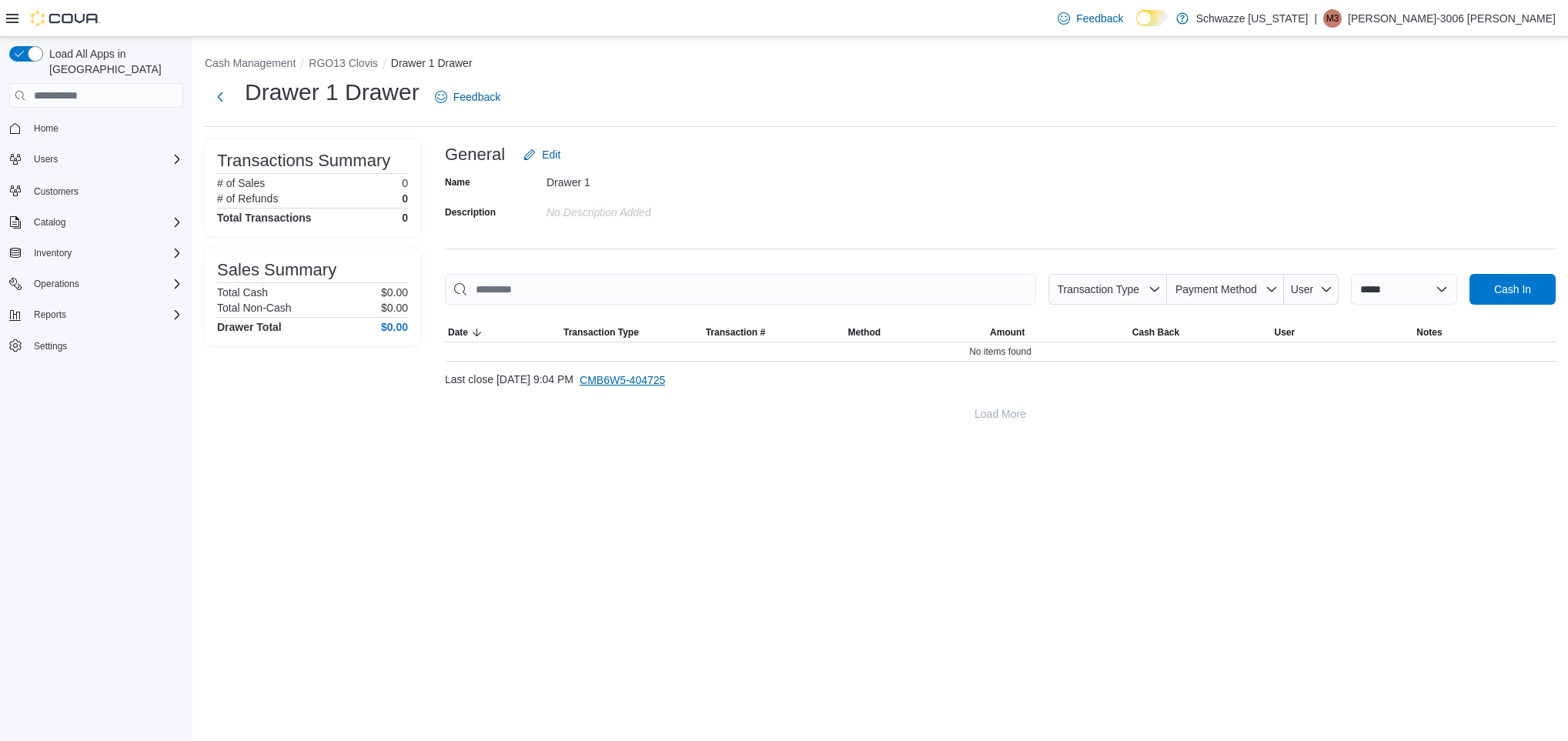
click at [666, 375] on span "CMB6W5-404725" at bounding box center [623, 380] width 86 height 16
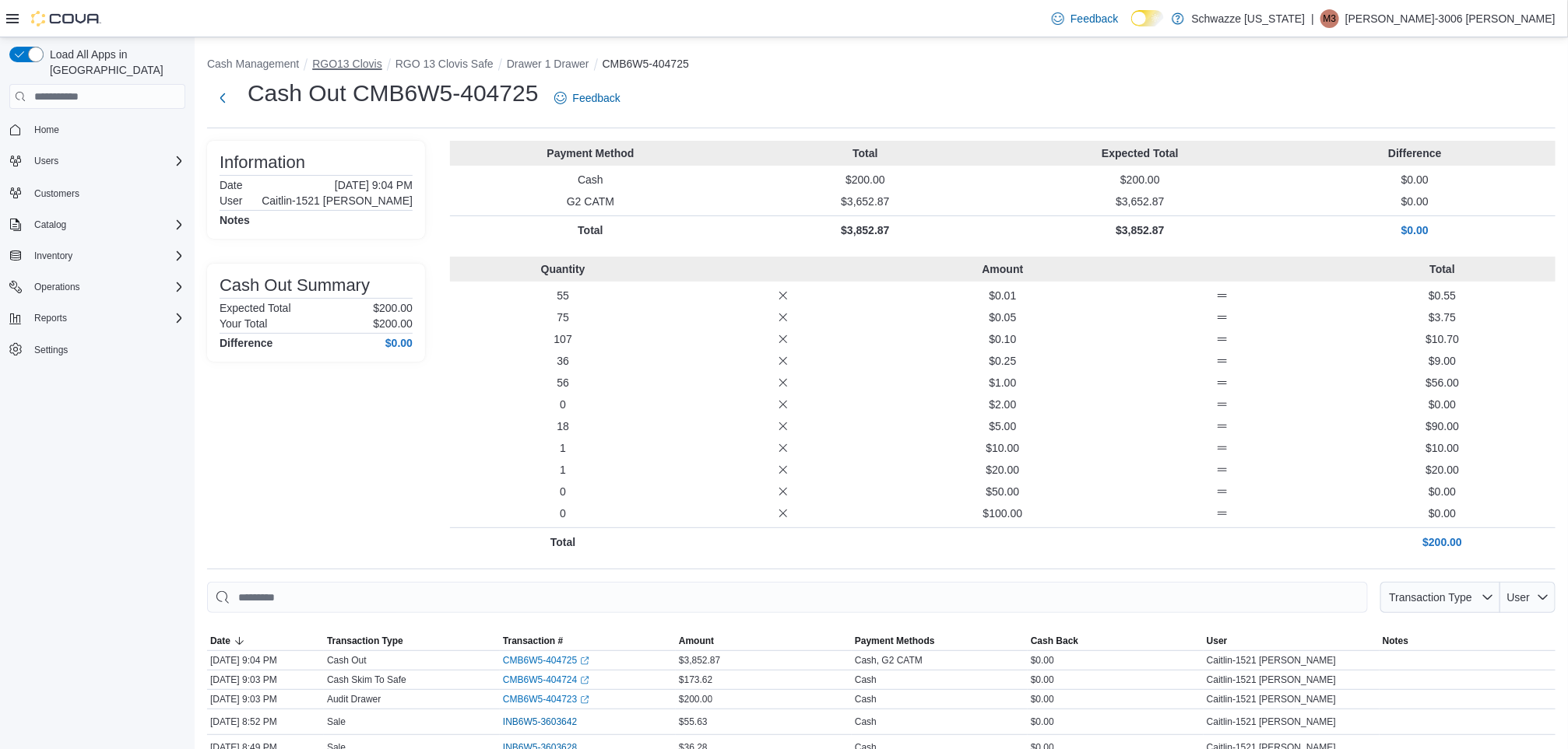
click at [359, 66] on button "RGO13 Clovis" at bounding box center [346, 63] width 69 height 12
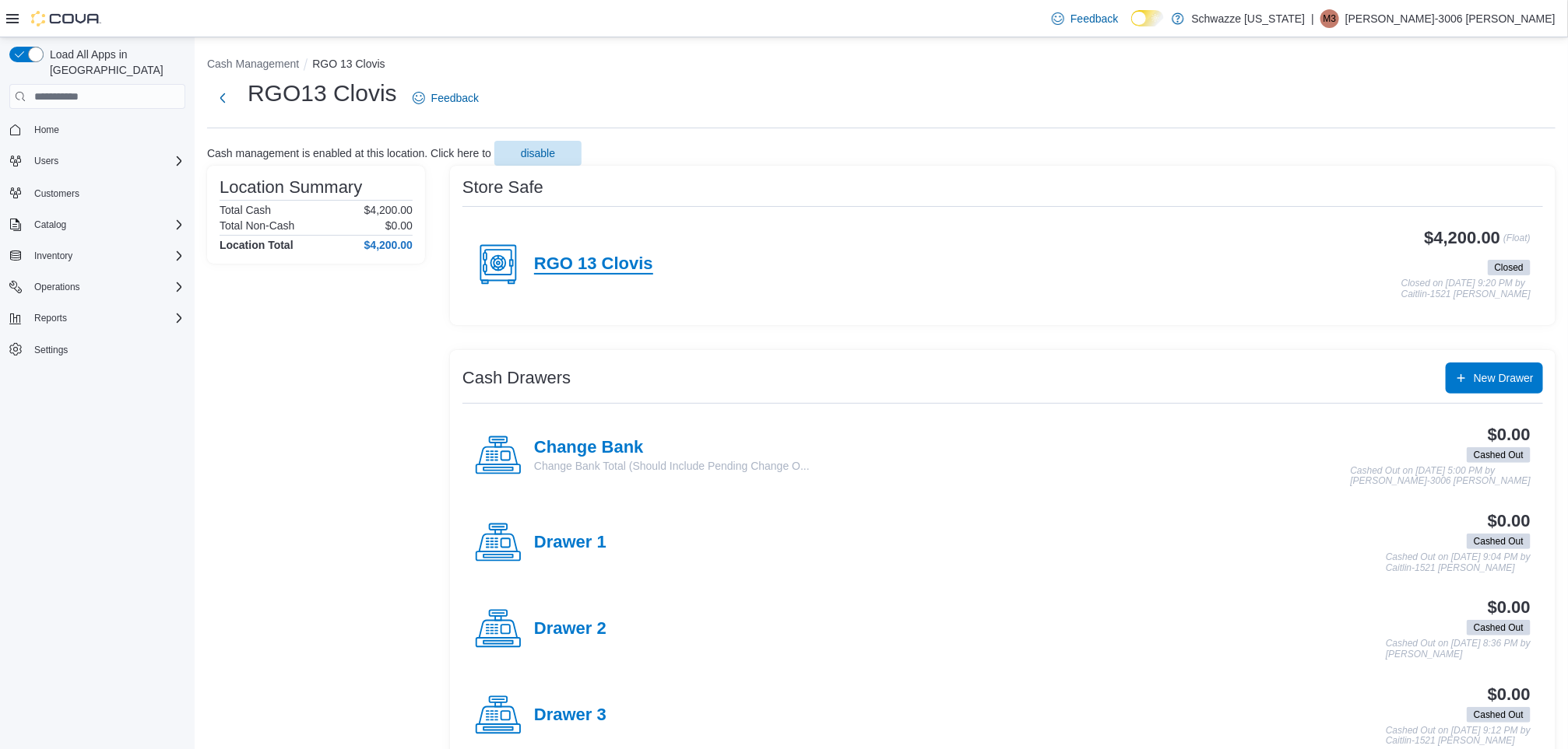
click at [585, 273] on h4 "RGO 13 Clovis" at bounding box center [593, 264] width 119 height 20
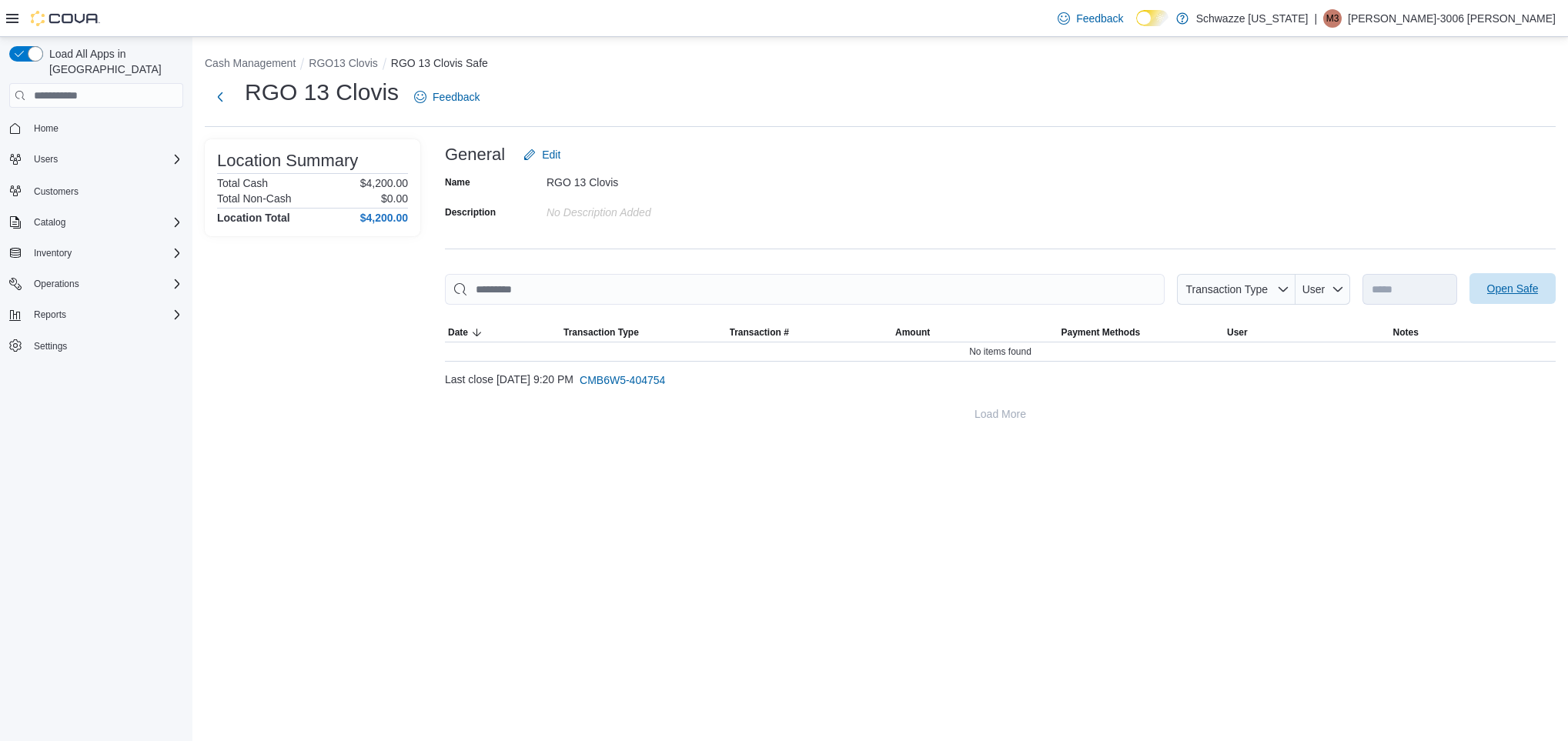
click at [1502, 284] on span "Open Safe" at bounding box center [1513, 289] width 52 height 16
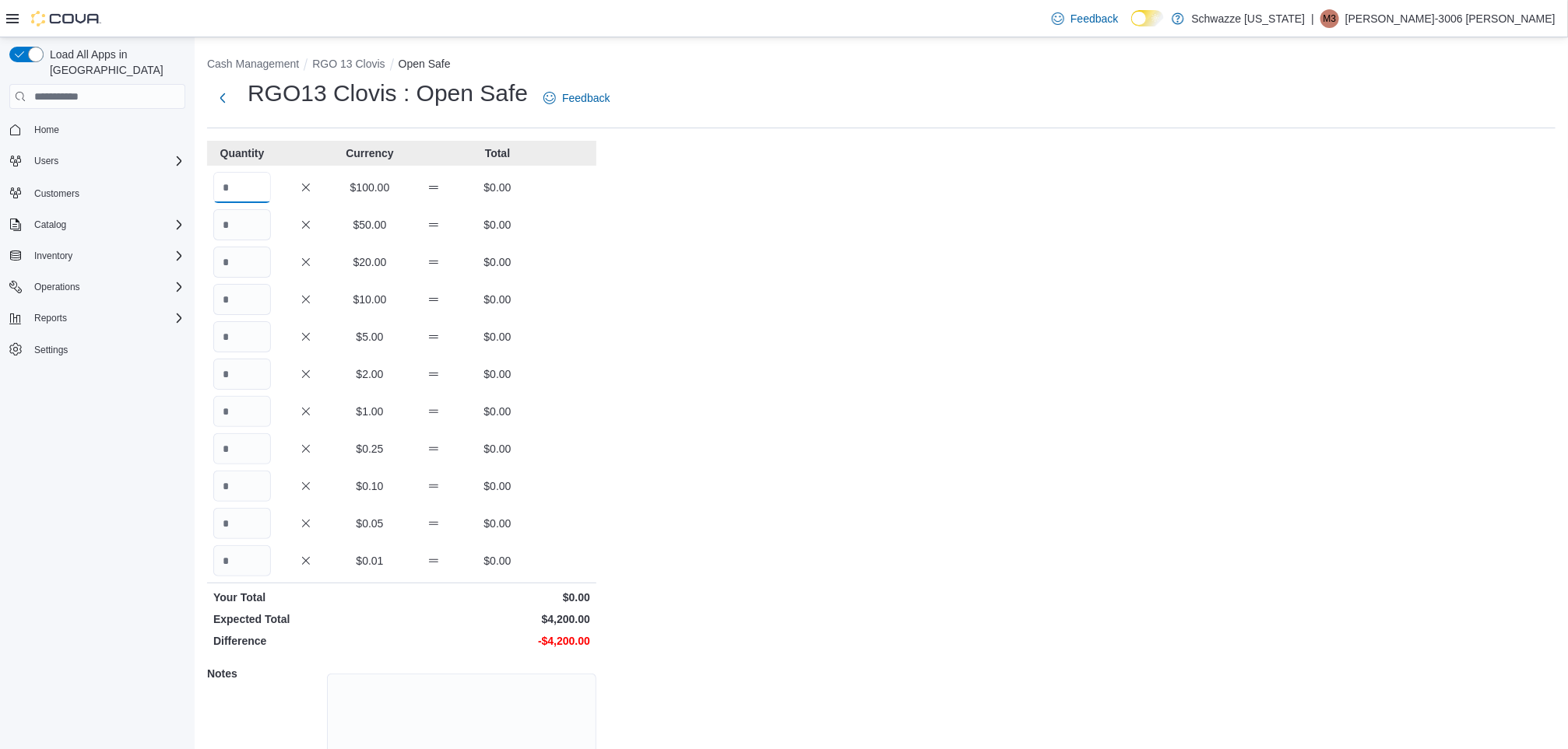
click at [235, 189] on input "Quantity" at bounding box center [241, 187] width 57 height 31
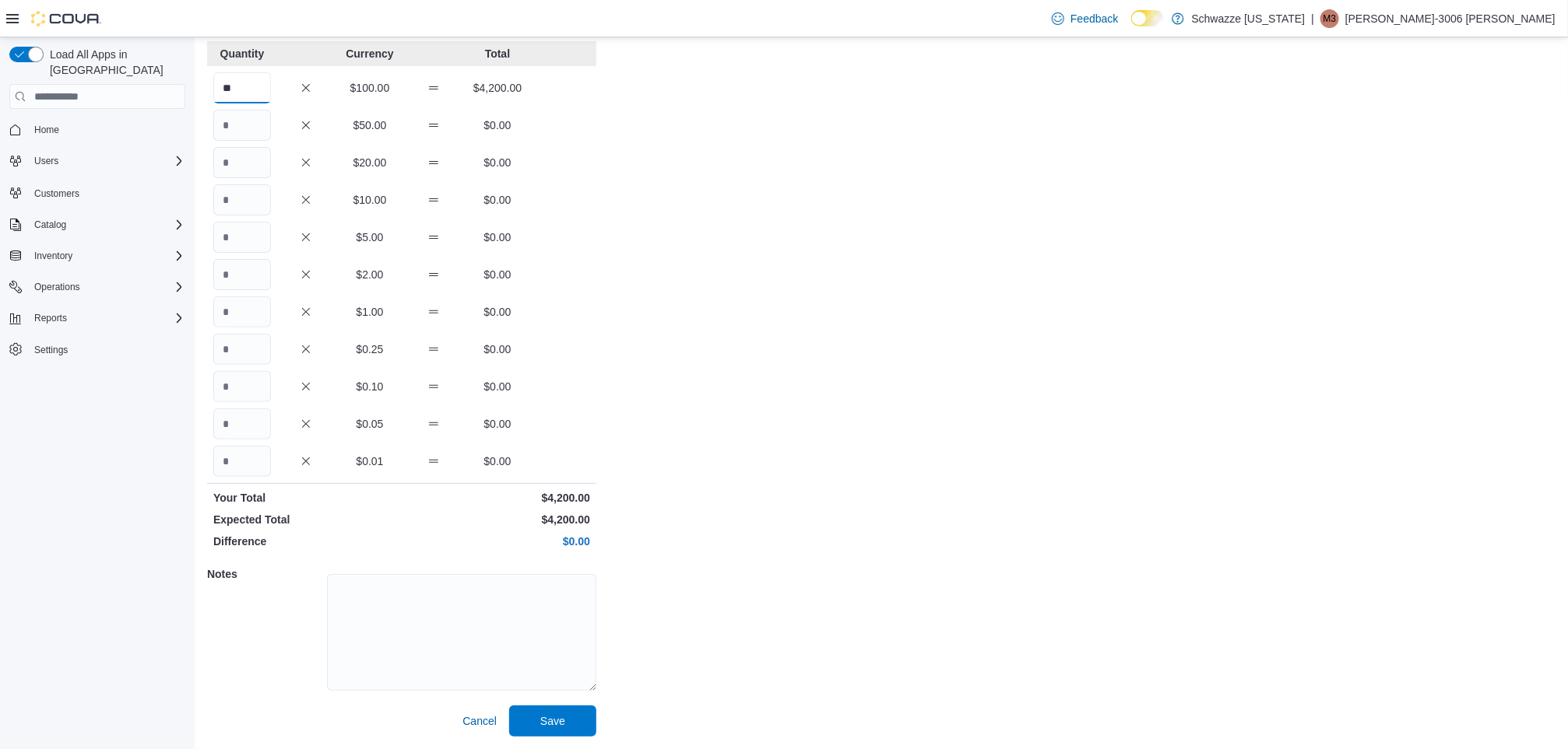
type input "**"
click at [561, 729] on span "Save" at bounding box center [552, 720] width 68 height 31
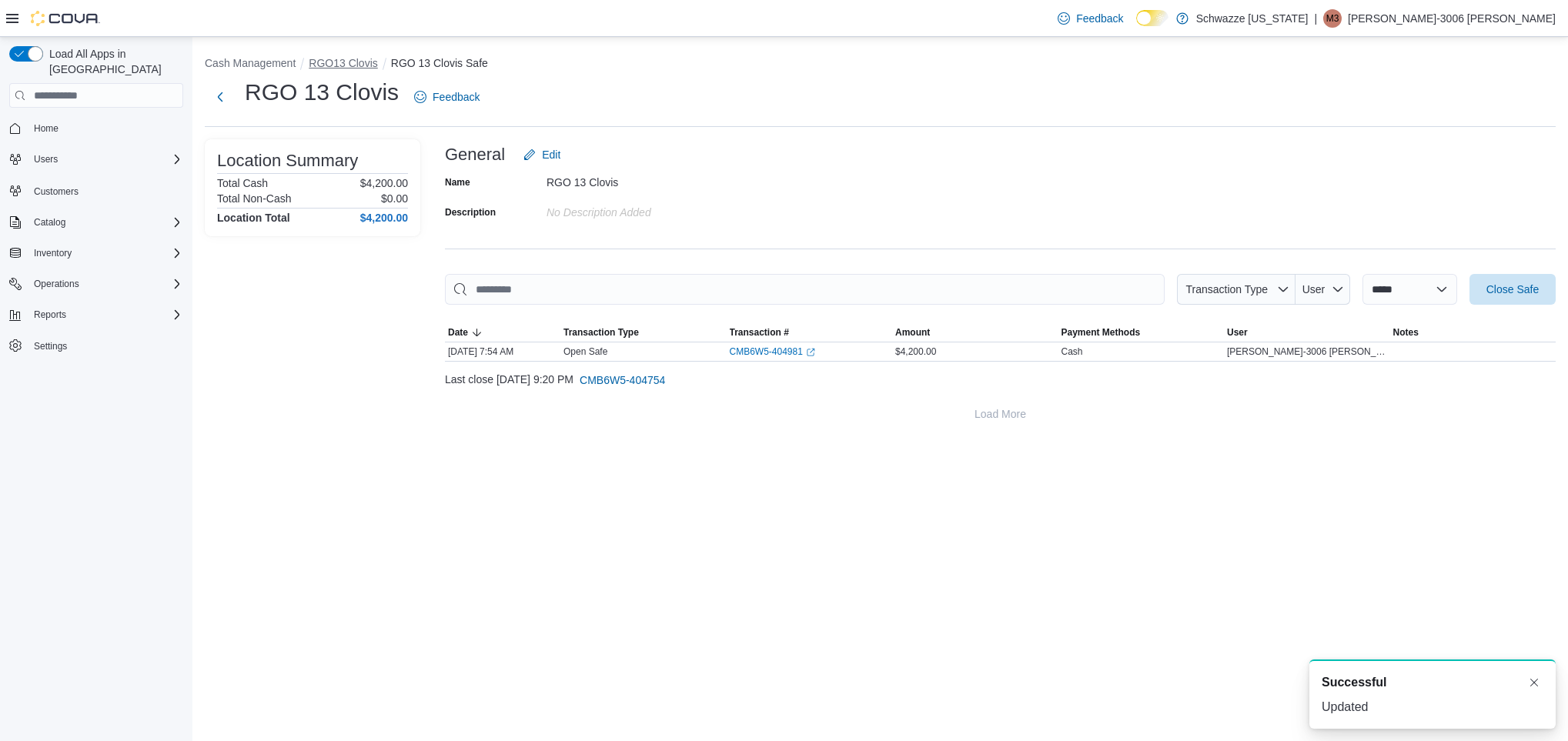
click at [326, 57] on button "RGO13 Clovis" at bounding box center [342, 63] width 68 height 12
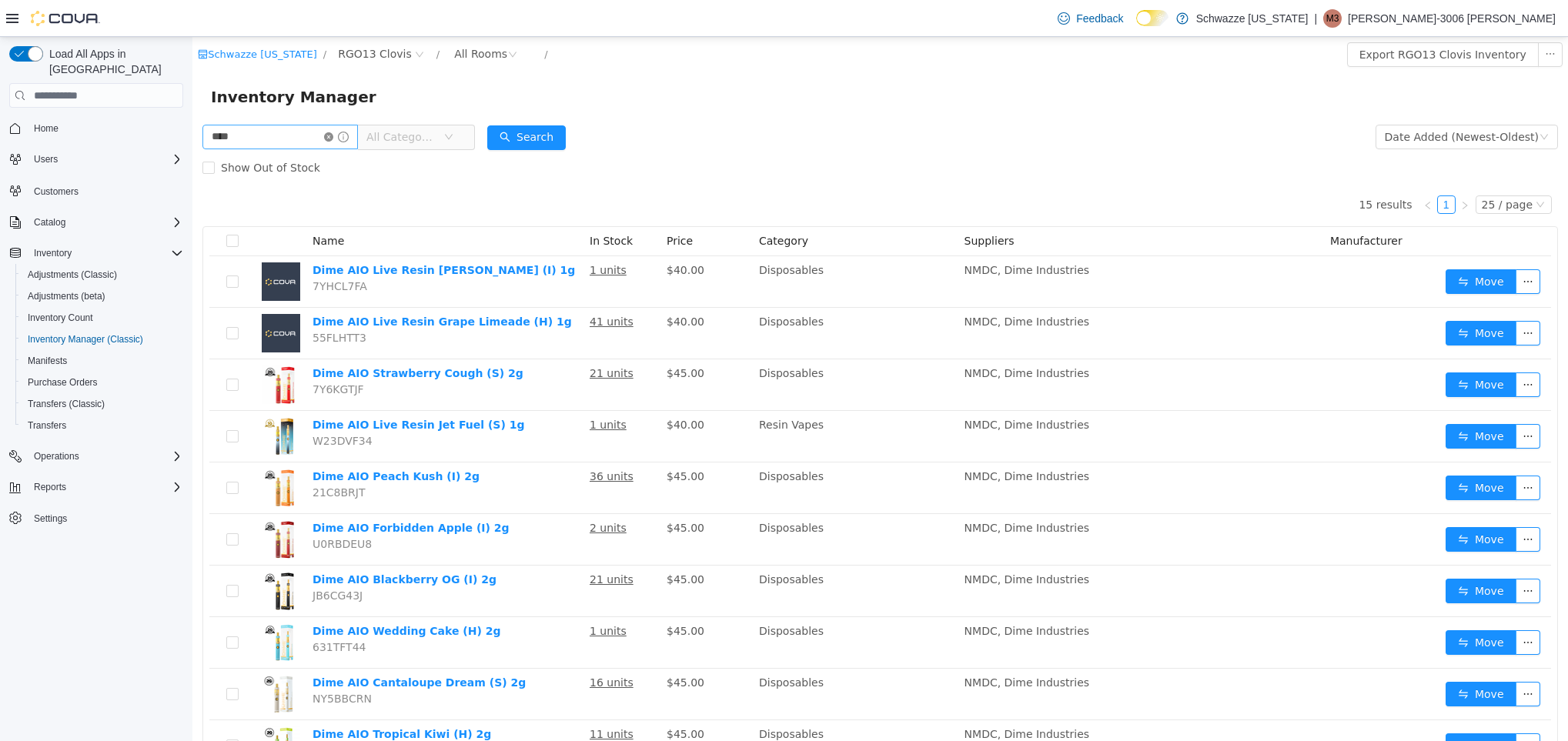
click at [333, 132] on icon "icon: close-circle" at bounding box center [328, 137] width 9 height 9
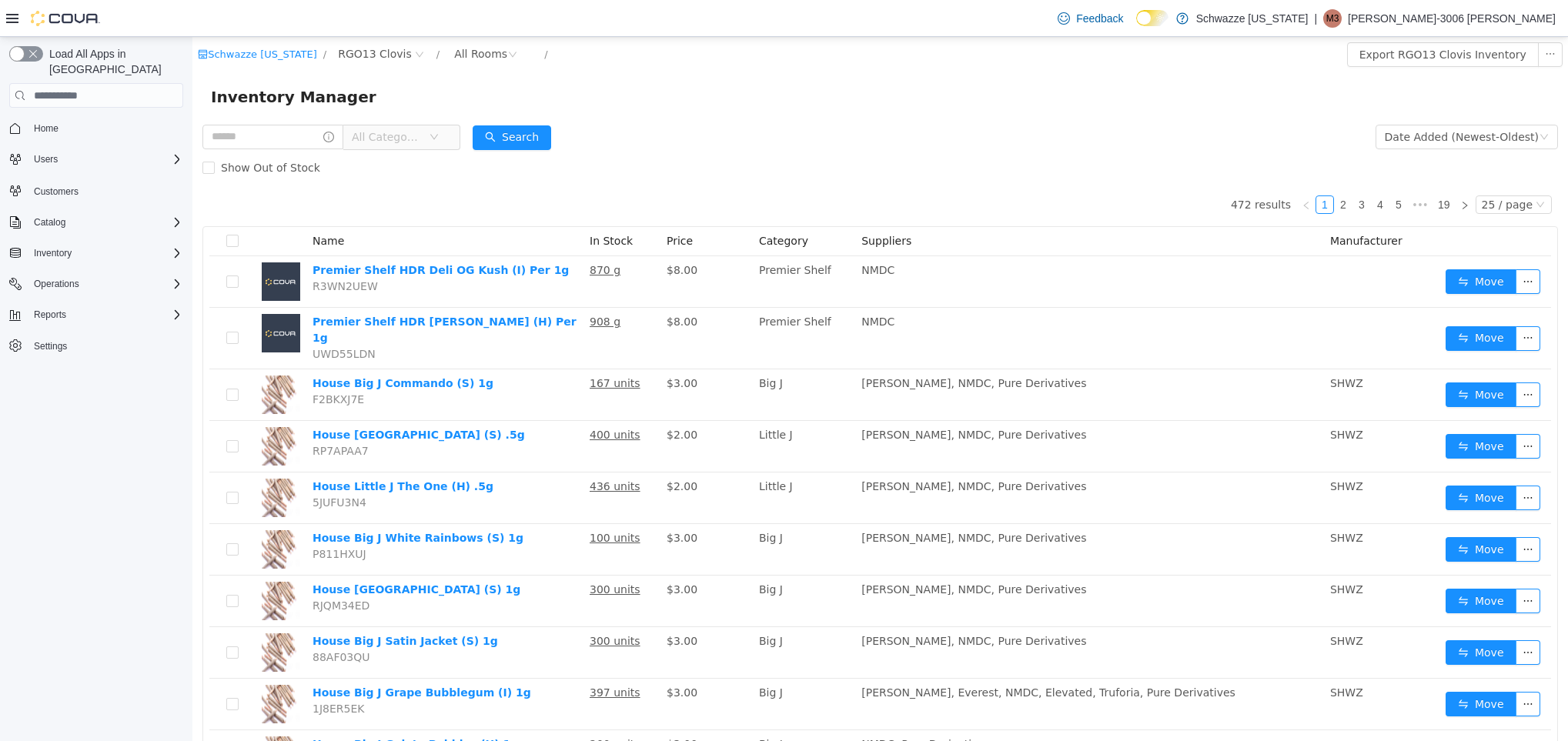
click at [887, 118] on div "Inventory Manager" at bounding box center [880, 97] width 1375 height 49
